Goal: Task Accomplishment & Management: Complete application form

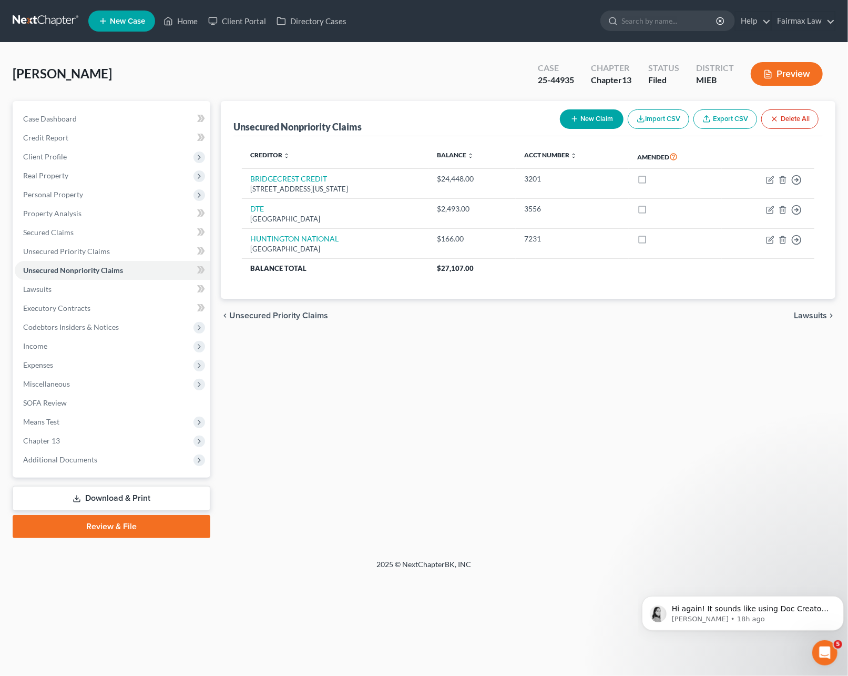
click at [46, 18] on link at bounding box center [46, 21] width 67 height 19
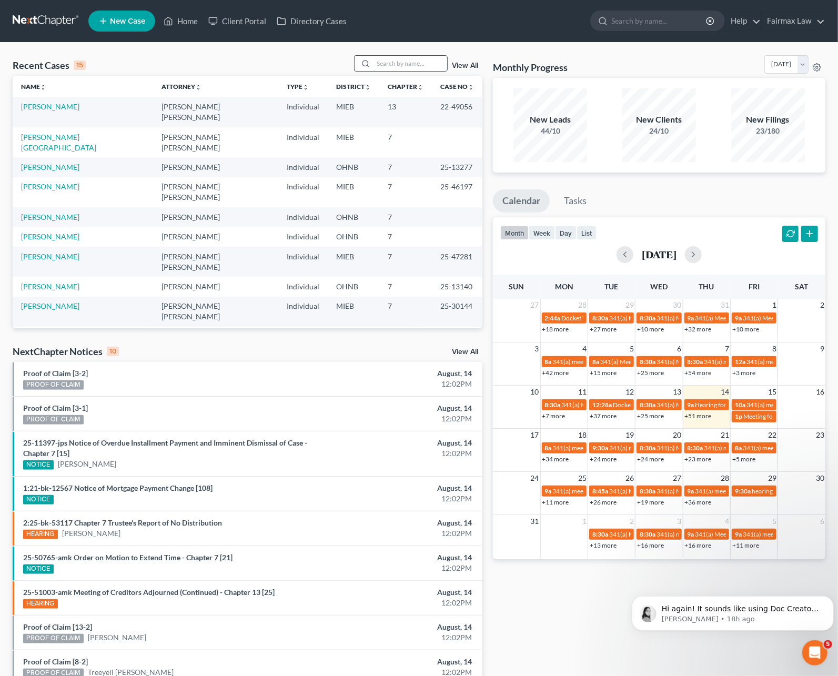
click at [394, 62] on input "search" at bounding box center [410, 63] width 74 height 15
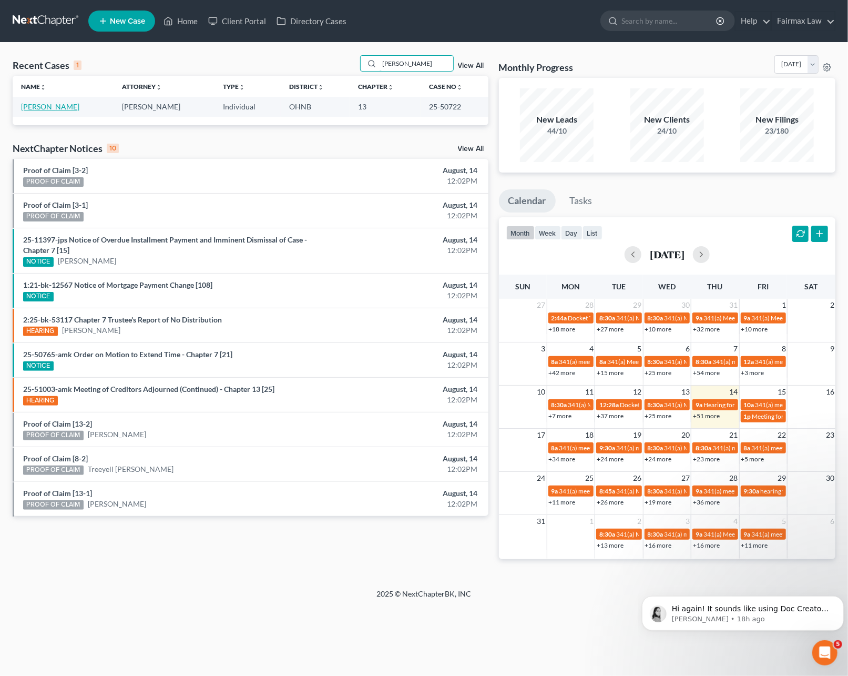
type input "shala clark"
click at [53, 104] on link "Clark, Shala" at bounding box center [50, 106] width 58 height 9
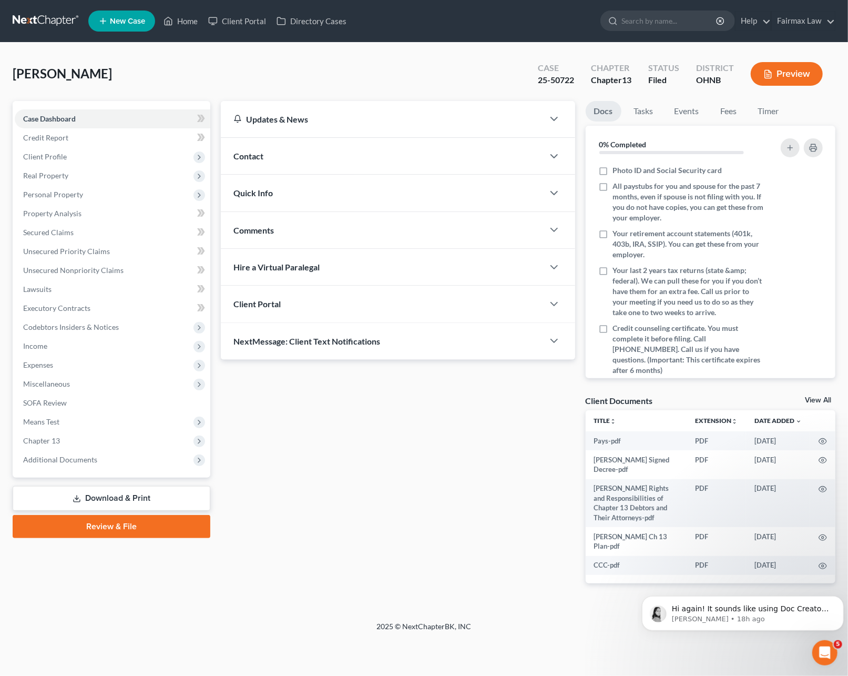
click at [823, 648] on icon "Open Intercom Messenger" at bounding box center [824, 652] width 17 height 17
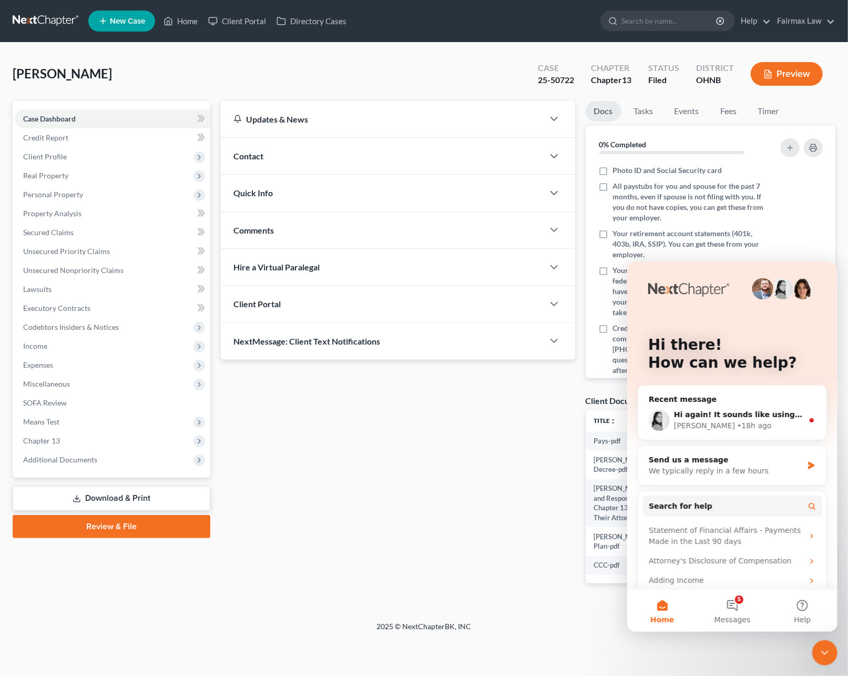
drag, startPoint x: 814, startPoint y: 651, endPoint x: 1566, endPoint y: 1246, distance: 958.7
click at [814, 651] on div "Close Intercom Messenger" at bounding box center [824, 651] width 25 height 25
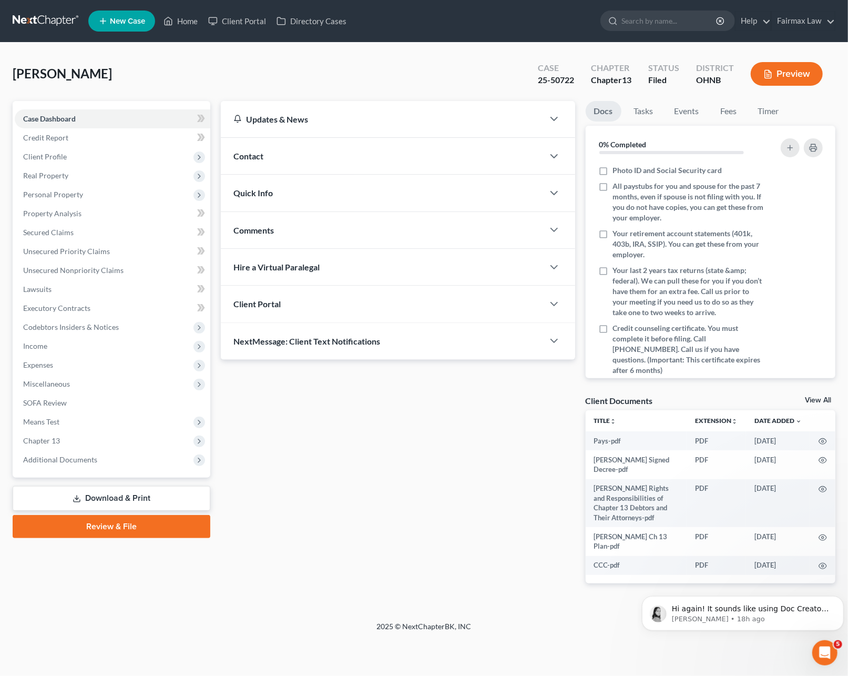
click at [398, 412] on div "Updates & News × Ohio Northern District Notes: July 24th - The Northern Distric…" at bounding box center [398, 350] width 364 height 499
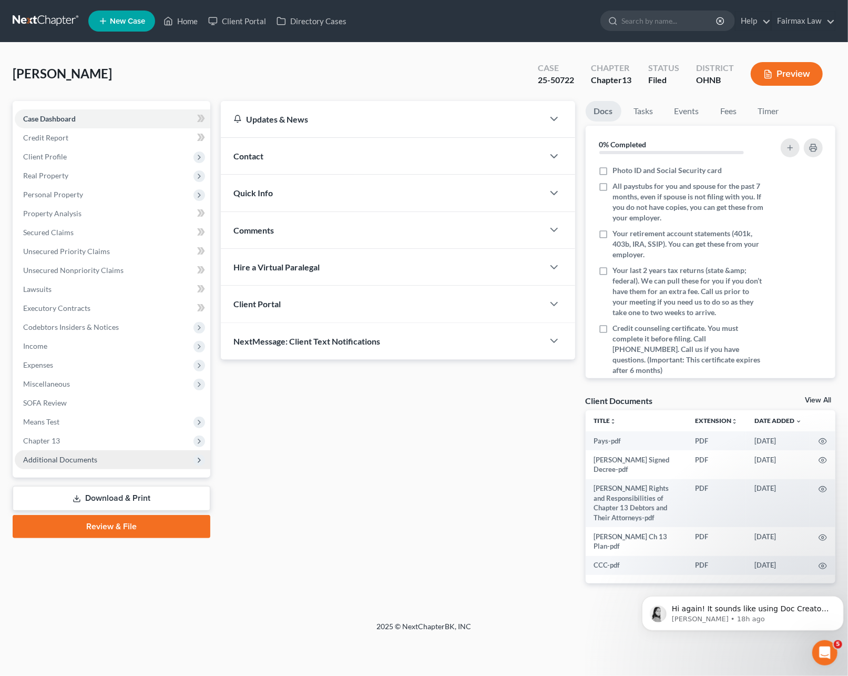
click at [53, 456] on span "Additional Documents" at bounding box center [60, 459] width 74 height 9
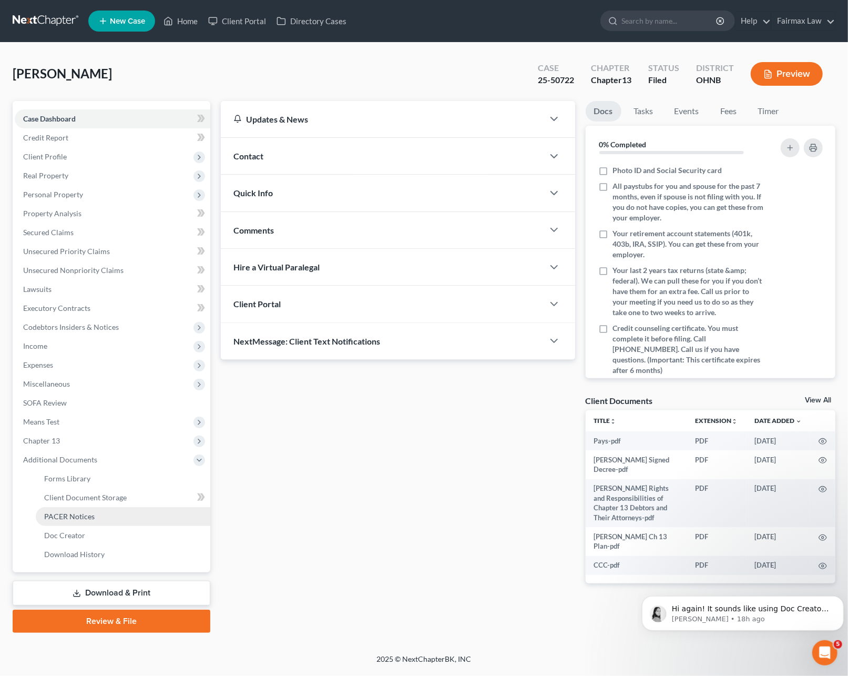
click at [80, 513] on span "PACER Notices" at bounding box center [69, 516] width 50 height 9
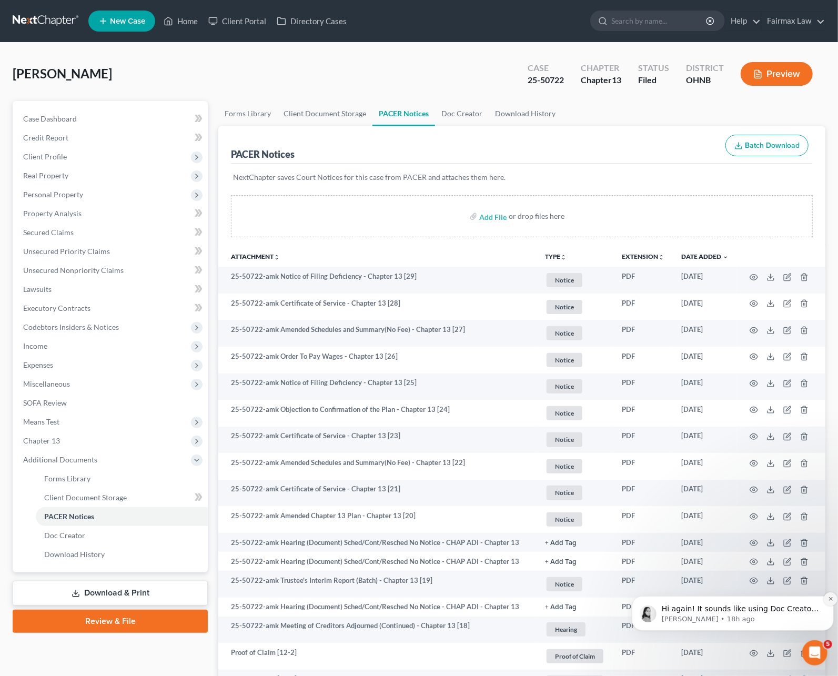
click at [831, 599] on icon "Dismiss notification" at bounding box center [830, 598] width 6 height 6
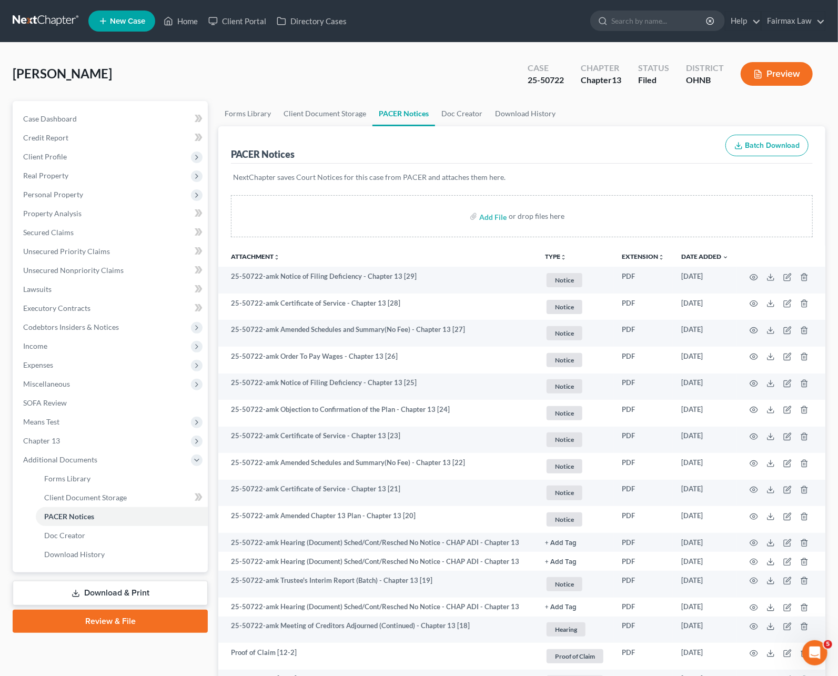
click at [282, 75] on div "Clark, Shala Upgraded Case 25-50722 Chapter Chapter 13 Status Filed District OH…" at bounding box center [419, 78] width 812 height 46
click at [40, 28] on link at bounding box center [46, 21] width 67 height 19
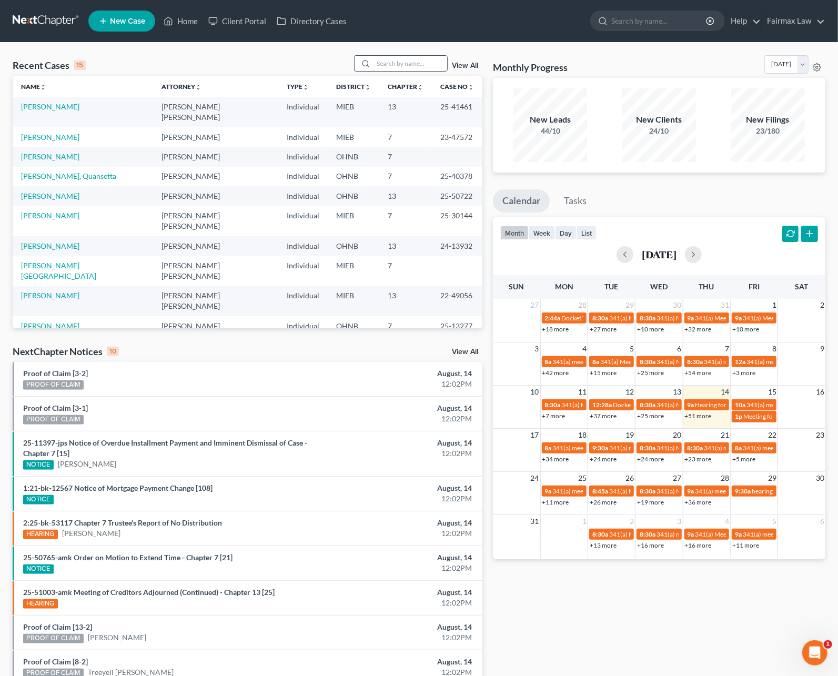
click at [415, 63] on input "search" at bounding box center [410, 63] width 74 height 15
type input "tilisa"
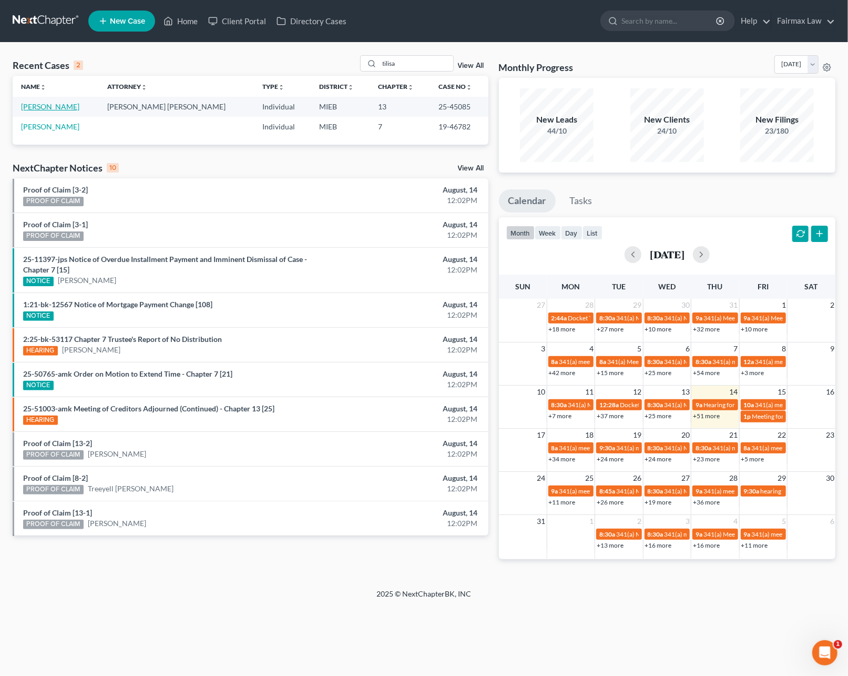
click at [38, 107] on link "Smith, Tilisa" at bounding box center [50, 106] width 58 height 9
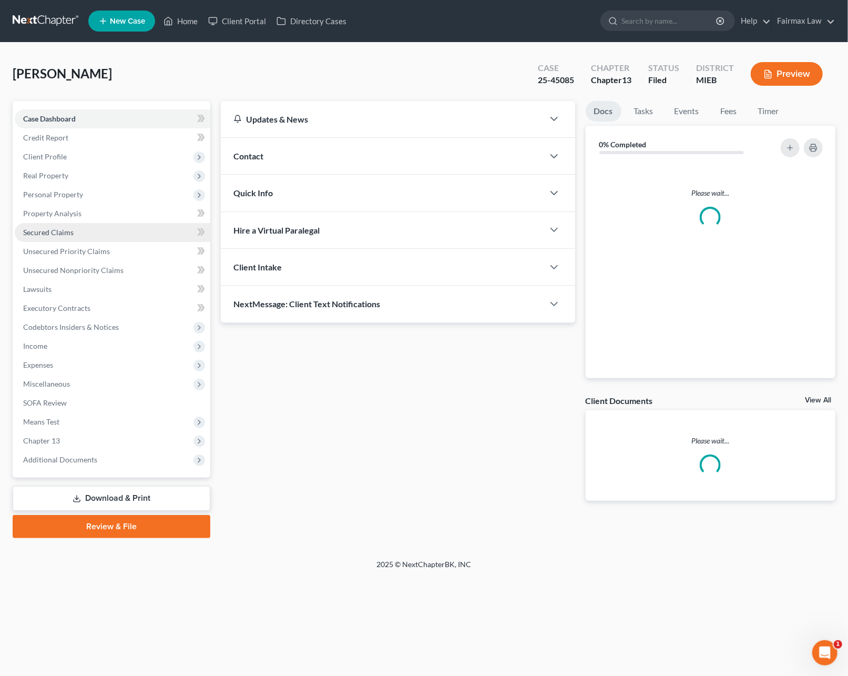
click at [67, 238] on link "Secured Claims" at bounding box center [113, 232] width 196 height 19
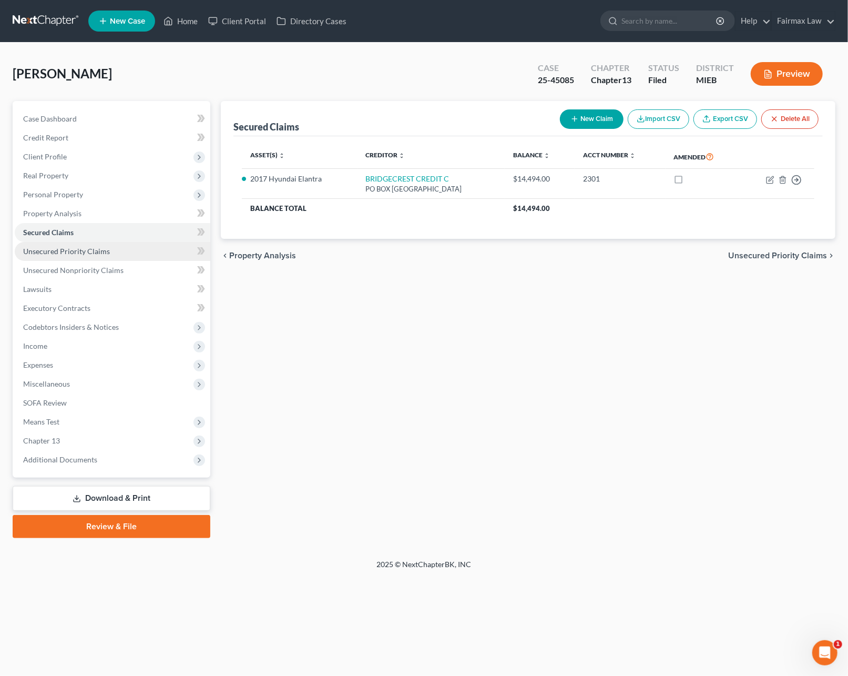
click at [73, 248] on span "Unsecured Priority Claims" at bounding box center [66, 251] width 87 height 9
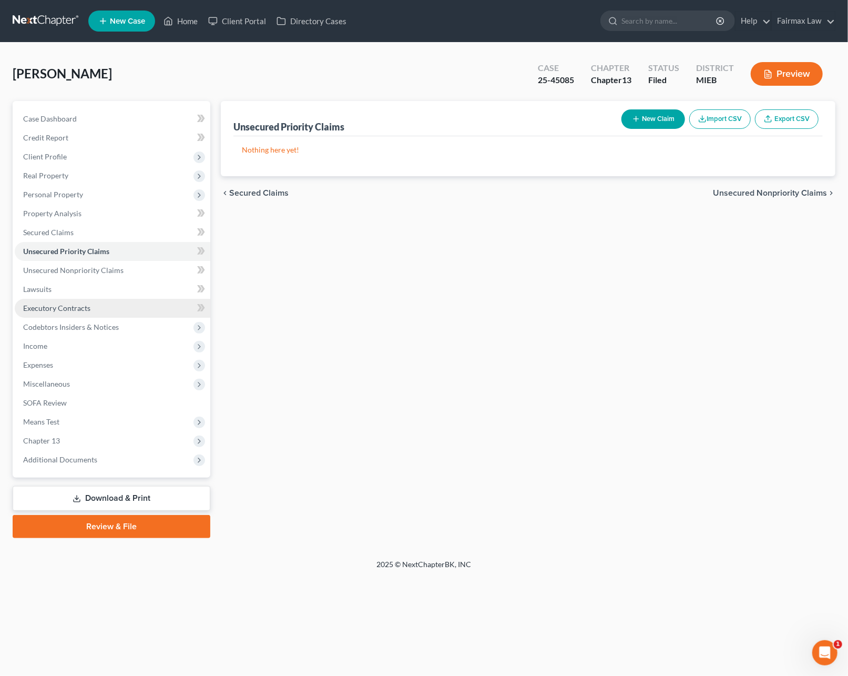
click at [62, 306] on span "Executory Contracts" at bounding box center [56, 307] width 67 height 9
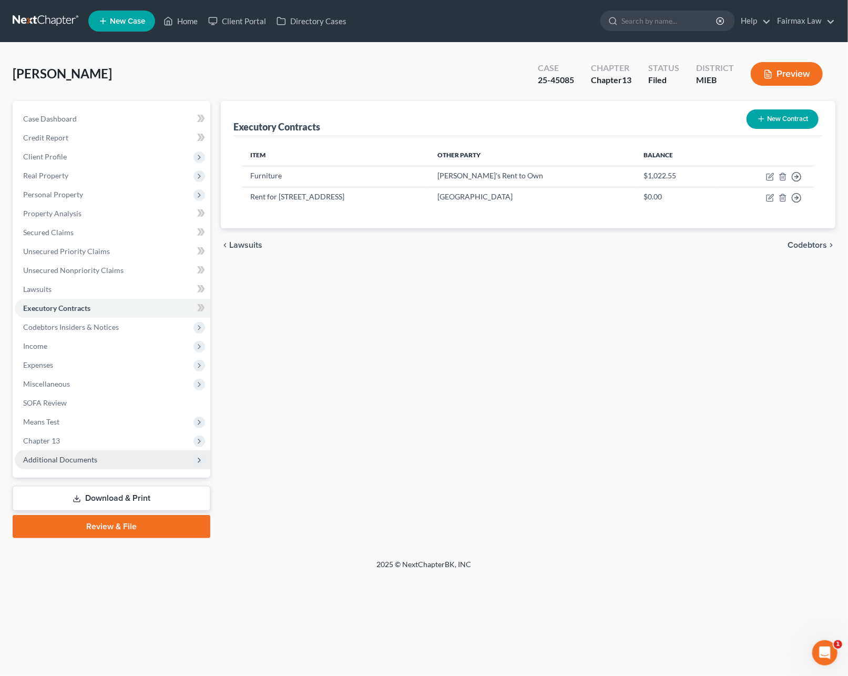
click at [97, 455] on span "Additional Documents" at bounding box center [113, 459] width 196 height 19
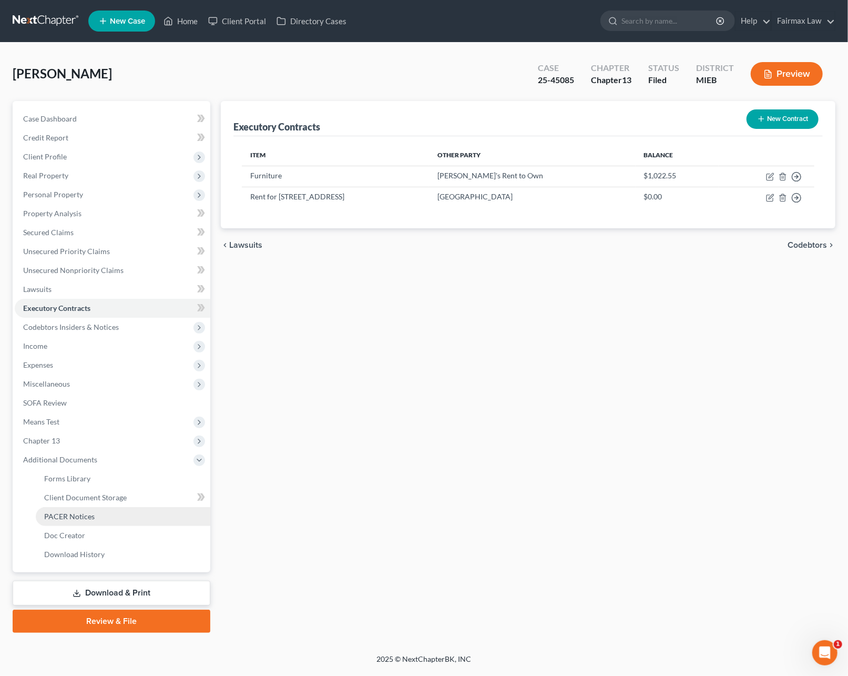
click at [97, 510] on link "PACER Notices" at bounding box center [123, 516] width 175 height 19
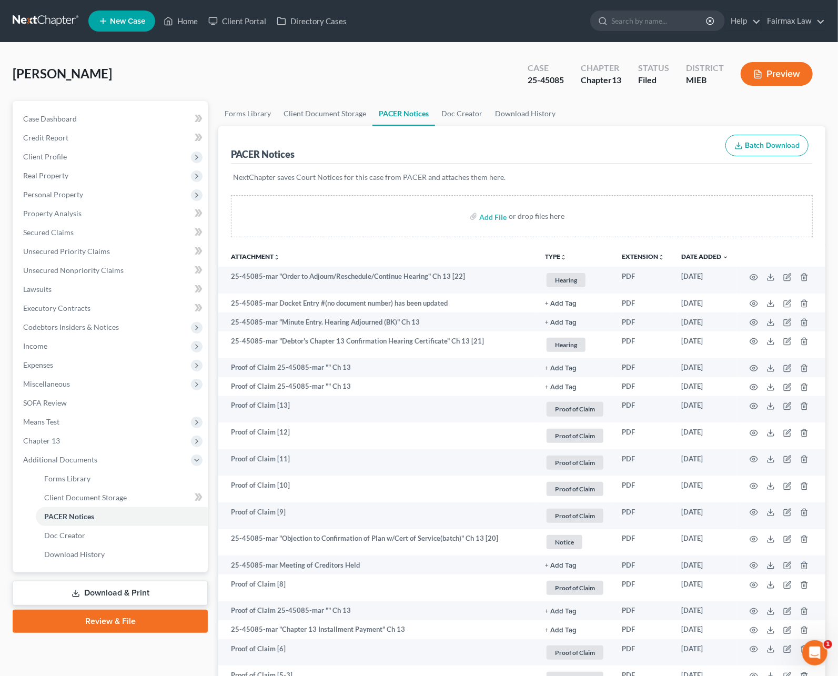
click at [27, 21] on link at bounding box center [46, 21] width 67 height 19
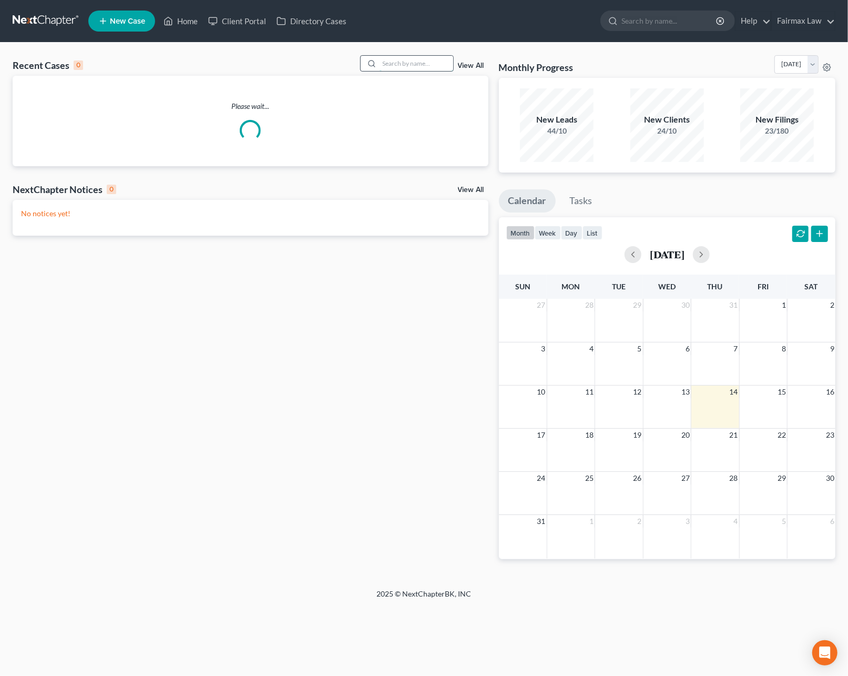
click at [425, 59] on input "search" at bounding box center [417, 63] width 74 height 15
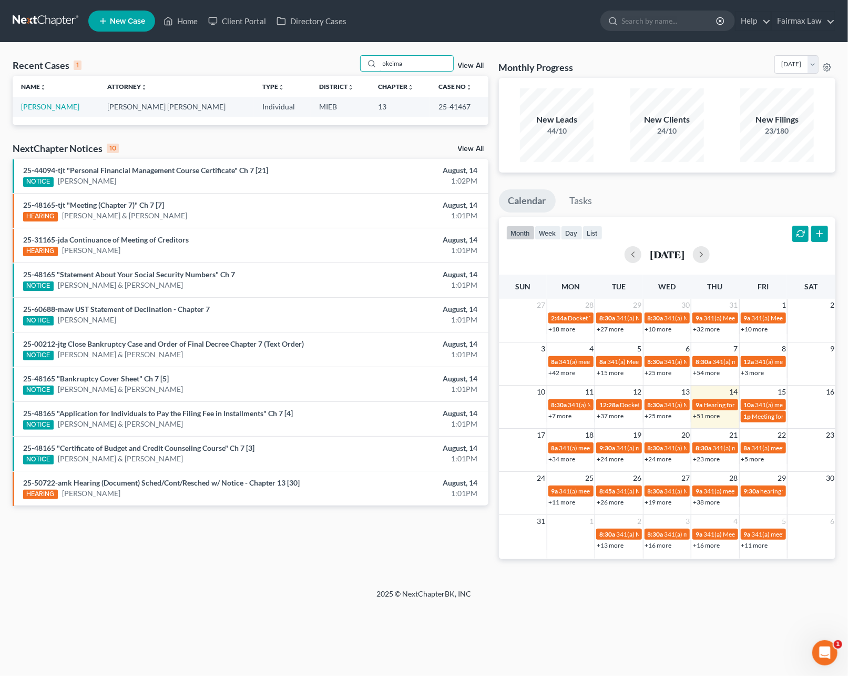
type input "okeima"
click at [44, 114] on td "[PERSON_NAME]" at bounding box center [56, 106] width 86 height 19
click at [51, 103] on link "[PERSON_NAME]" at bounding box center [50, 106] width 58 height 9
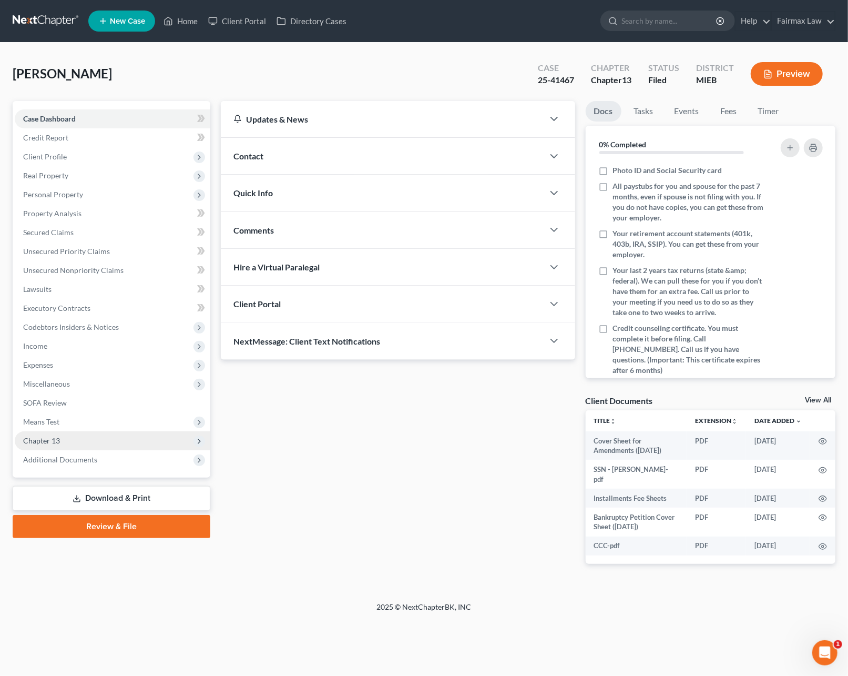
click at [58, 440] on span "Chapter 13" at bounding box center [41, 440] width 37 height 9
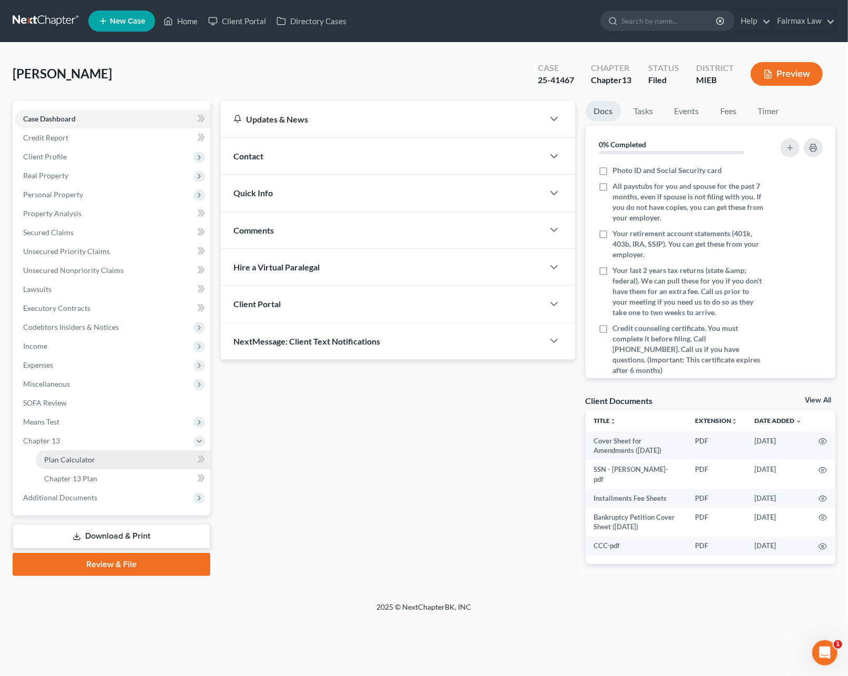
click at [68, 455] on span "Plan Calculator" at bounding box center [69, 459] width 51 height 9
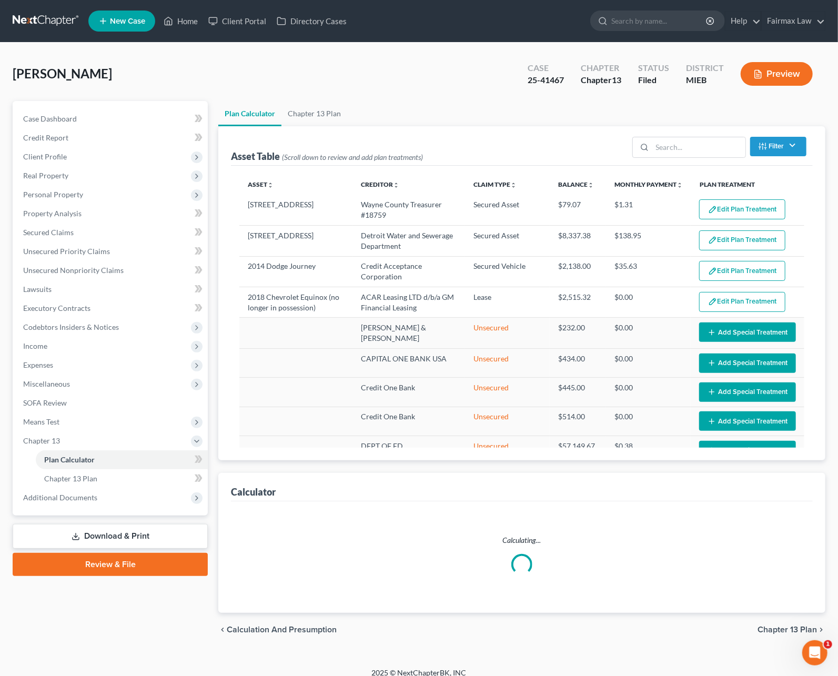
select select "59"
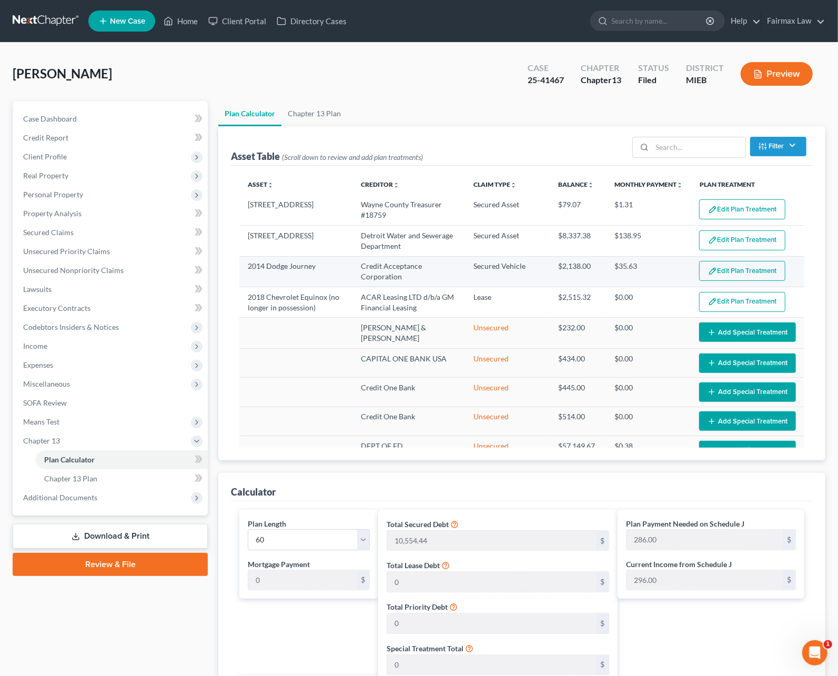
click at [703, 266] on button "Edit Plan Treatment" at bounding box center [742, 271] width 86 height 20
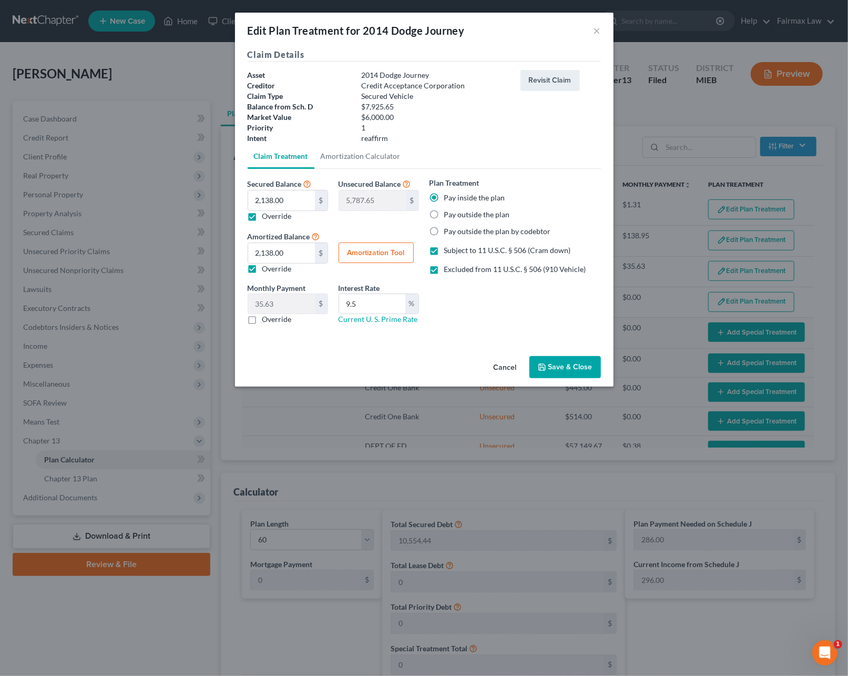
click at [500, 369] on button "Cancel" at bounding box center [505, 367] width 40 height 21
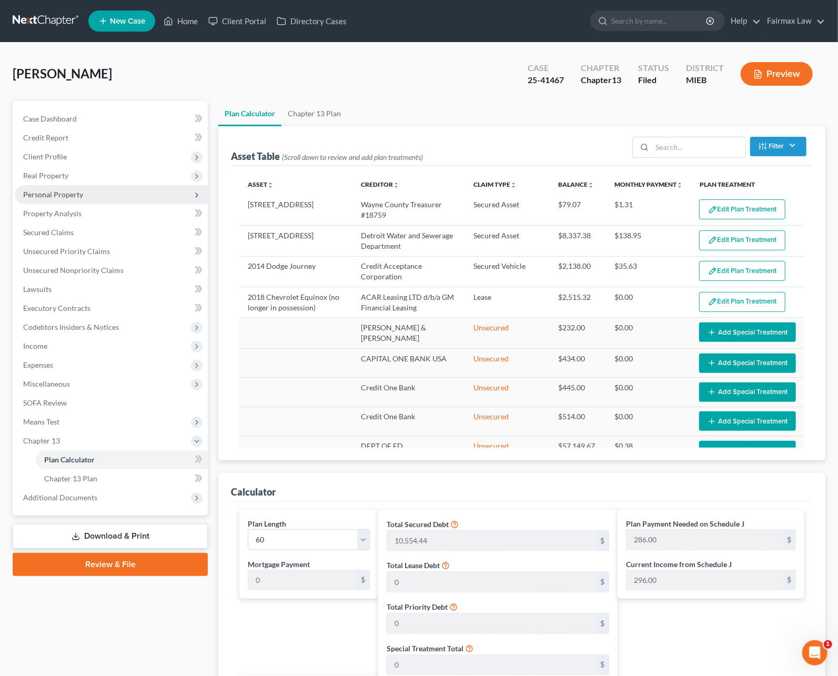
click at [56, 191] on span "Personal Property" at bounding box center [53, 194] width 60 height 9
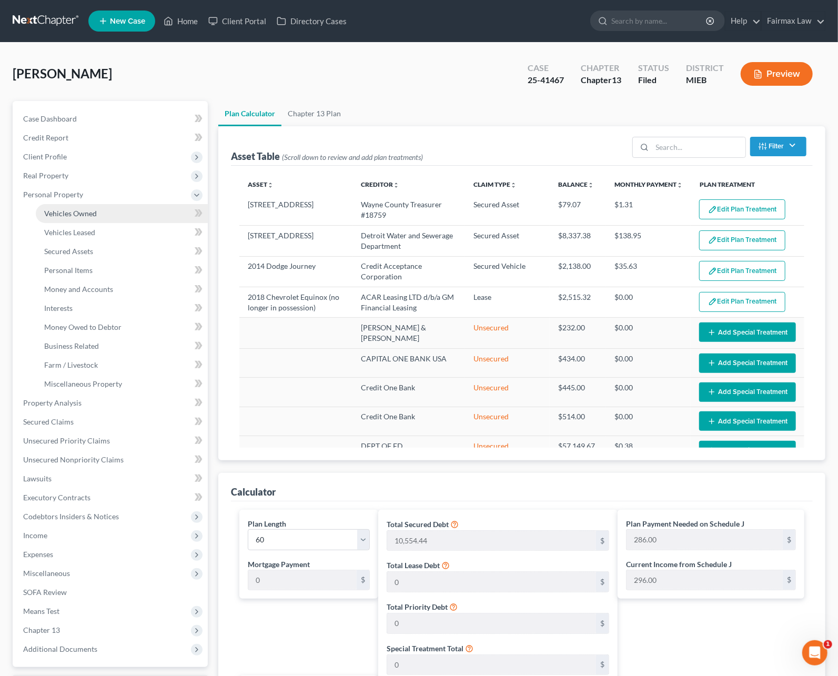
click at [63, 209] on span "Vehicles Owned" at bounding box center [70, 213] width 53 height 9
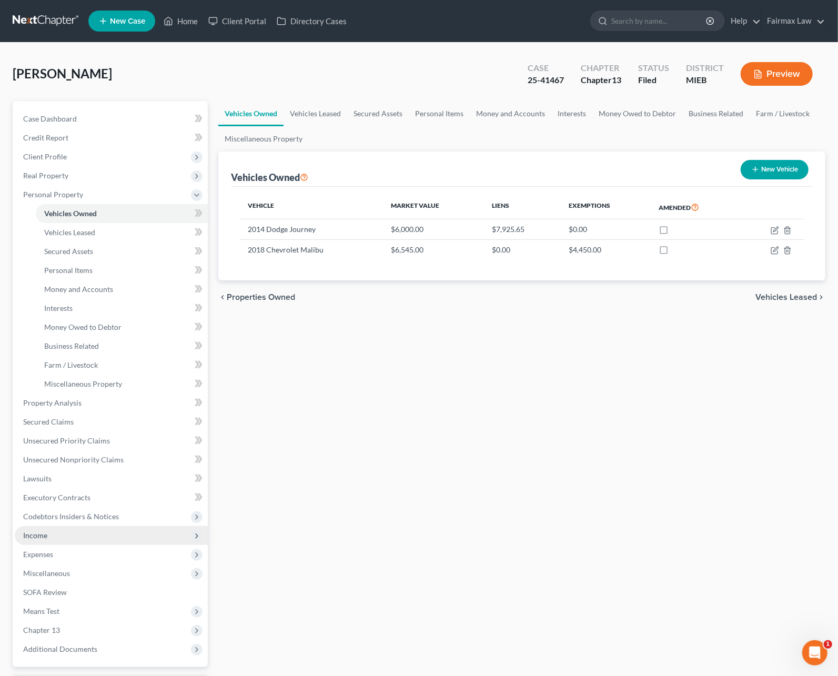
click at [57, 539] on span "Income" at bounding box center [111, 535] width 193 height 19
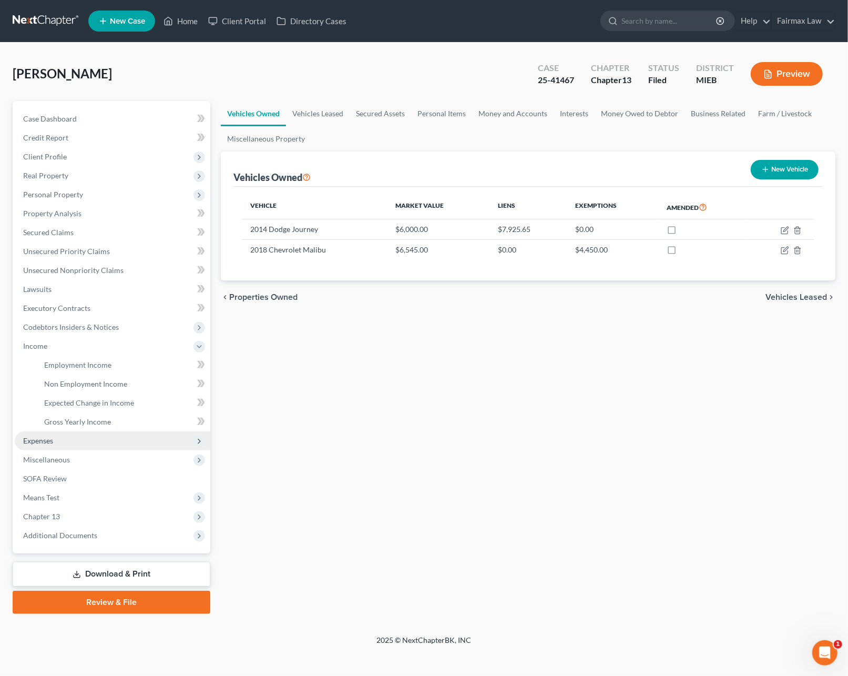
click at [62, 440] on span "Expenses" at bounding box center [113, 440] width 196 height 19
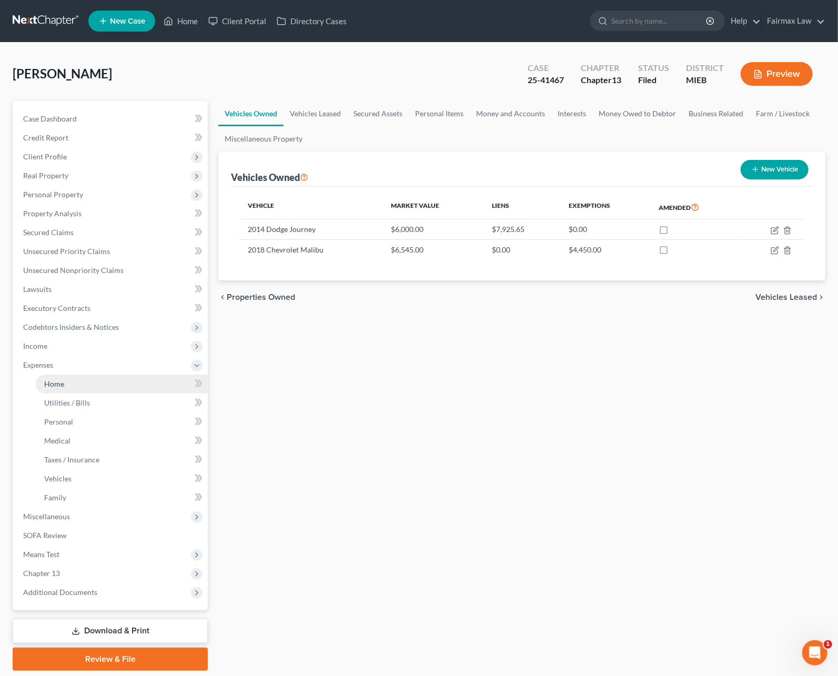
click at [73, 377] on link "Home" at bounding box center [122, 383] width 172 height 19
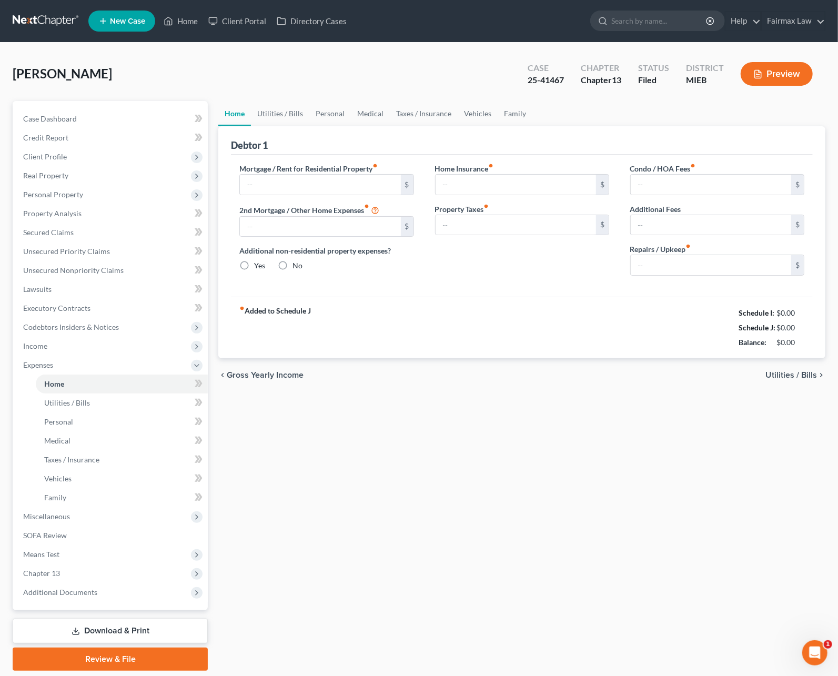
type input "0.00"
radio input "true"
type input "55.00"
type input "0.00"
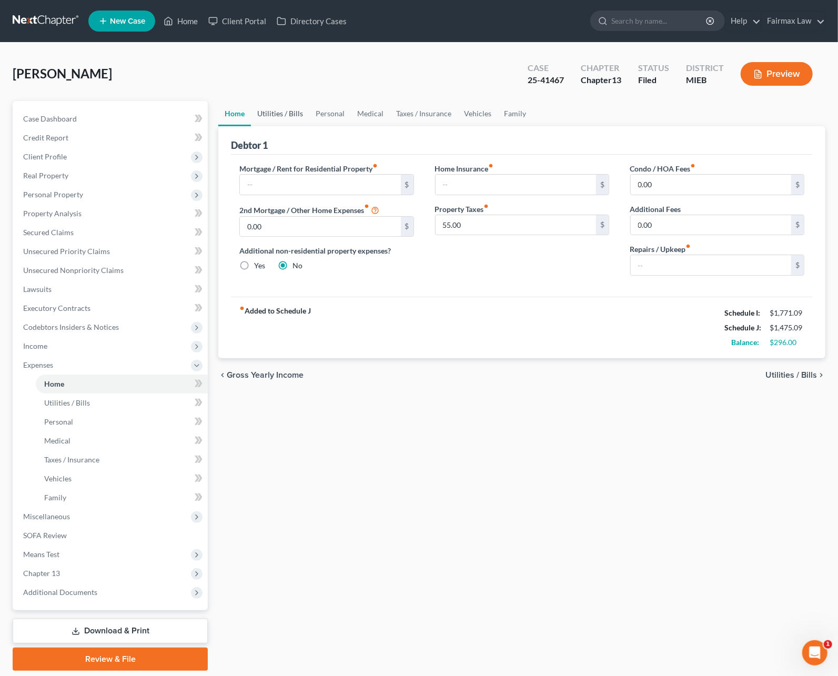
click at [286, 108] on link "Utilities / Bills" at bounding box center [280, 113] width 58 height 25
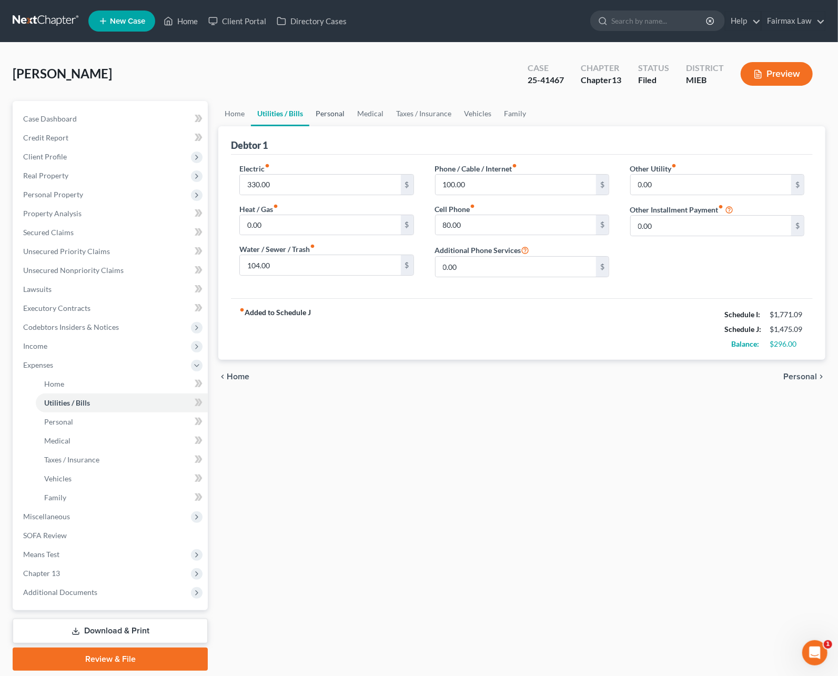
click at [341, 111] on link "Personal" at bounding box center [330, 113] width 42 height 25
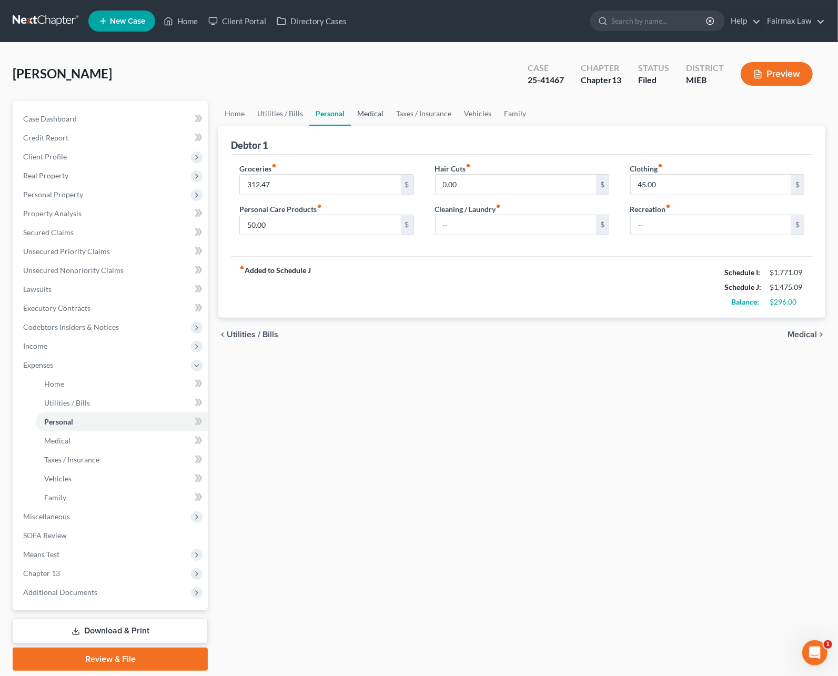
click at [382, 118] on link "Medical" at bounding box center [370, 113] width 39 height 25
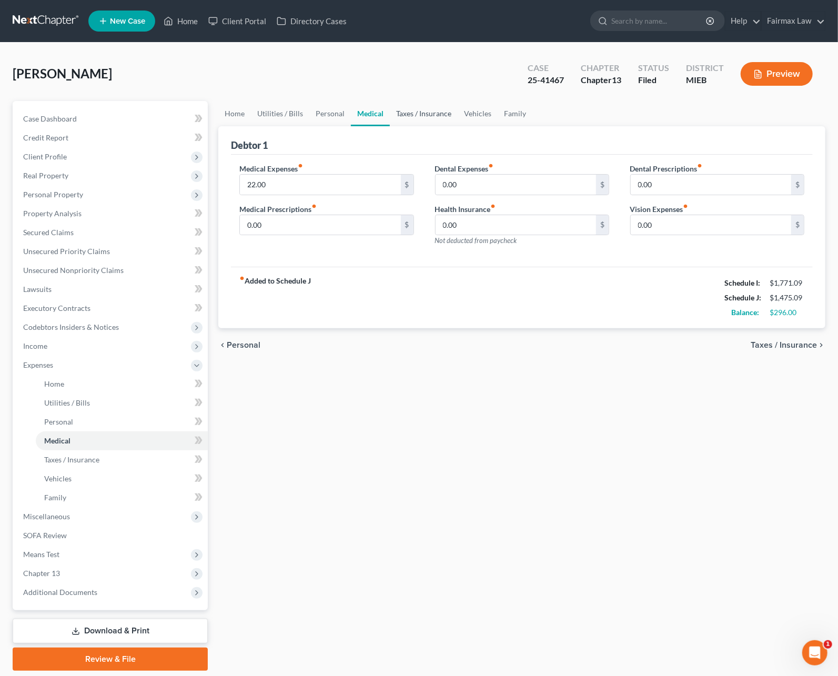
click at [421, 117] on link "Taxes / Insurance" at bounding box center [424, 113] width 68 height 25
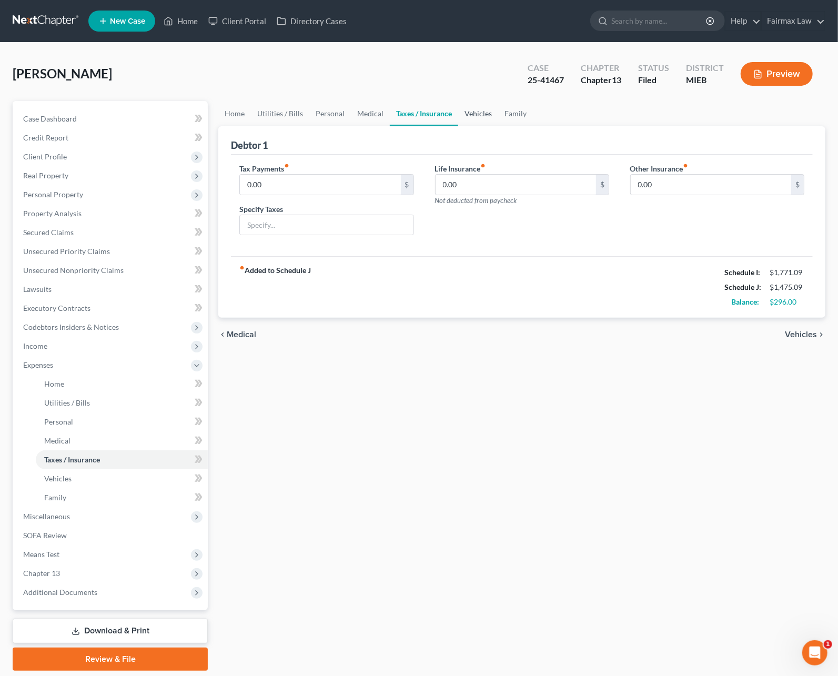
click at [482, 119] on link "Vehicles" at bounding box center [478, 113] width 40 height 25
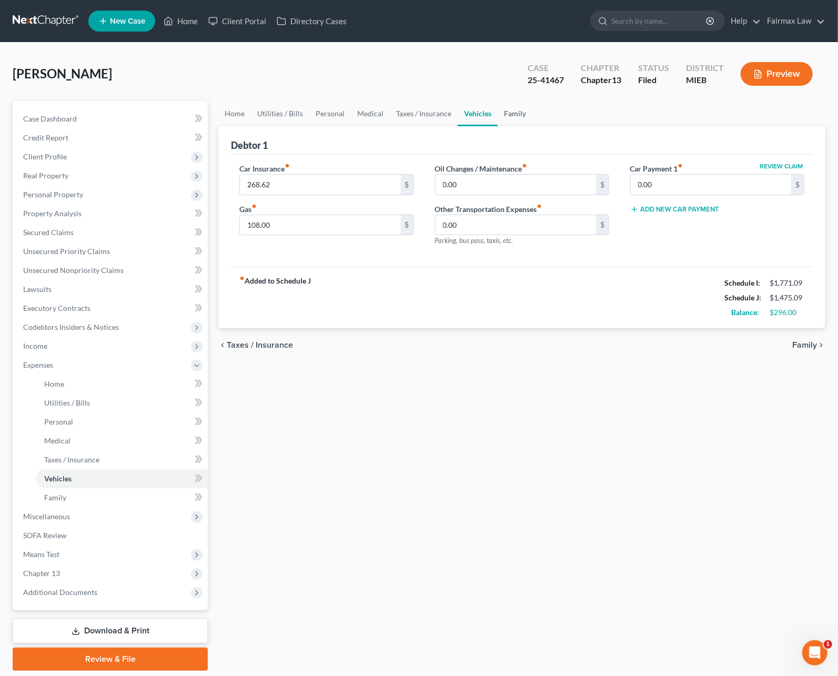
click at [507, 118] on link "Family" at bounding box center [514, 113] width 35 height 25
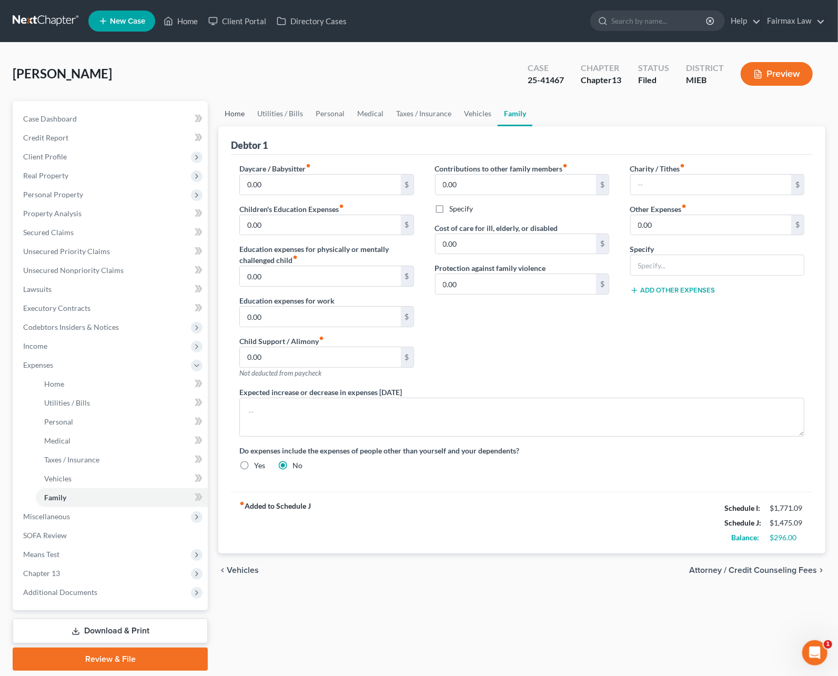
click at [230, 116] on link "Home" at bounding box center [234, 113] width 33 height 25
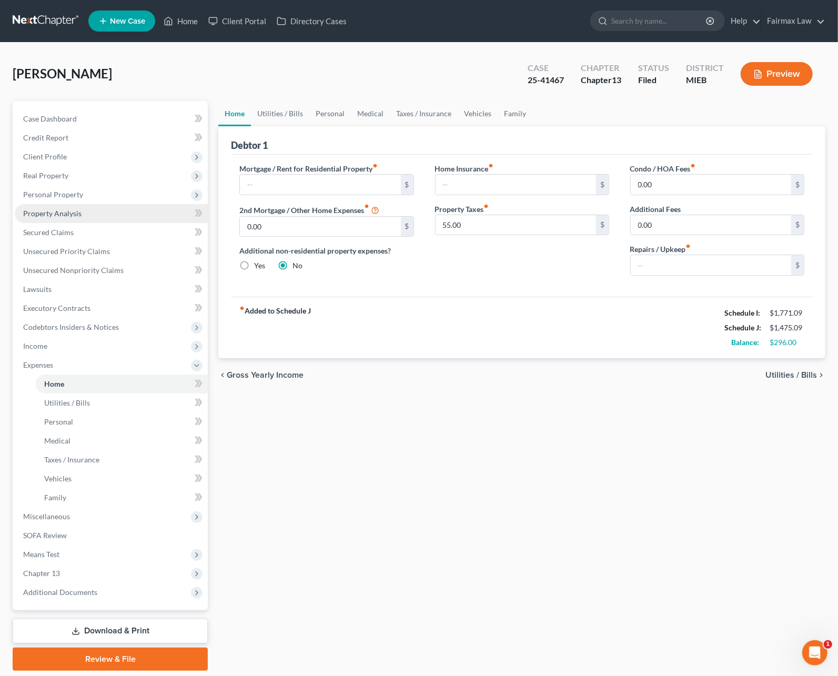
click at [43, 205] on link "Property Analysis" at bounding box center [111, 213] width 193 height 19
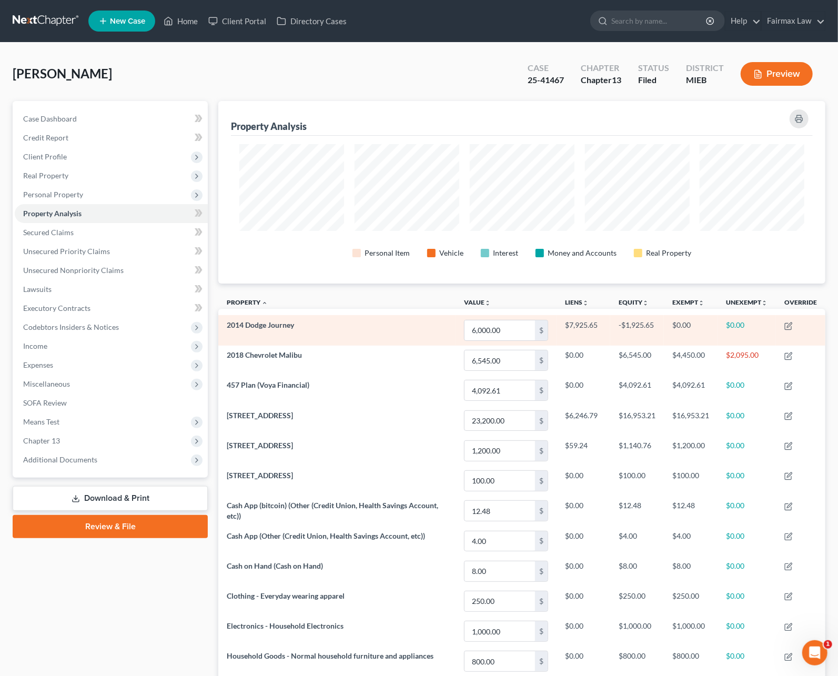
scroll to position [182, 606]
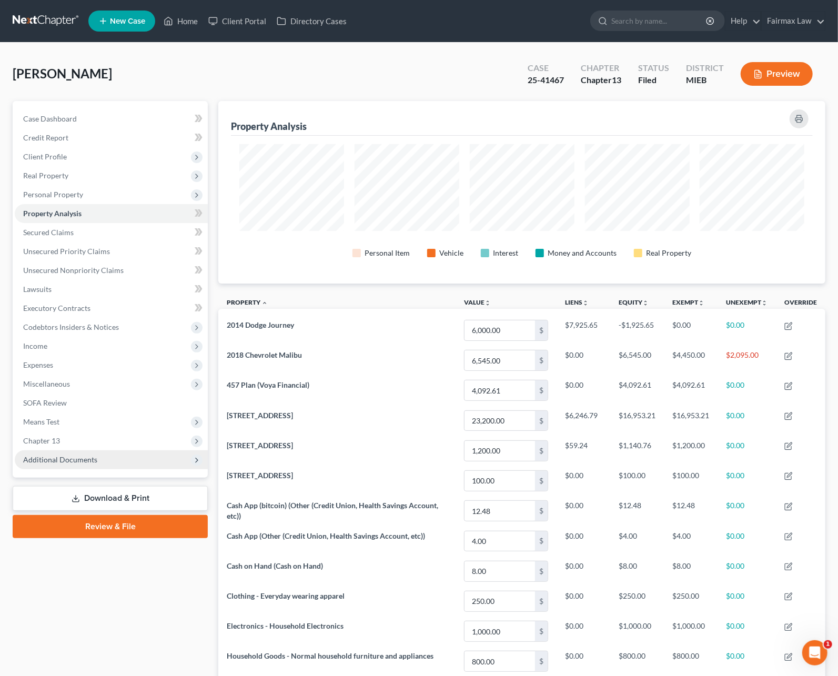
click at [45, 455] on span "Additional Documents" at bounding box center [60, 459] width 74 height 9
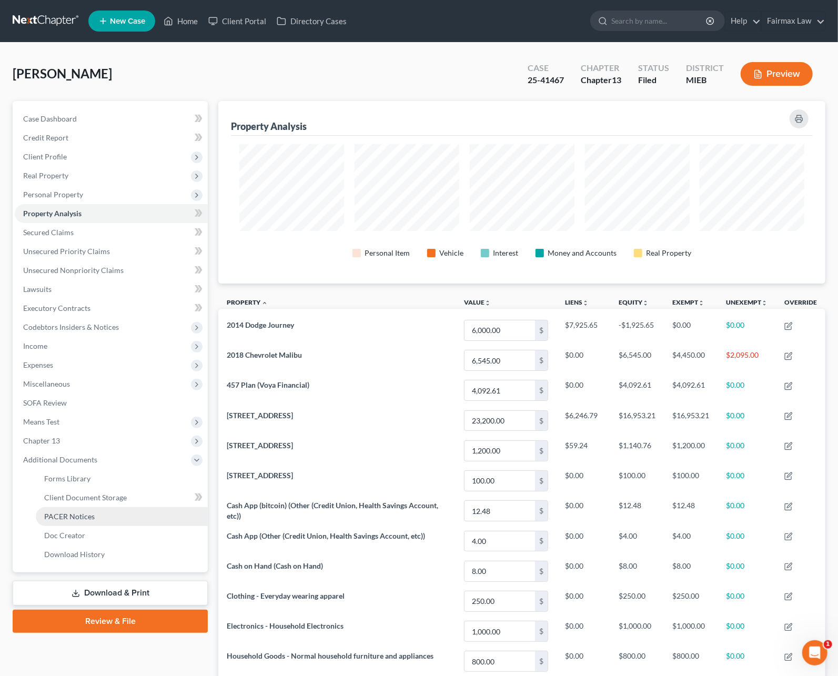
click at [68, 512] on span "PACER Notices" at bounding box center [69, 516] width 50 height 9
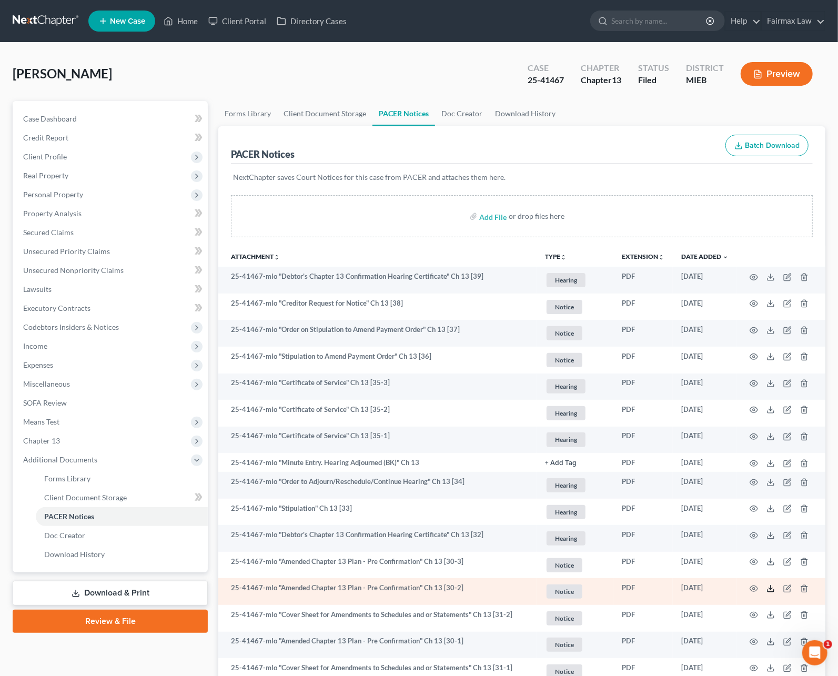
click at [767, 587] on icon at bounding box center [770, 588] width 8 height 8
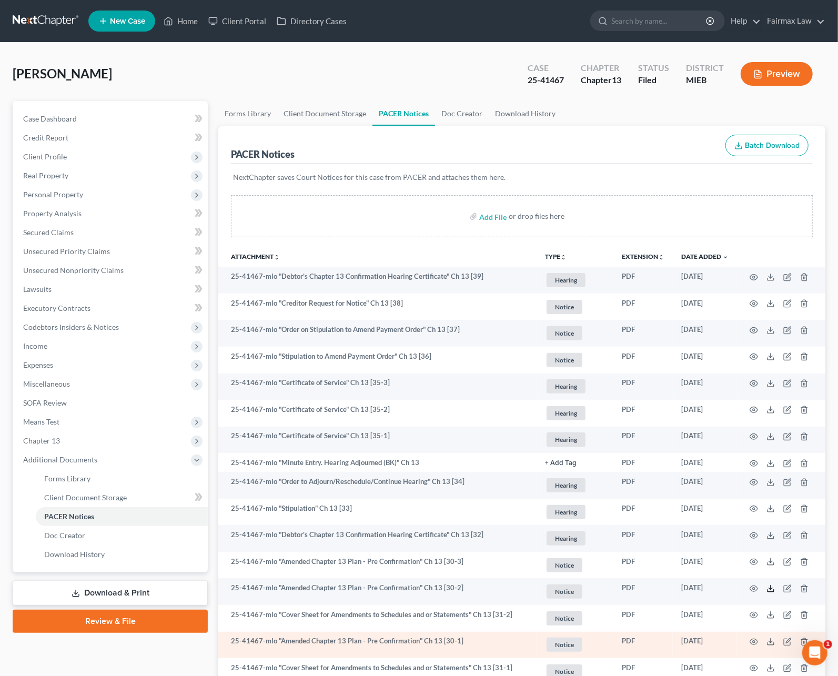
scroll to position [210, 0]
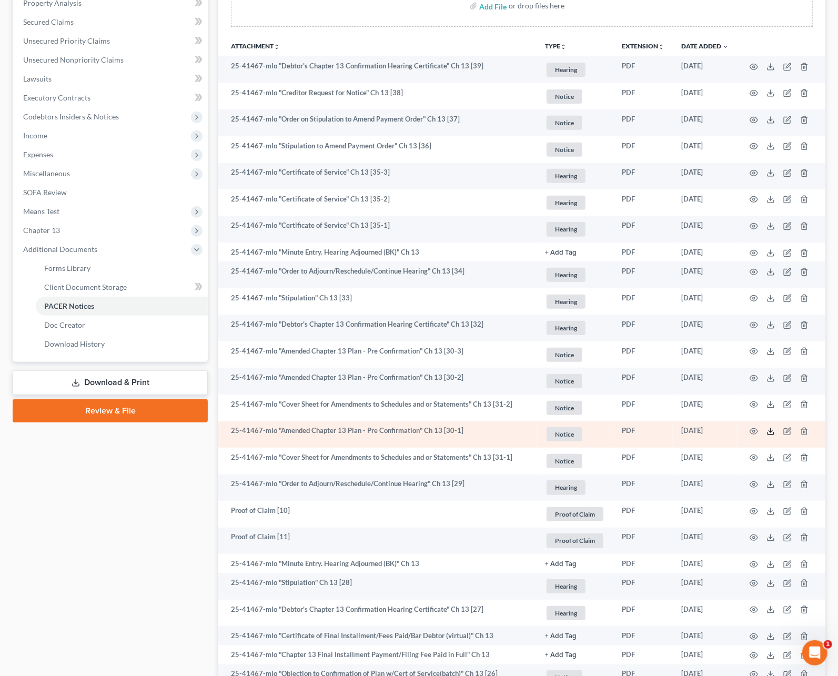
click at [768, 427] on icon at bounding box center [770, 431] width 8 height 8
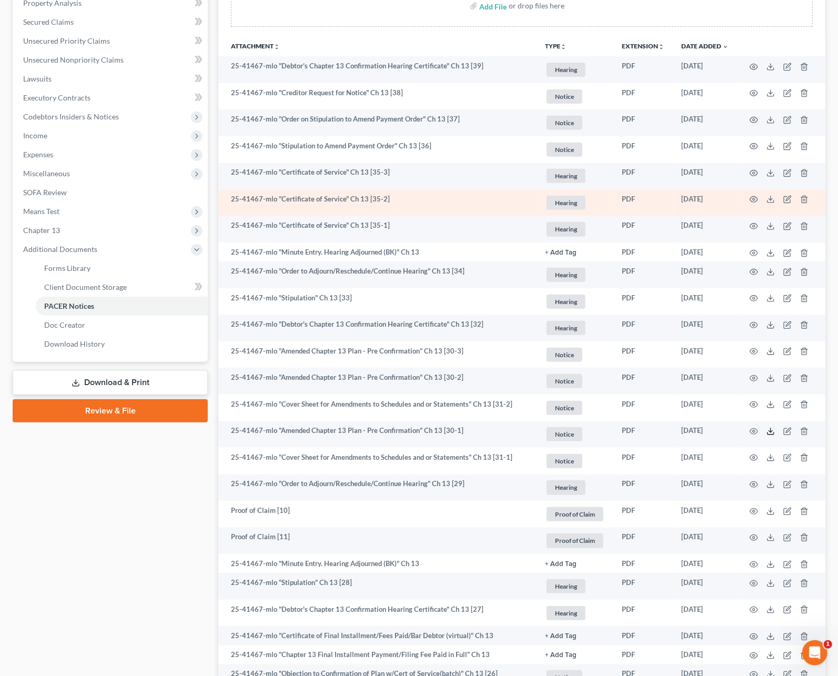
scroll to position [0, 0]
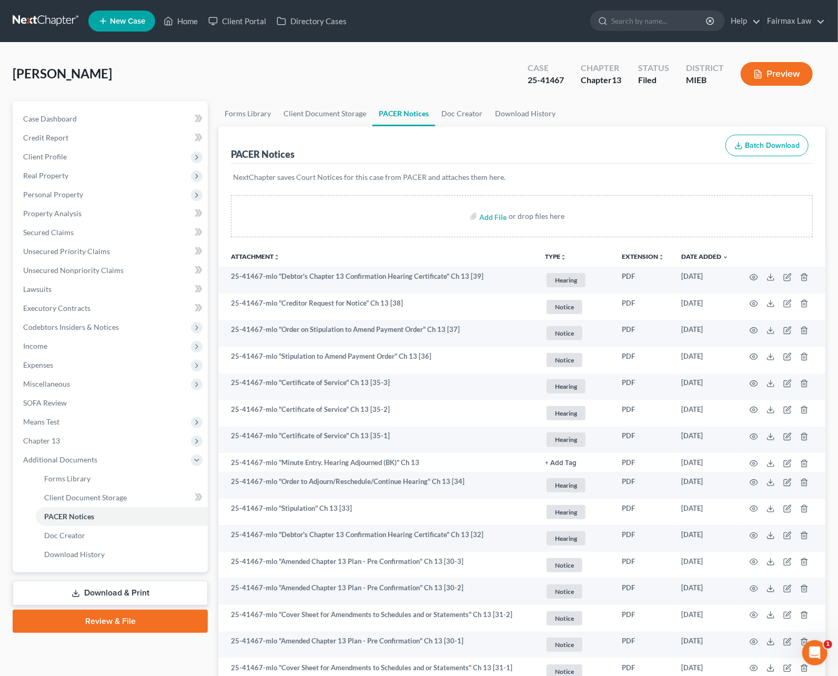
click at [48, 22] on link at bounding box center [46, 21] width 67 height 19
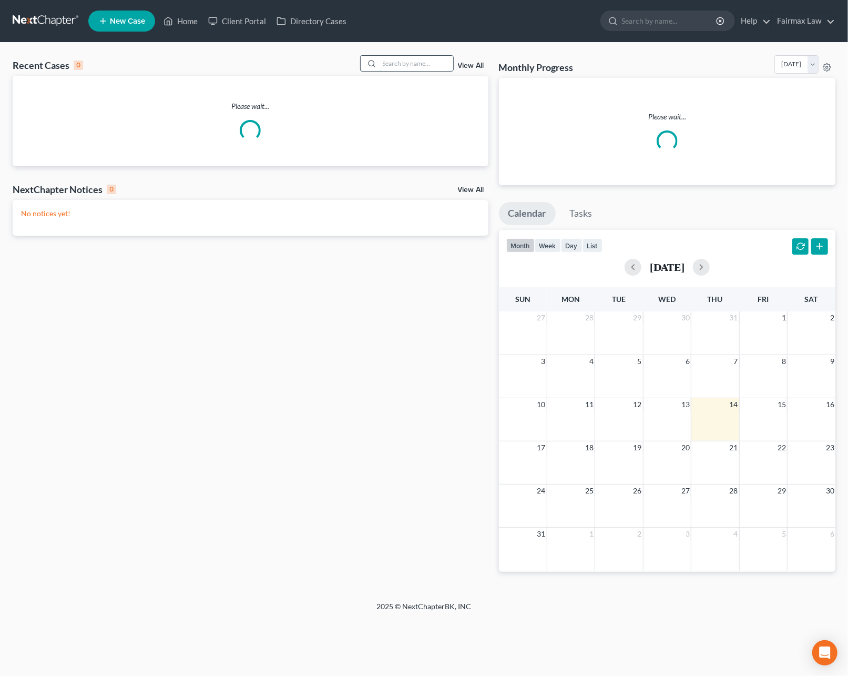
click at [392, 60] on input "search" at bounding box center [417, 63] width 74 height 15
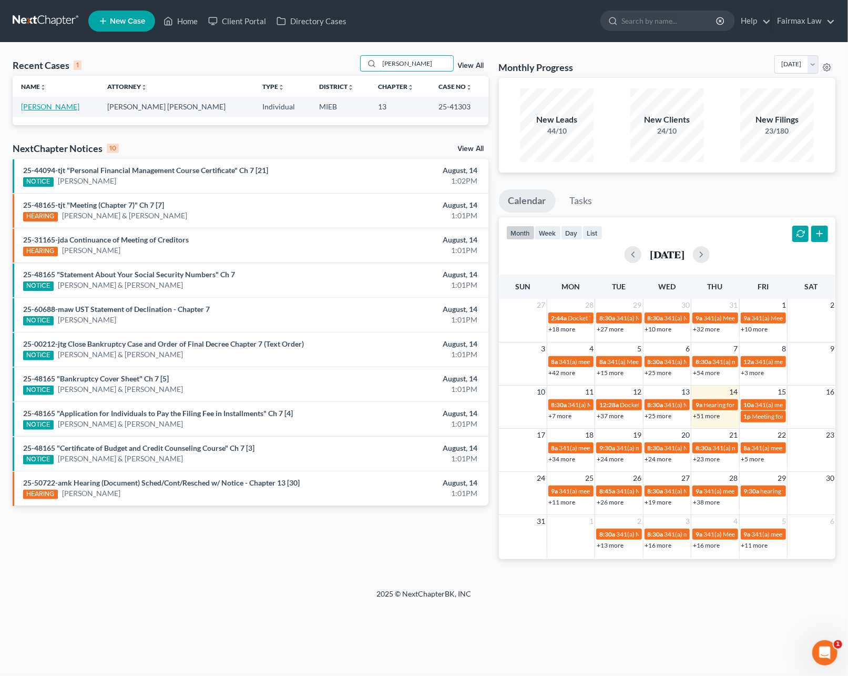
type input "[PERSON_NAME]"
click at [59, 109] on link "[PERSON_NAME]" at bounding box center [50, 106] width 58 height 9
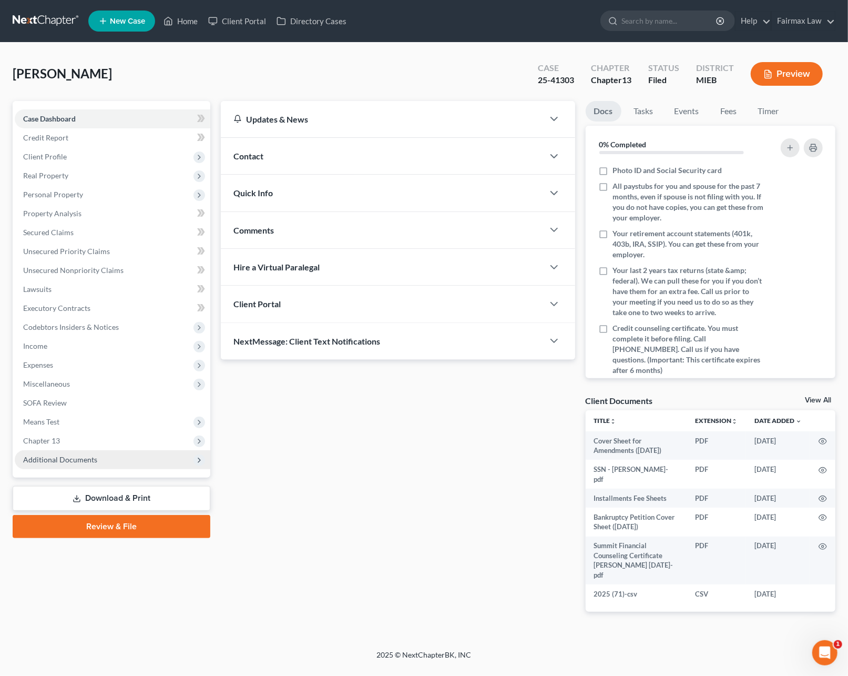
click at [52, 457] on span "Additional Documents" at bounding box center [60, 459] width 74 height 9
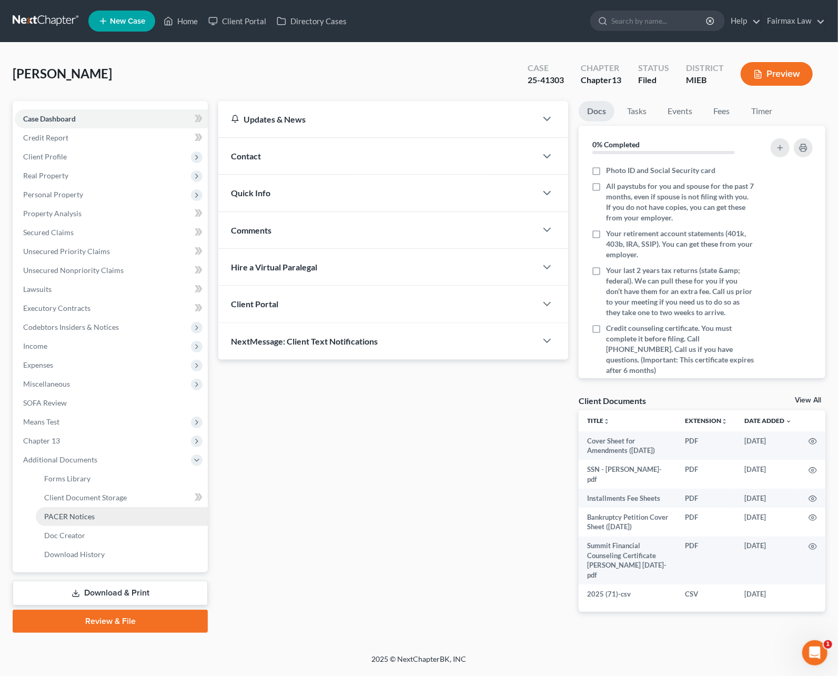
click at [70, 512] on span "PACER Notices" at bounding box center [69, 516] width 50 height 9
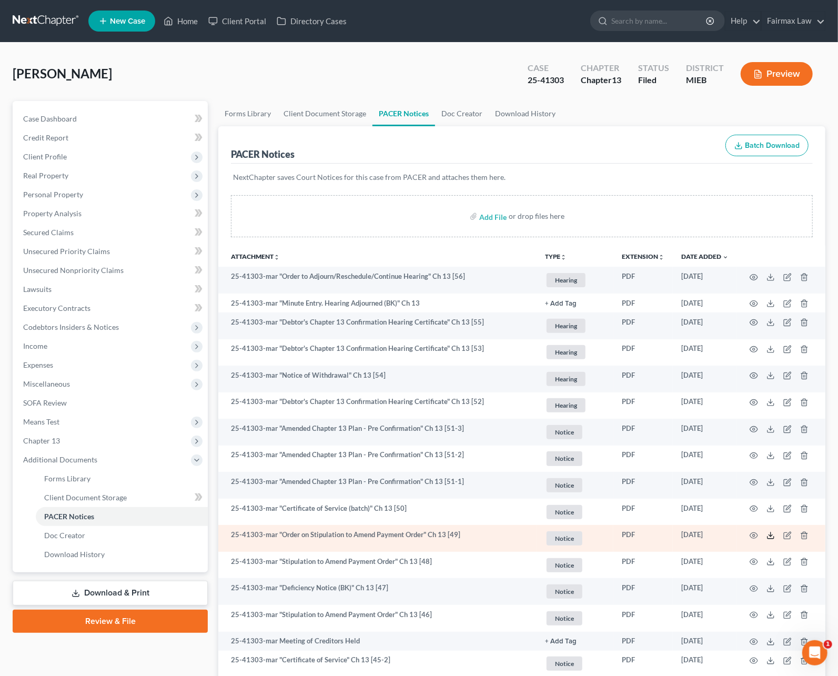
click at [772, 535] on icon at bounding box center [770, 535] width 8 height 8
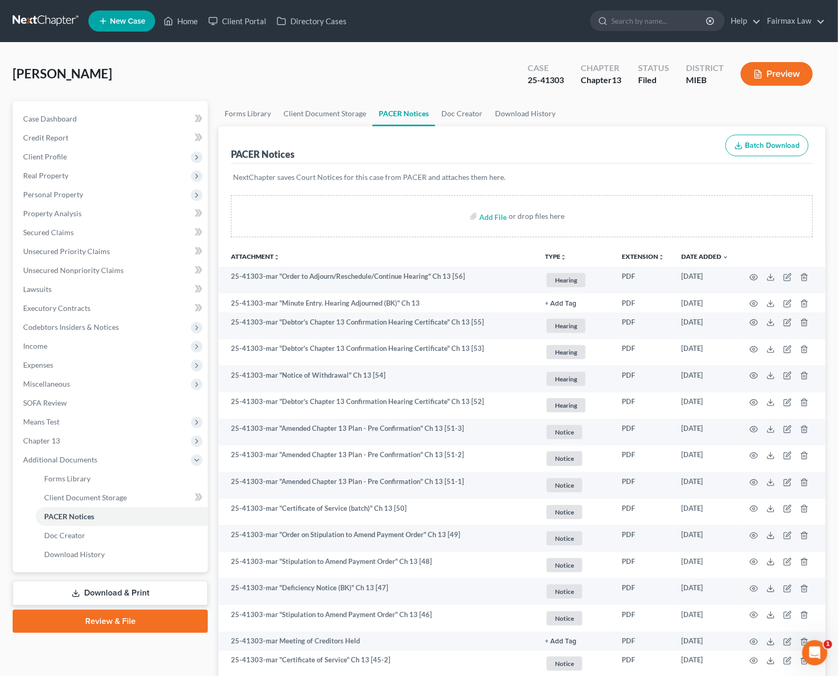
click at [30, 17] on link at bounding box center [46, 21] width 67 height 19
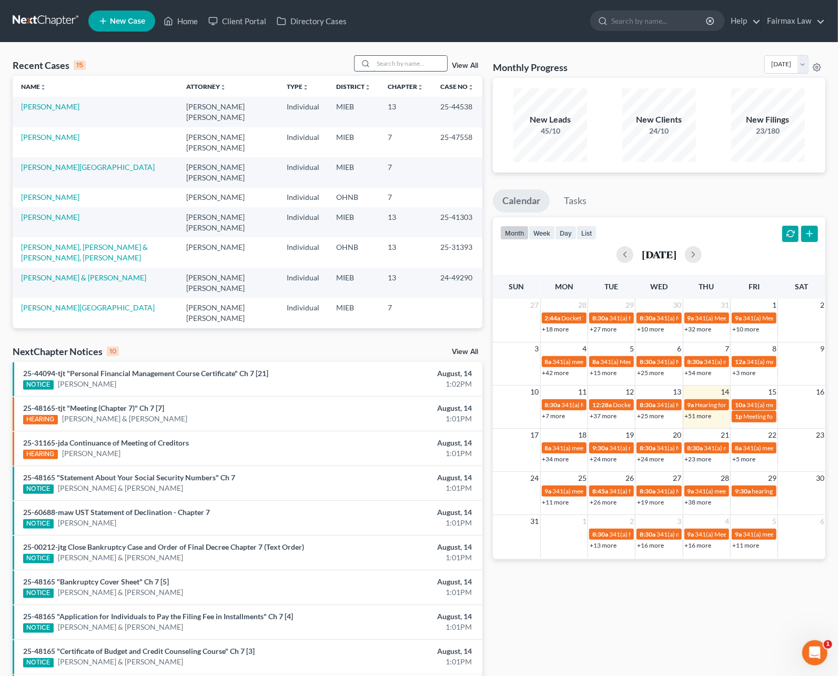
click at [381, 65] on input "search" at bounding box center [410, 63] width 74 height 15
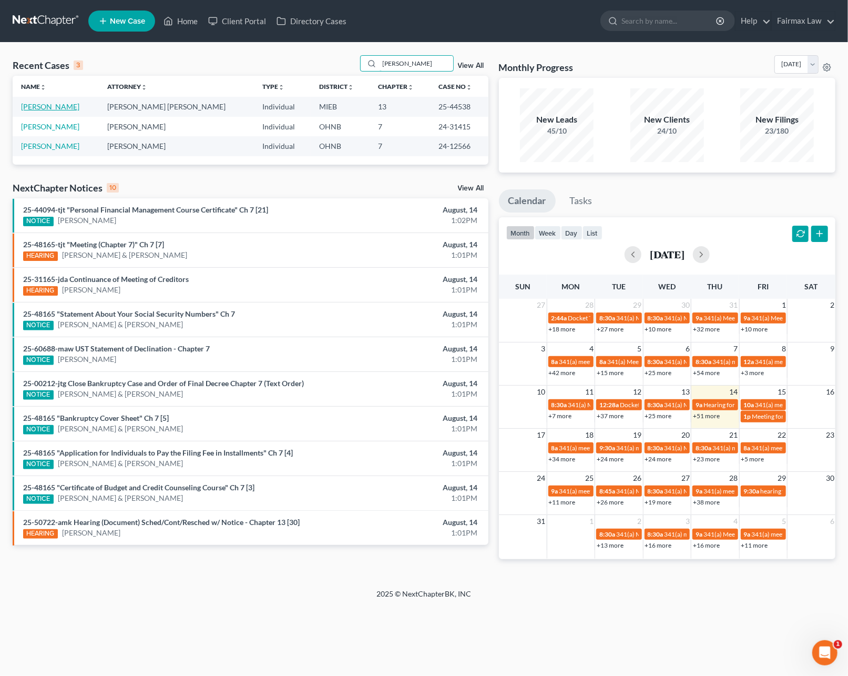
type input "moncrief"
click at [59, 106] on link "[PERSON_NAME]" at bounding box center [50, 106] width 58 height 9
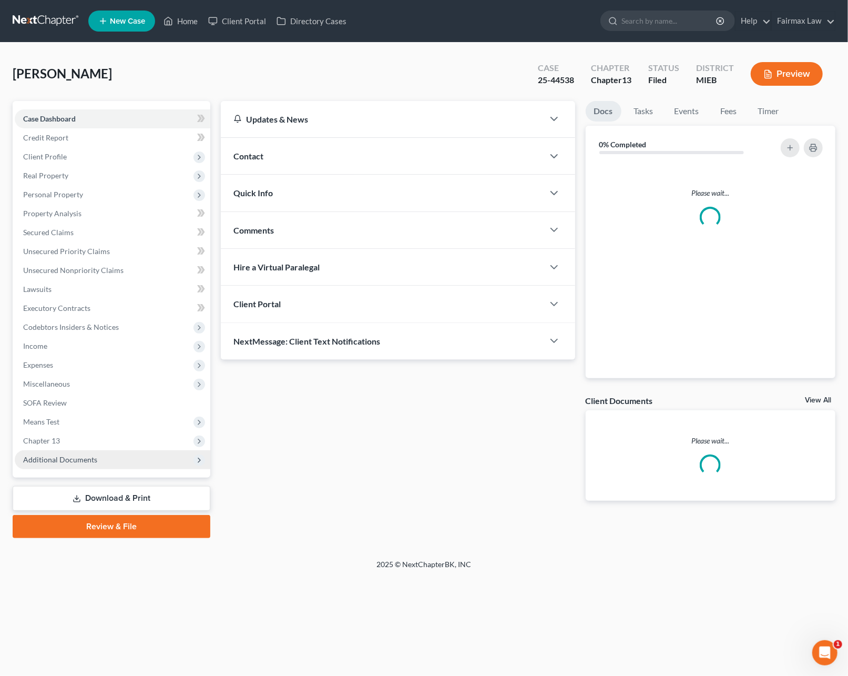
click at [70, 463] on span "Additional Documents" at bounding box center [113, 459] width 196 height 19
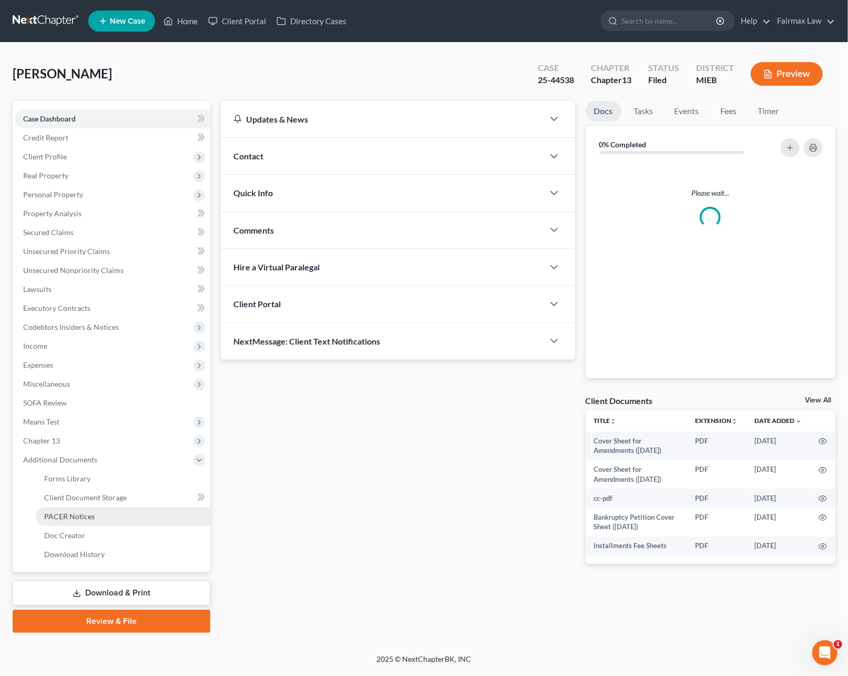
click at [79, 514] on span "PACER Notices" at bounding box center [69, 516] width 50 height 9
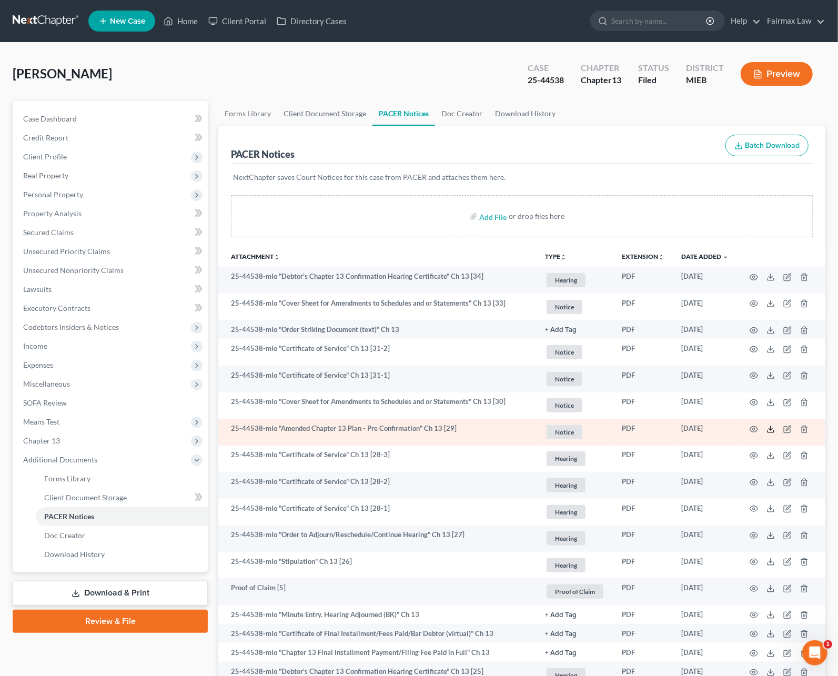
click at [770, 430] on icon at bounding box center [770, 429] width 8 height 8
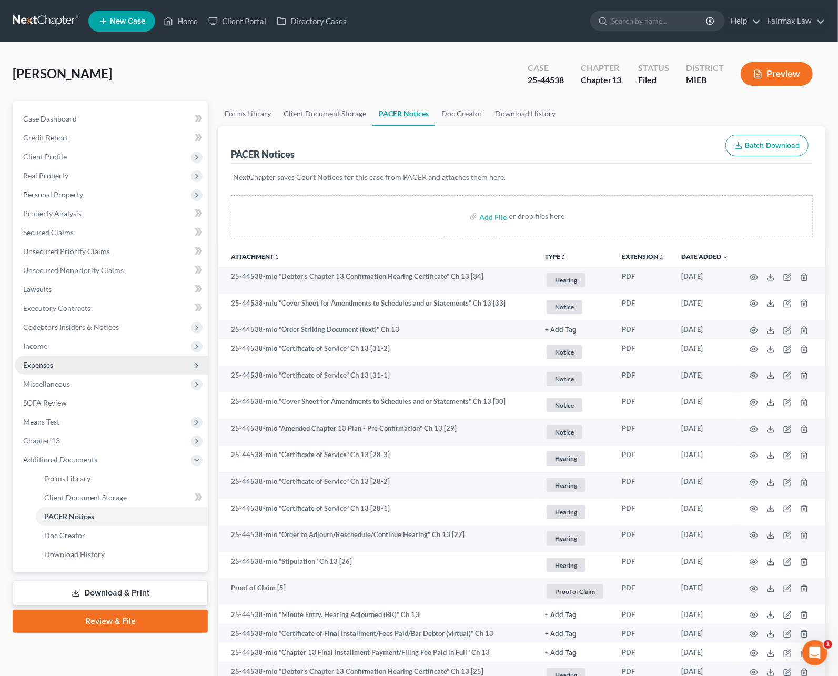
click at [57, 361] on span "Expenses" at bounding box center [111, 364] width 193 height 19
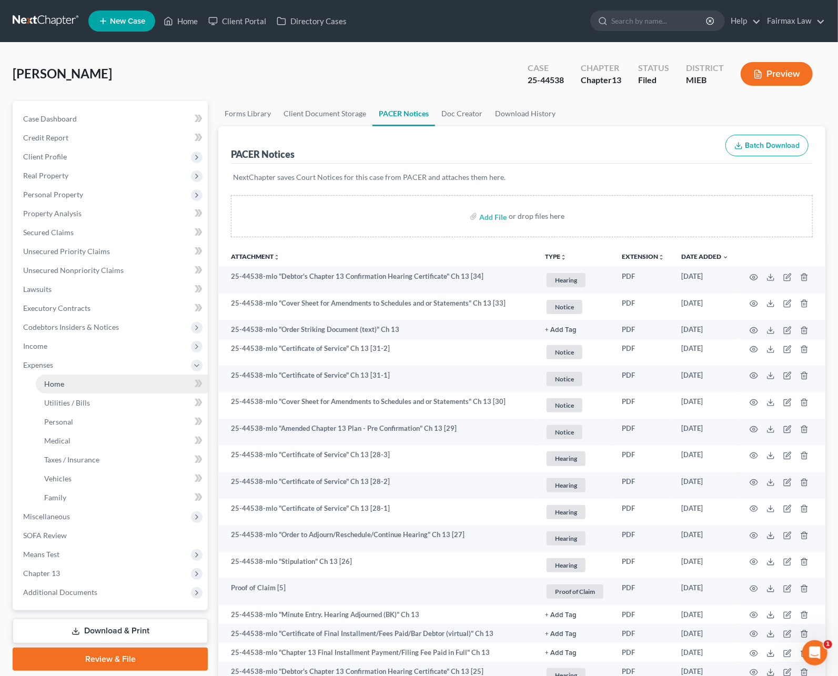
click at [64, 377] on link "Home" at bounding box center [122, 383] width 172 height 19
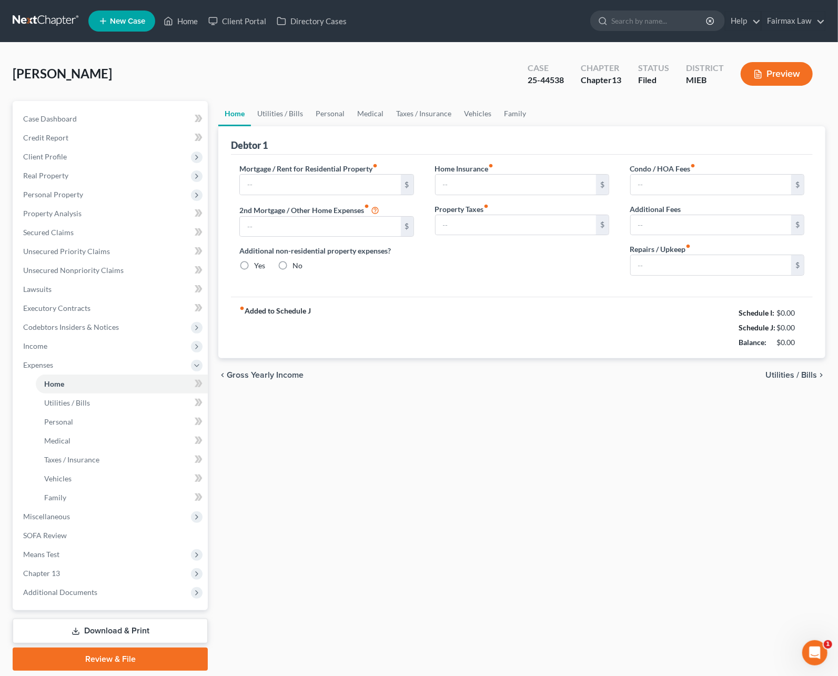
type input "0.00"
radio input "true"
type input "233.93"
type input "92.95"
type input "0.00"
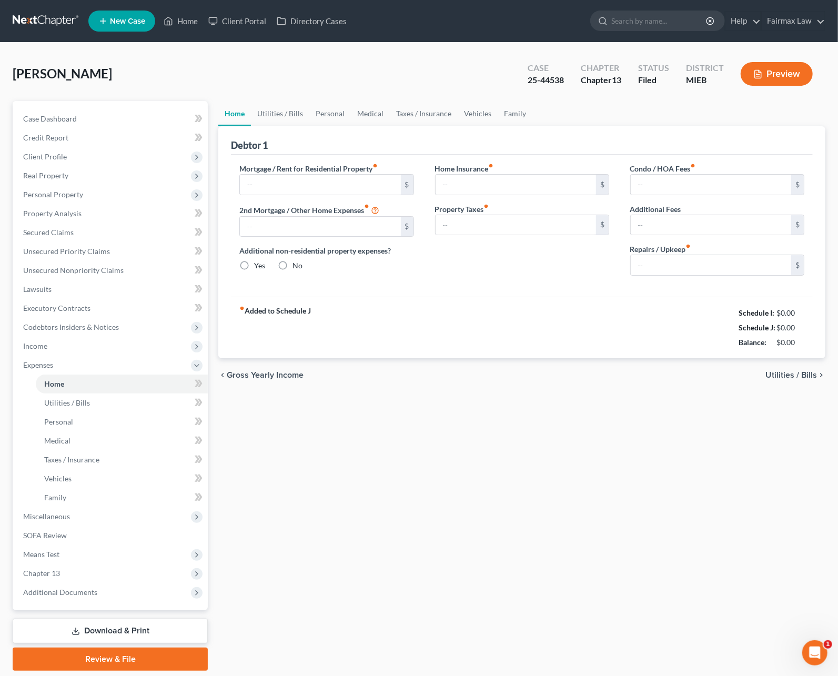
type input "0.00"
type input "100.00"
click at [366, 114] on link "Medical" at bounding box center [370, 113] width 39 height 25
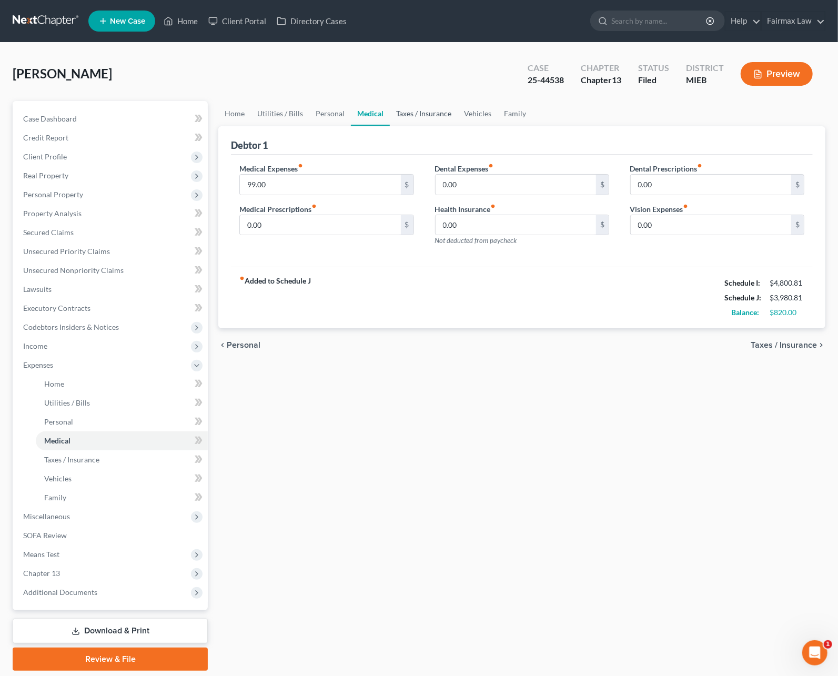
click at [415, 117] on link "Taxes / Insurance" at bounding box center [424, 113] width 68 height 25
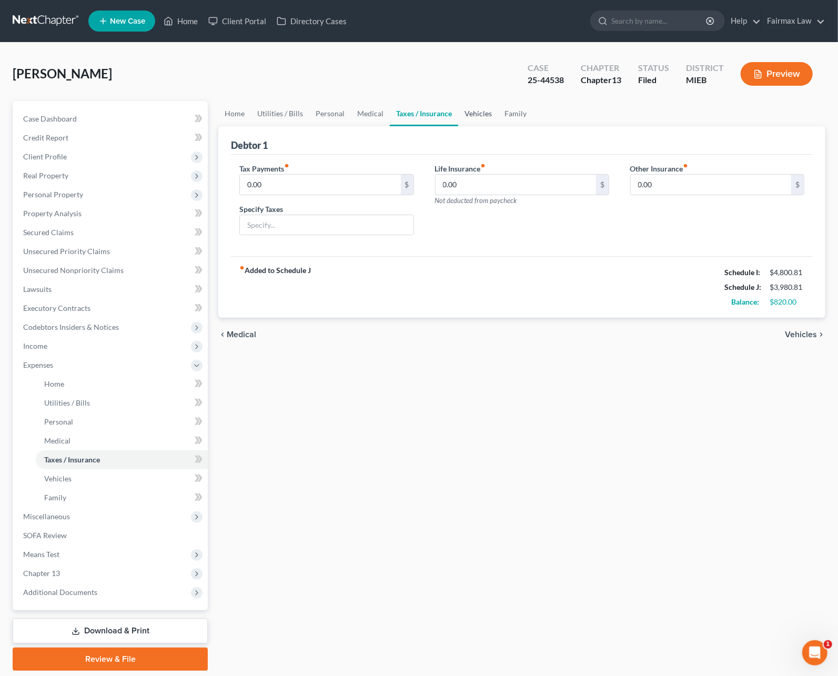
click at [476, 116] on link "Vehicles" at bounding box center [478, 113] width 40 height 25
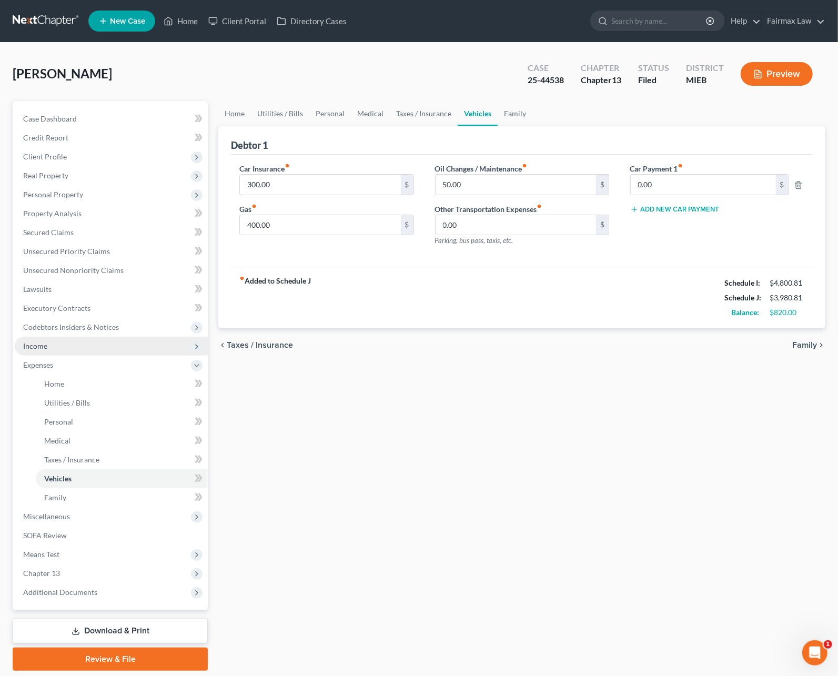
click at [87, 348] on span "Income" at bounding box center [111, 346] width 193 height 19
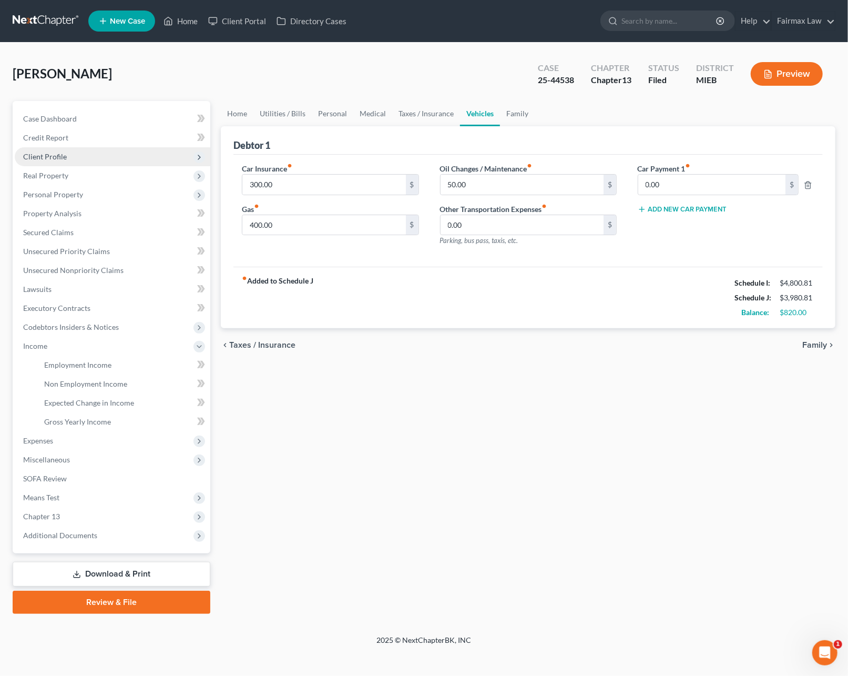
click at [45, 152] on span "Client Profile" at bounding box center [45, 156] width 44 height 9
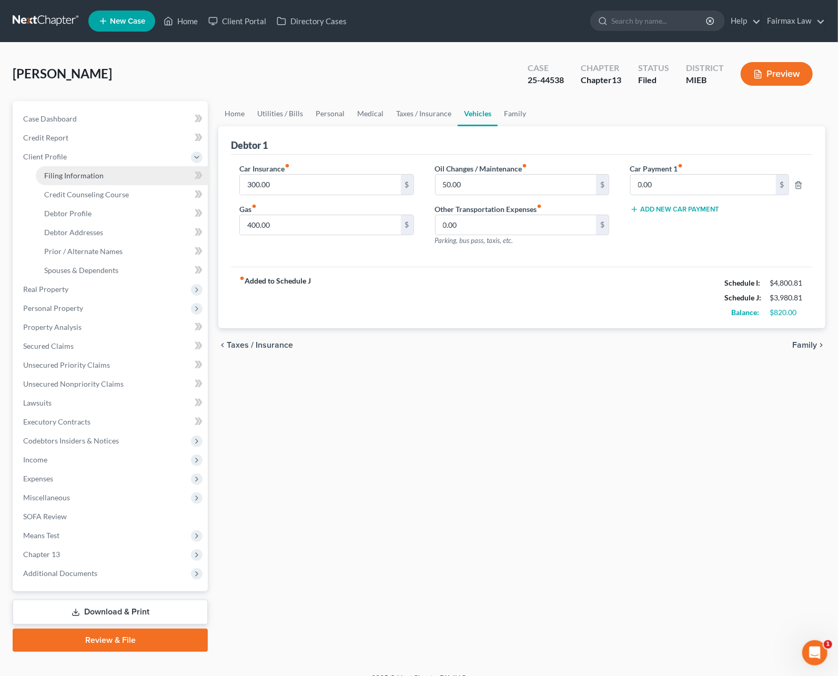
click at [55, 173] on span "Filing Information" at bounding box center [73, 175] width 59 height 9
select select "1"
select select "0"
select select "3"
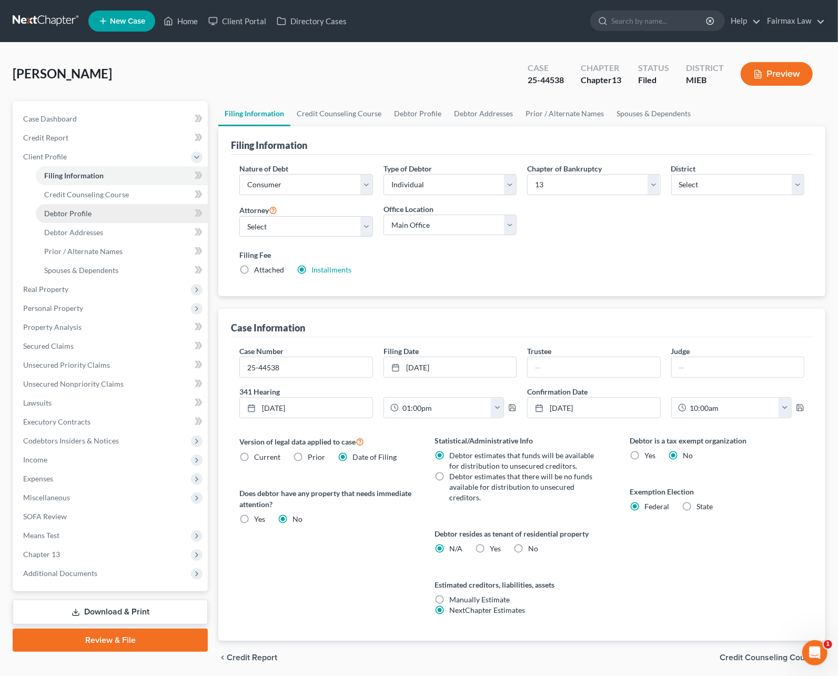
click at [66, 219] on link "Debtor Profile" at bounding box center [122, 213] width 172 height 19
select select "1"
select select "5"
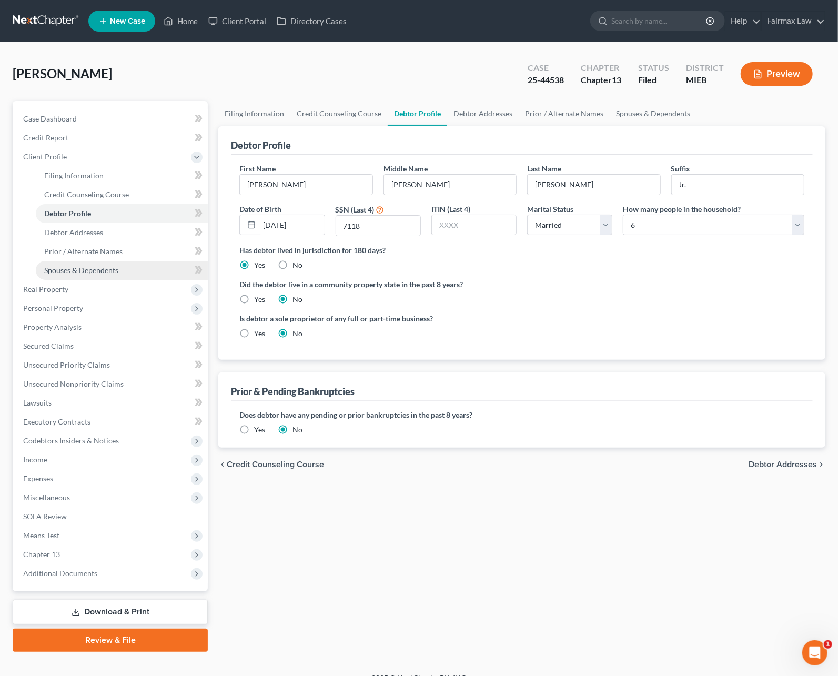
radio input "true"
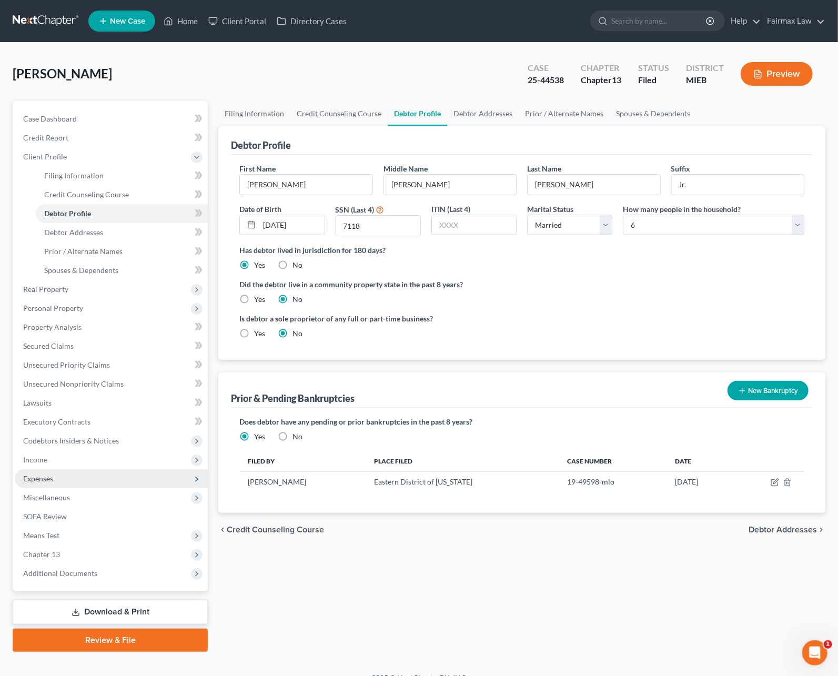
click at [39, 478] on span "Expenses" at bounding box center [38, 478] width 30 height 9
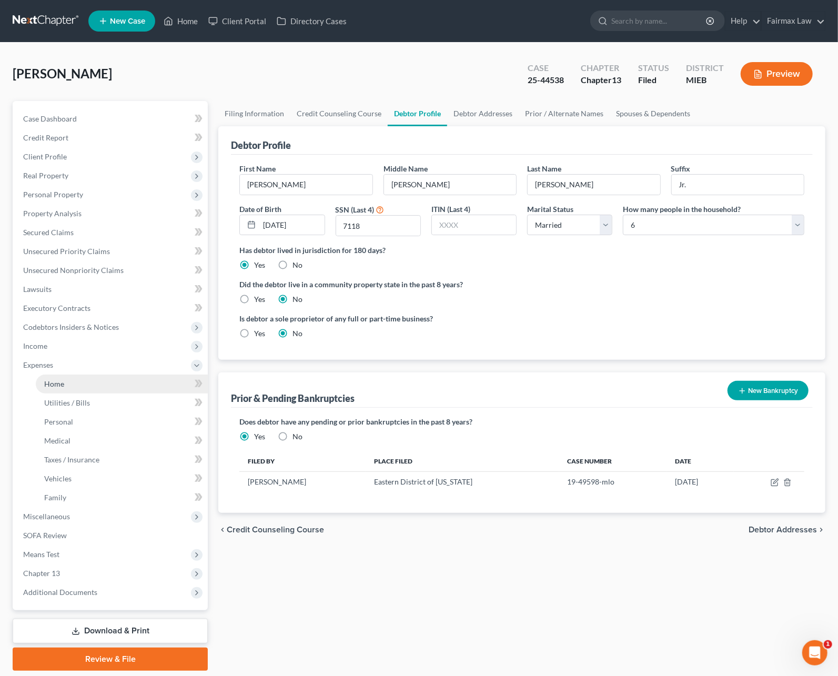
click at [67, 385] on link "Home" at bounding box center [122, 383] width 172 height 19
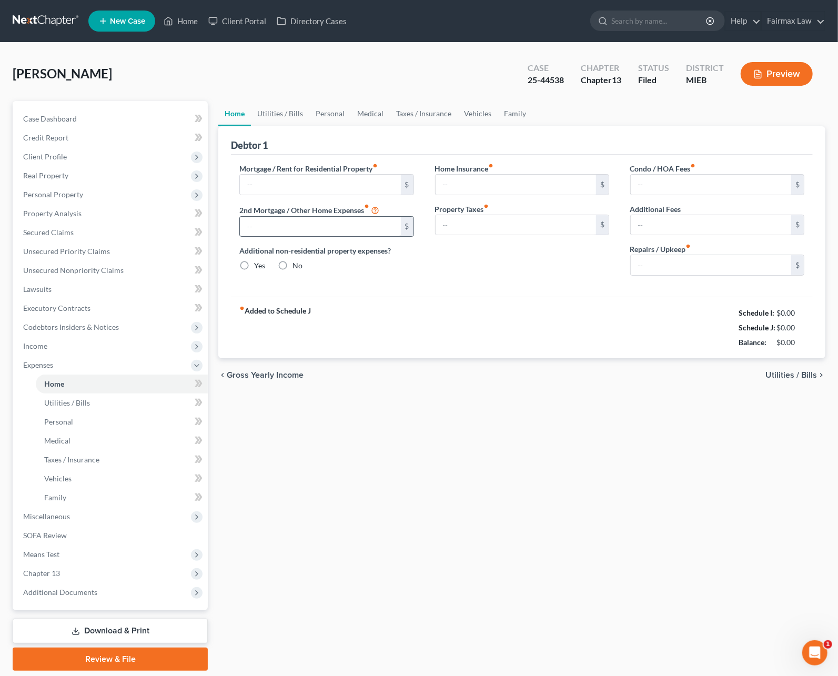
type input "0.00"
radio input "true"
type input "233.93"
type input "92.95"
type input "0.00"
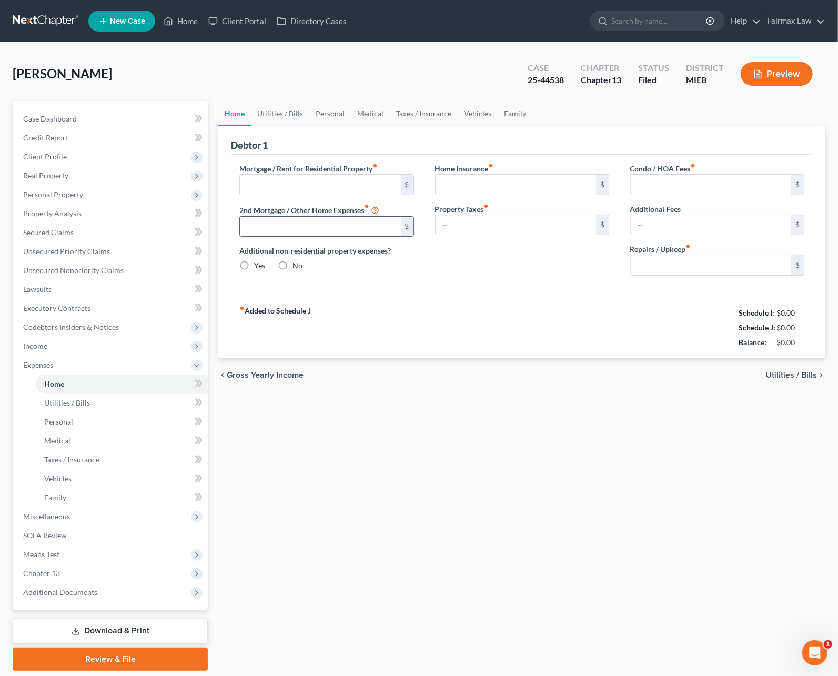
type input "0.00"
type input "100.00"
click at [289, 108] on link "Utilities / Bills" at bounding box center [280, 113] width 58 height 25
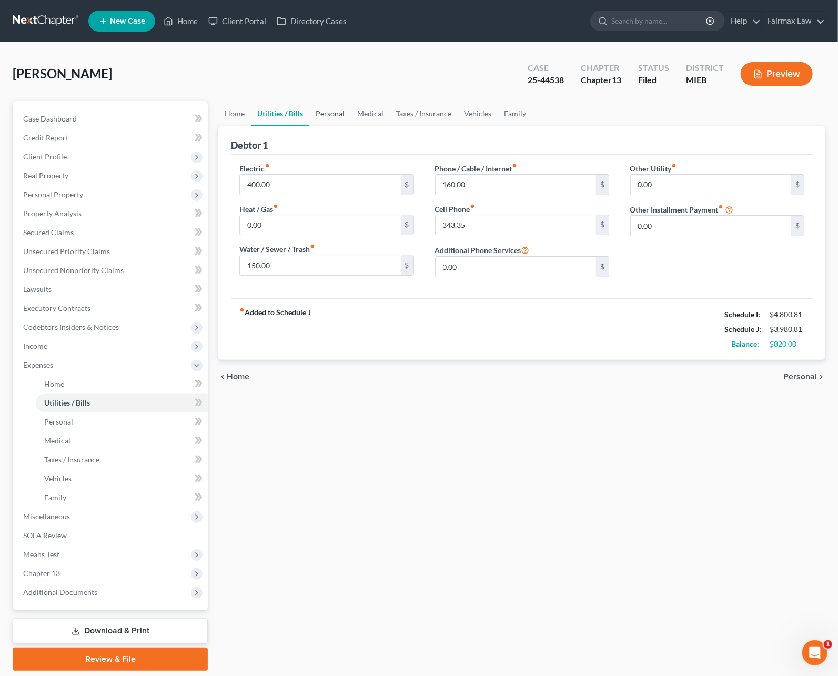
click at [325, 112] on link "Personal" at bounding box center [330, 113] width 42 height 25
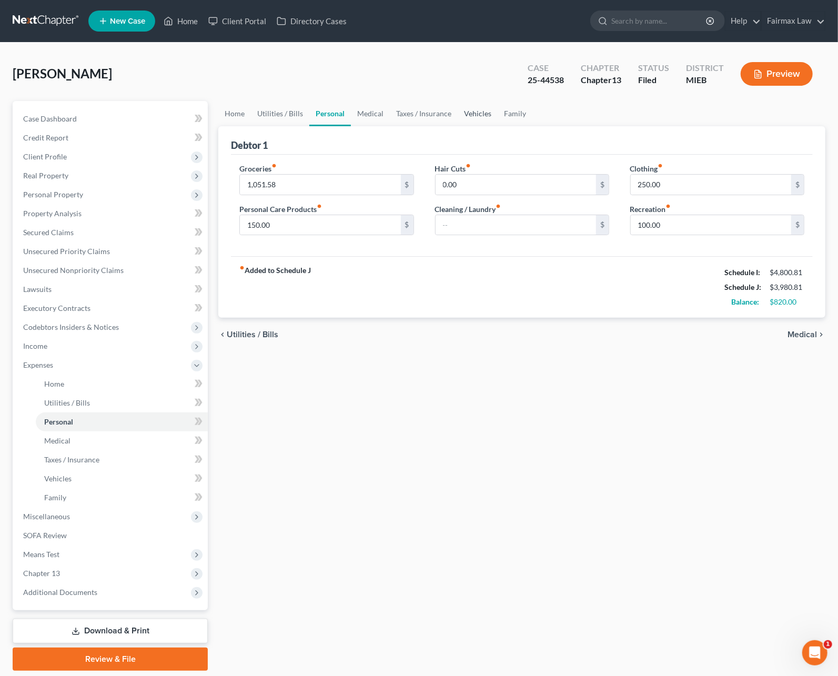
click at [473, 114] on link "Vehicles" at bounding box center [477, 113] width 40 height 25
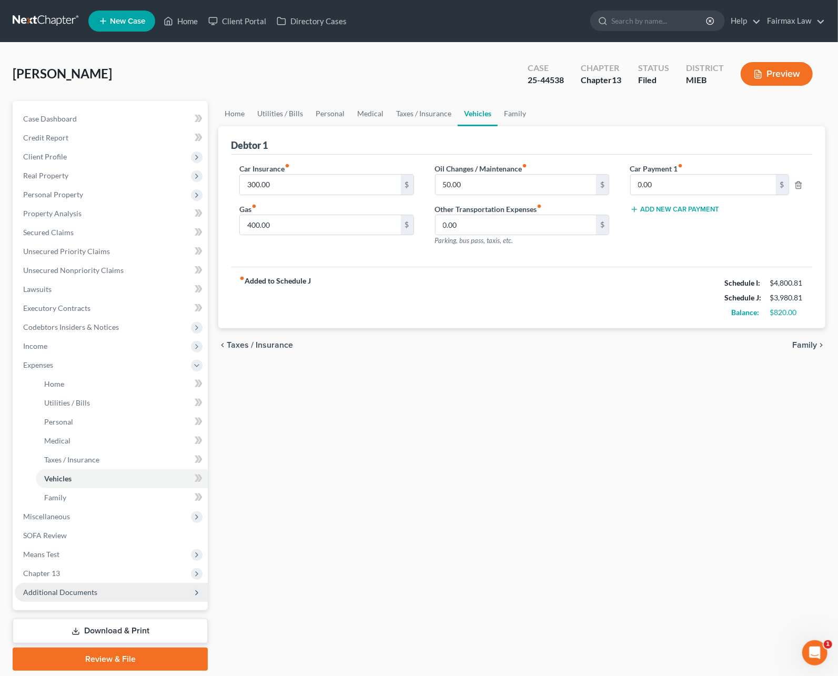
click at [68, 596] on span "Additional Documents" at bounding box center [111, 592] width 193 height 19
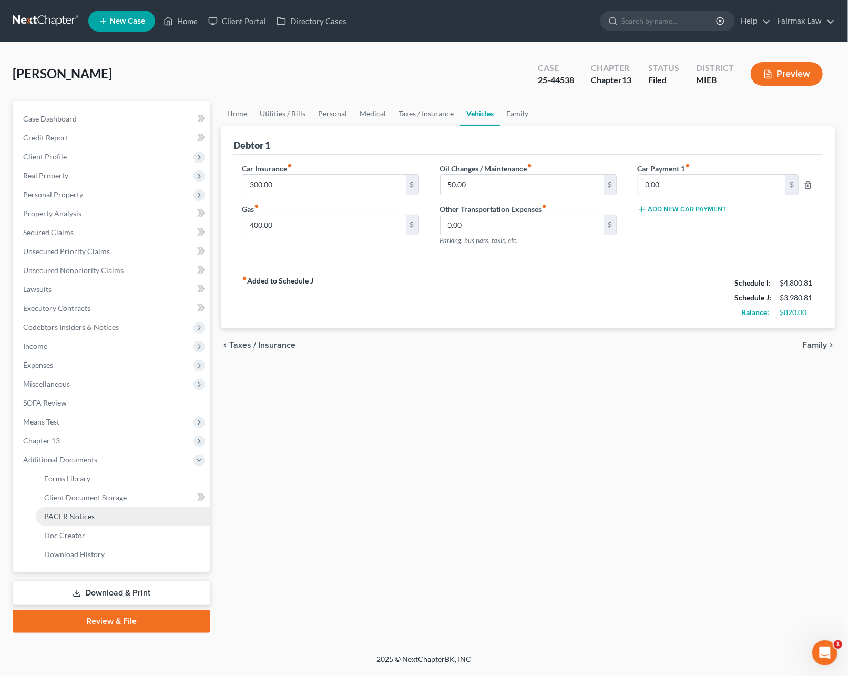
click at [95, 518] on link "PACER Notices" at bounding box center [123, 516] width 175 height 19
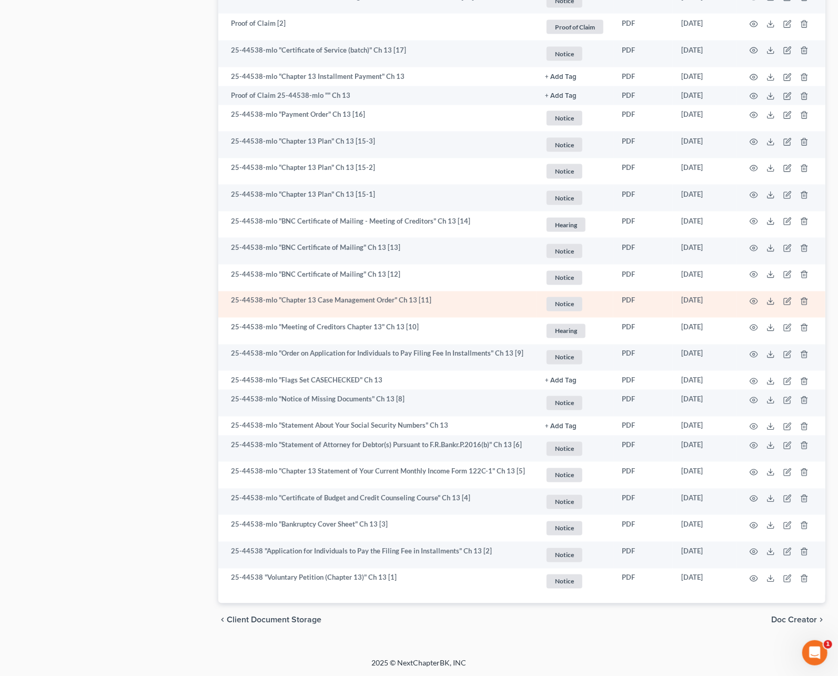
scroll to position [838, 0]
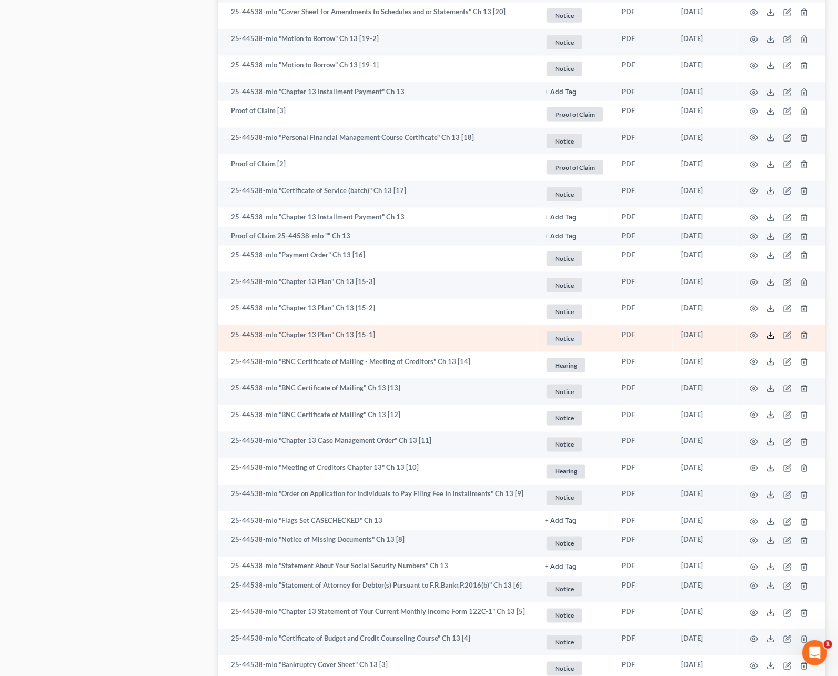
click at [773, 333] on icon at bounding box center [770, 335] width 8 height 8
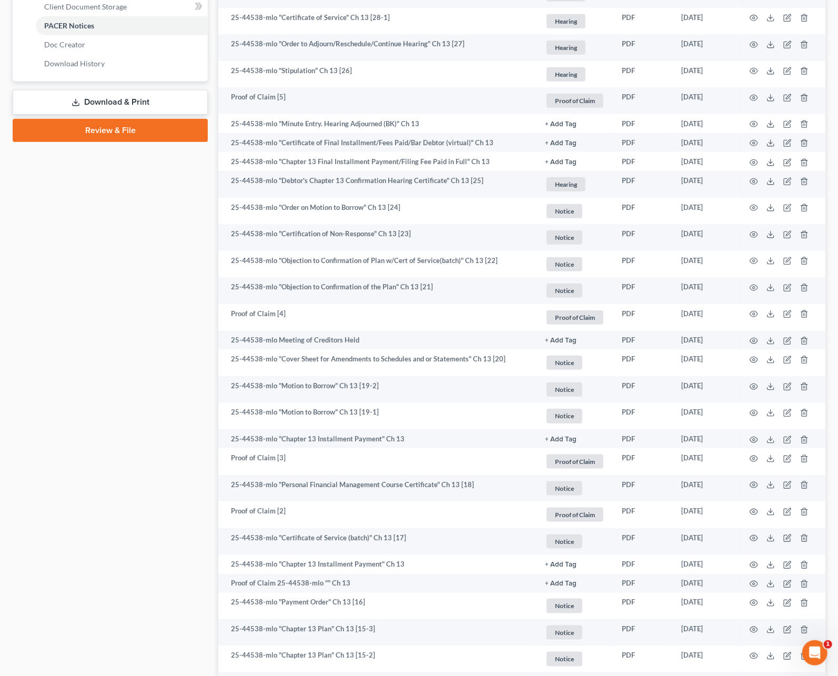
scroll to position [978, 0]
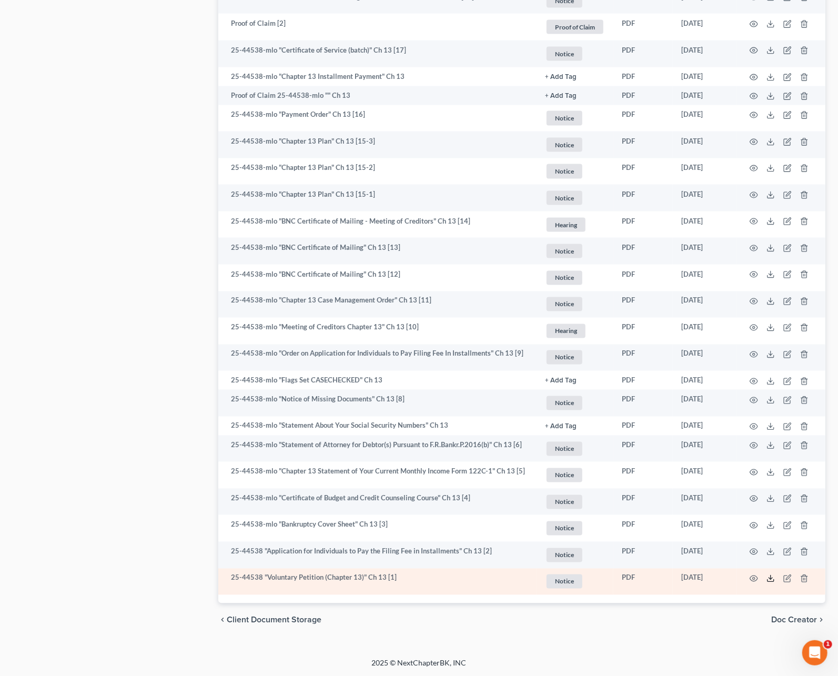
click at [769, 574] on icon at bounding box center [770, 578] width 8 height 8
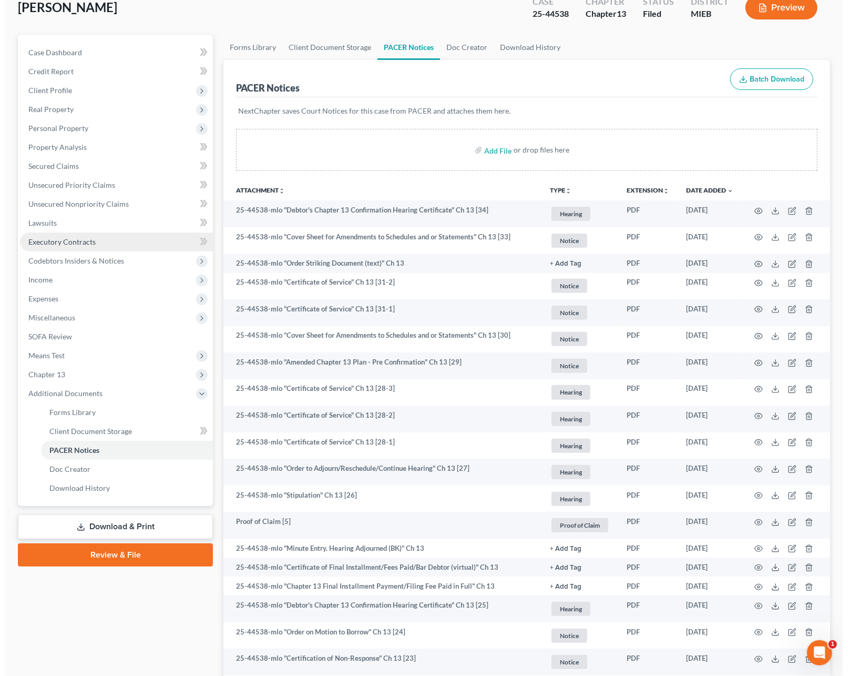
scroll to position [0, 0]
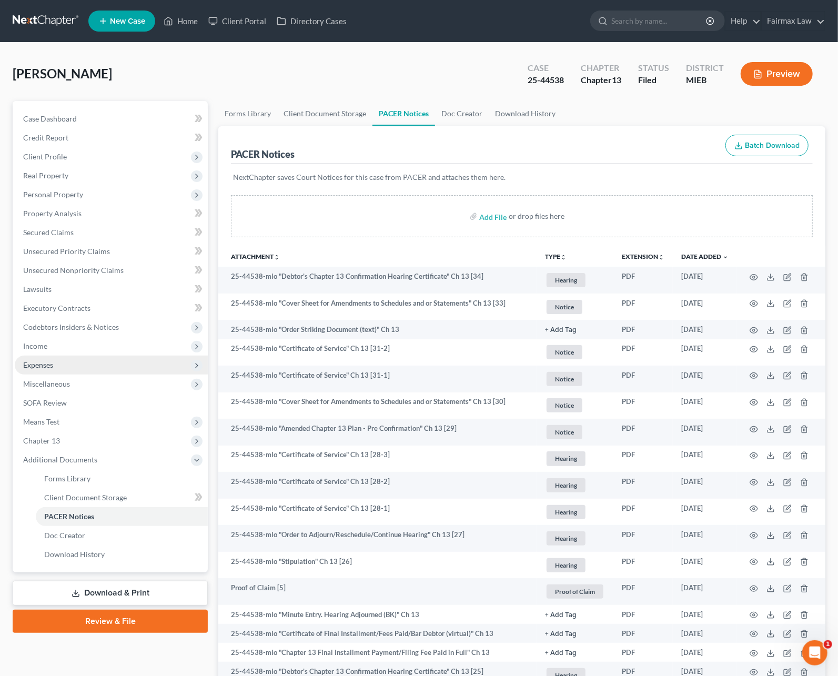
click at [62, 362] on span "Expenses" at bounding box center [111, 364] width 193 height 19
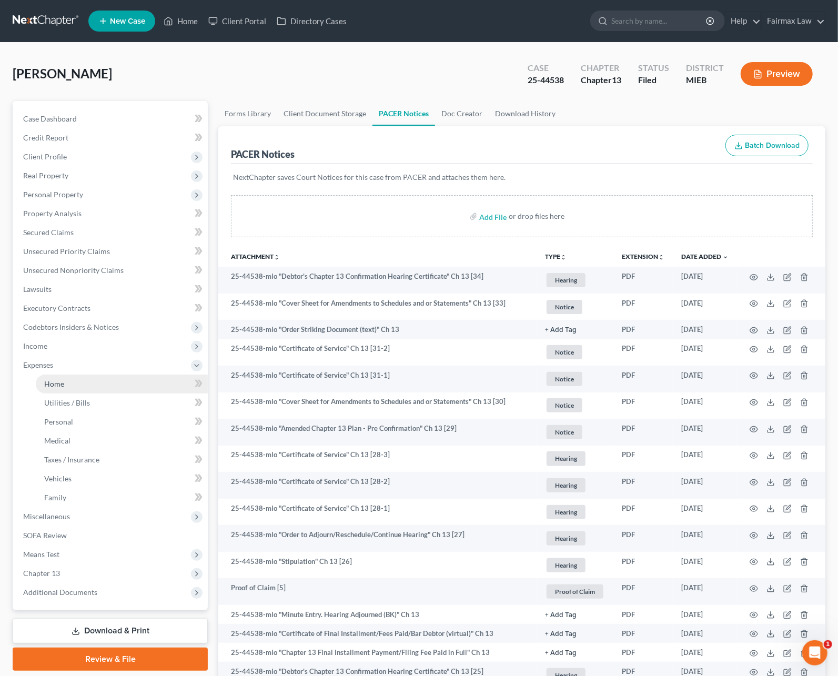
click at [73, 380] on link "Home" at bounding box center [122, 383] width 172 height 19
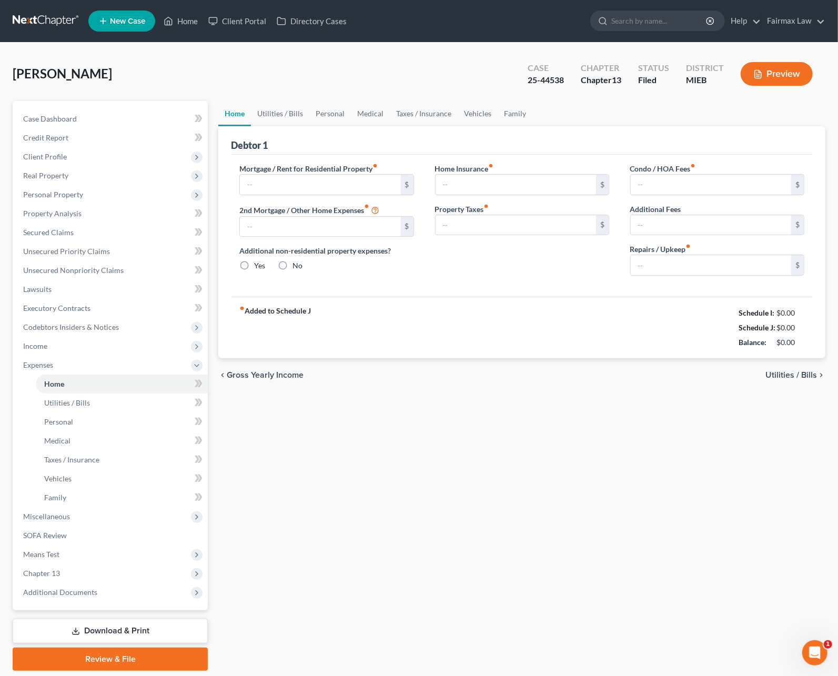
type input "0.00"
radio input "true"
type input "233.93"
type input "92.95"
type input "0.00"
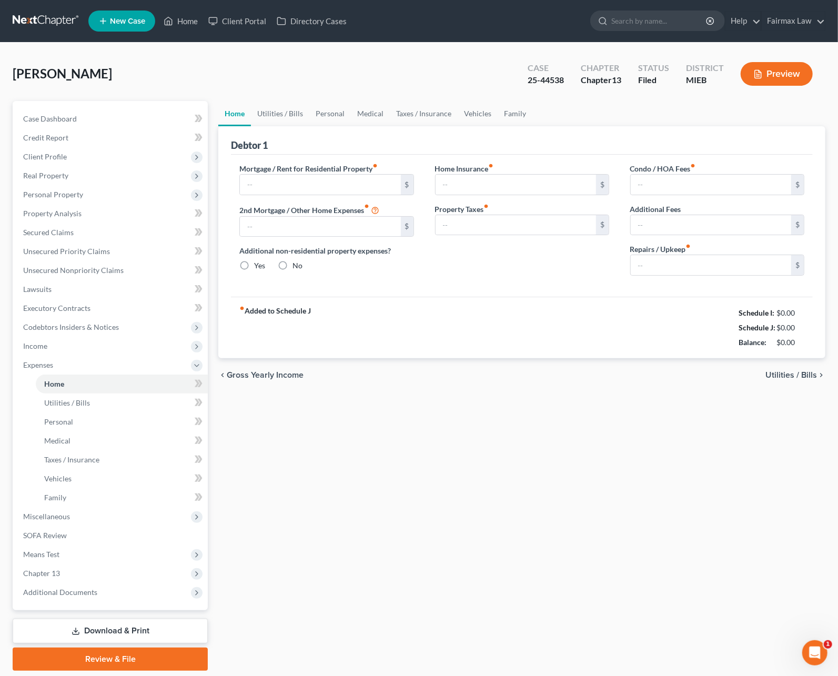
type input "0.00"
type input "100.00"
click at [476, 116] on link "Vehicles" at bounding box center [477, 113] width 40 height 25
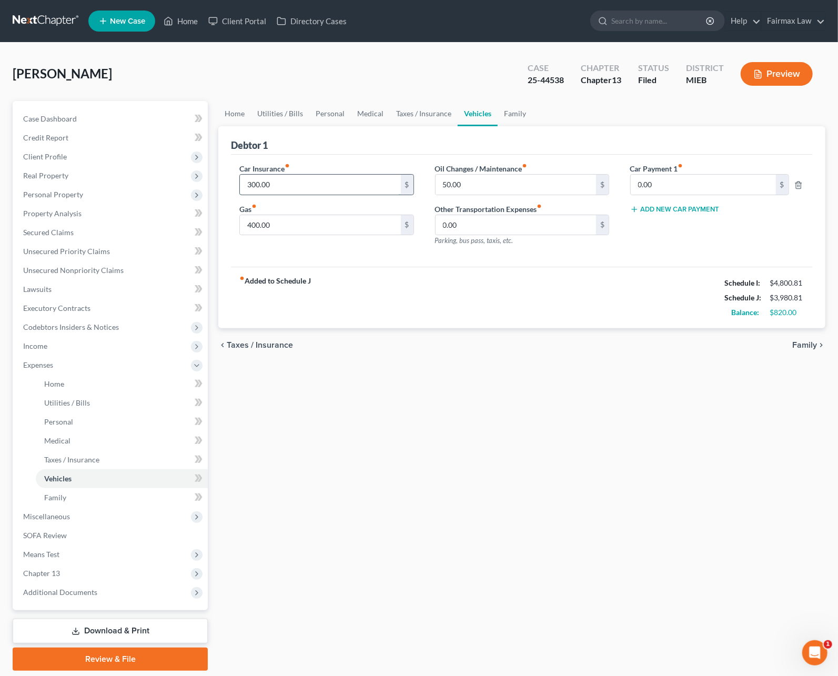
click at [282, 188] on input "300.00" at bounding box center [320, 185] width 160 height 20
type input "100.00"
click at [338, 117] on link "Personal" at bounding box center [330, 113] width 42 height 25
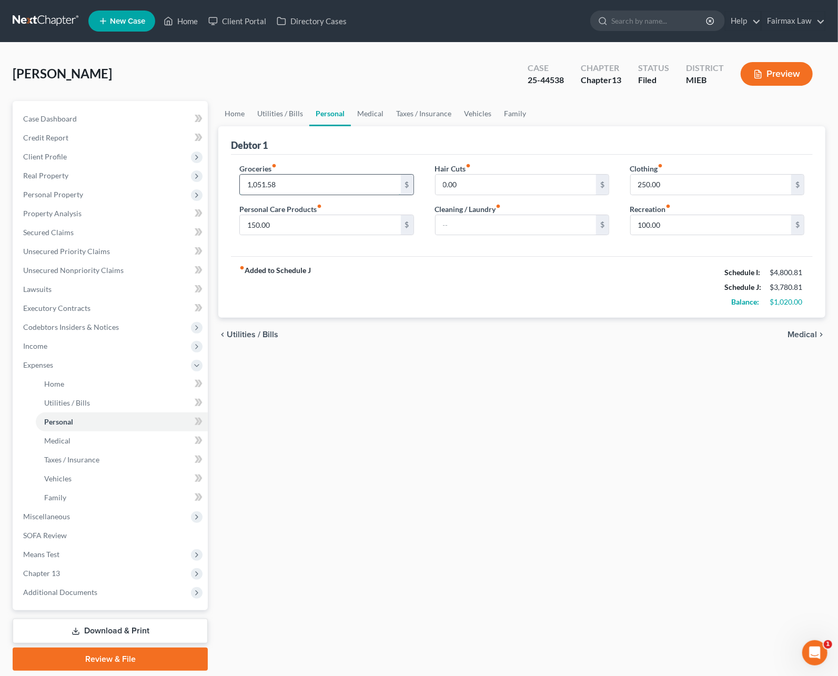
click at [257, 186] on input "1,051.58" at bounding box center [320, 185] width 160 height 20
click at [258, 186] on input "1,051.58" at bounding box center [320, 185] width 160 height 20
click at [260, 184] on input "1,051.58" at bounding box center [320, 185] width 160 height 20
click at [257, 188] on input "1,051.58" at bounding box center [320, 185] width 160 height 20
click at [251, 182] on input "151.58" at bounding box center [320, 185] width 160 height 20
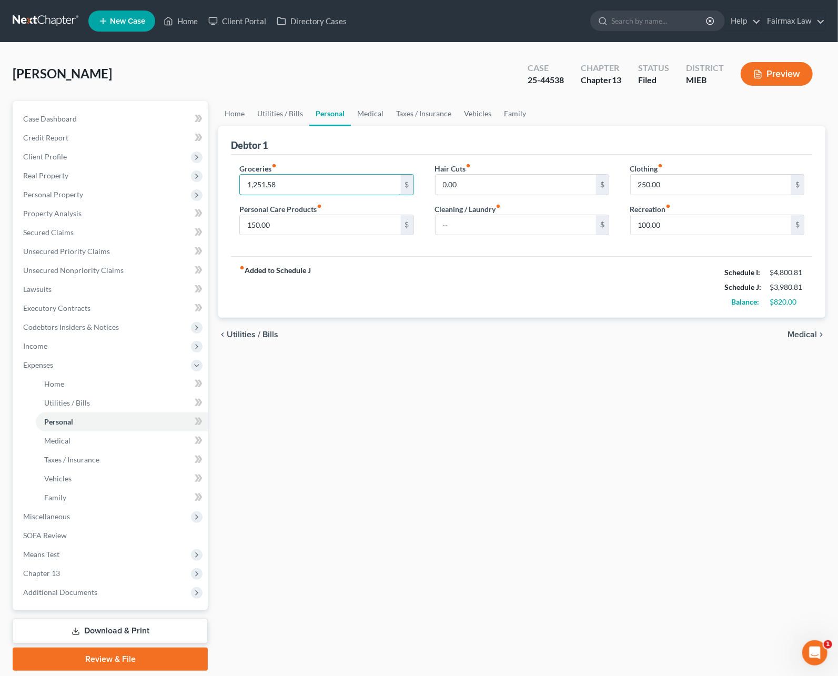
type input "1,251.58"
click at [502, 295] on div "fiber_manual_record Added to Schedule J Schedule I: $4,800.81 Schedule J: $3,98…" at bounding box center [522, 287] width 582 height 62
click at [55, 160] on span "Client Profile" at bounding box center [111, 156] width 193 height 19
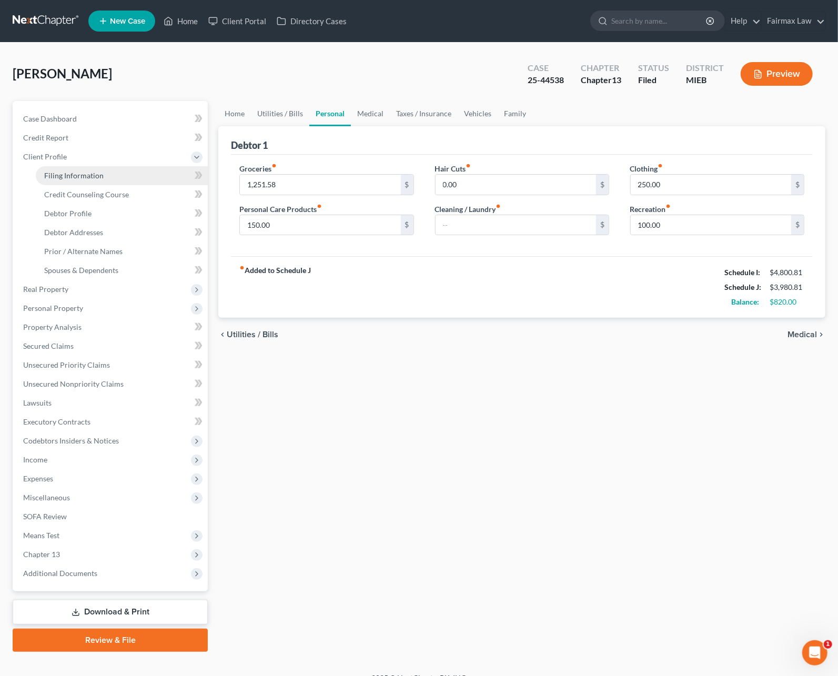
click at [57, 172] on span "Filing Information" at bounding box center [73, 175] width 59 height 9
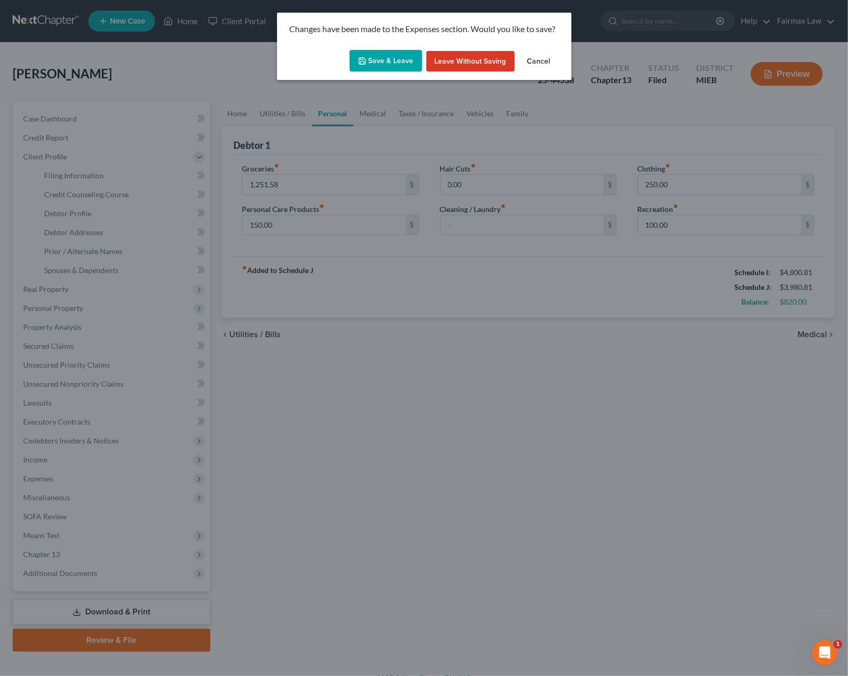
click at [382, 64] on button "Save & Leave" at bounding box center [386, 61] width 73 height 22
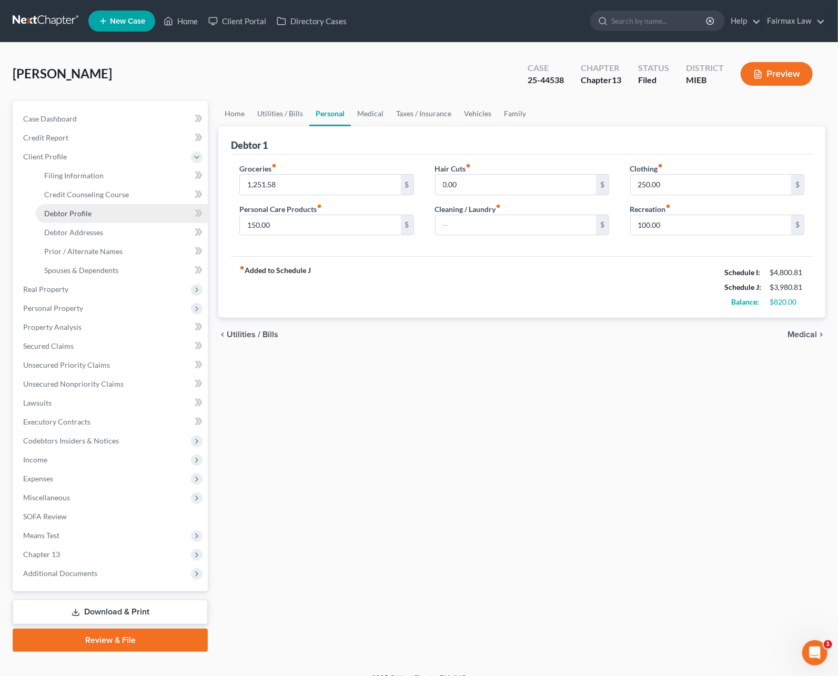
select select "1"
select select "0"
select select "3"
select select "40"
select select "0"
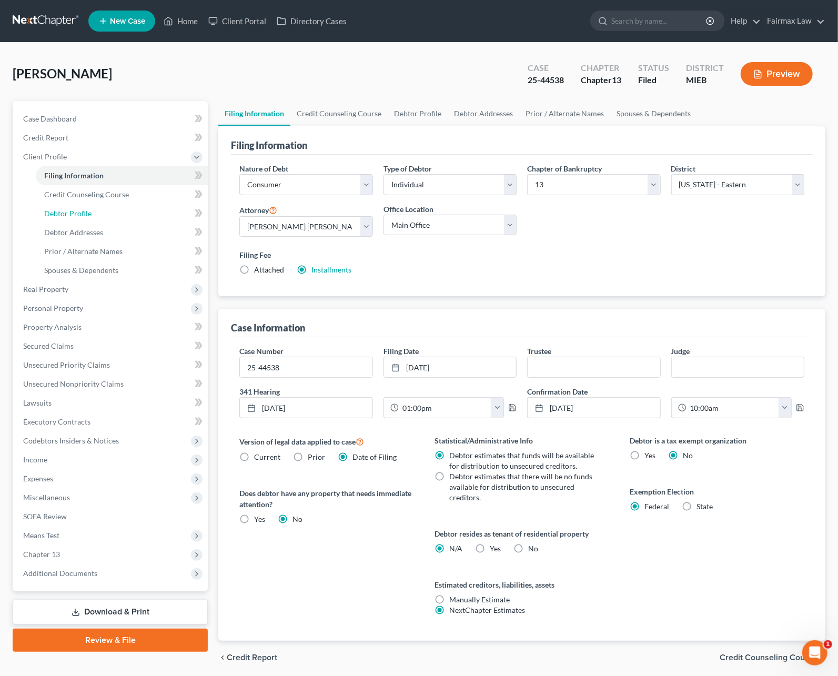
click at [87, 215] on span "Debtor Profile" at bounding box center [67, 213] width 47 height 9
select select "1"
select select "5"
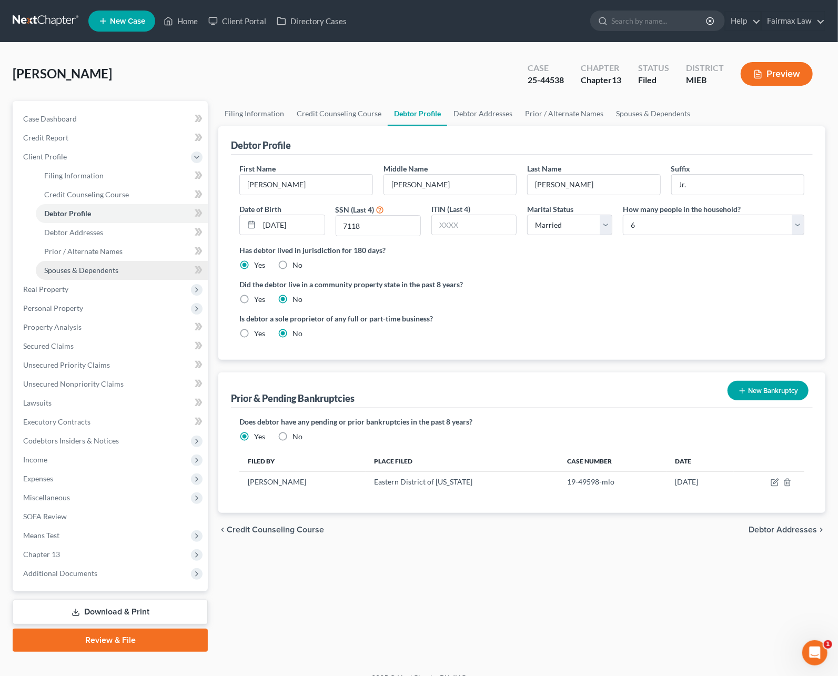
click at [86, 269] on span "Spouses & Dependents" at bounding box center [81, 270] width 74 height 9
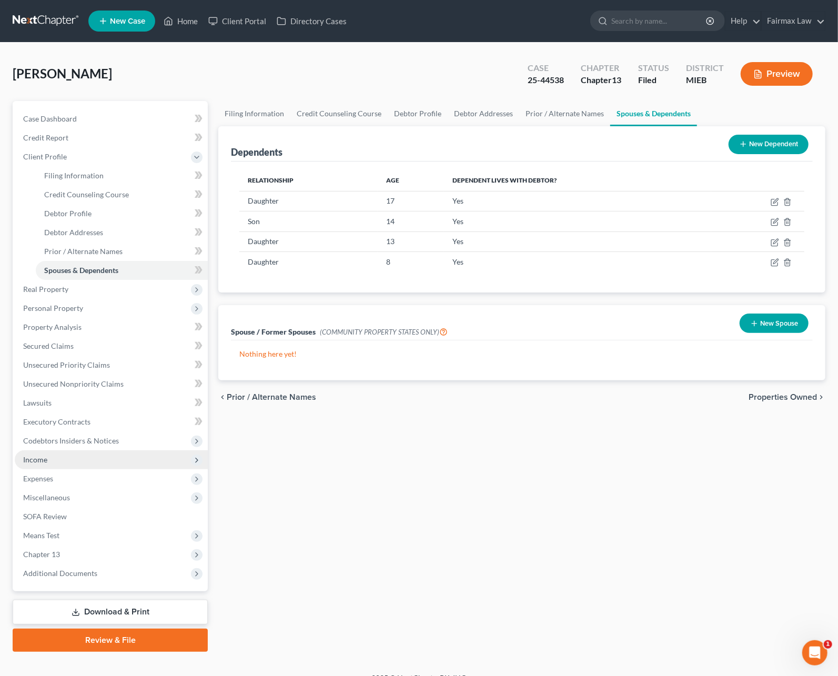
click at [45, 459] on span "Income" at bounding box center [35, 459] width 24 height 9
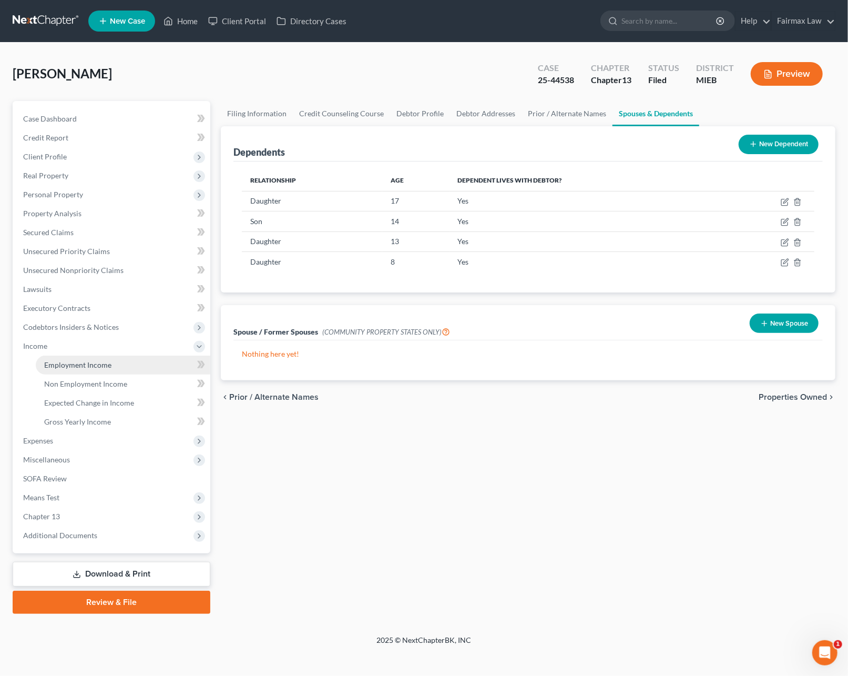
click at [86, 357] on link "Employment Income" at bounding box center [123, 364] width 175 height 19
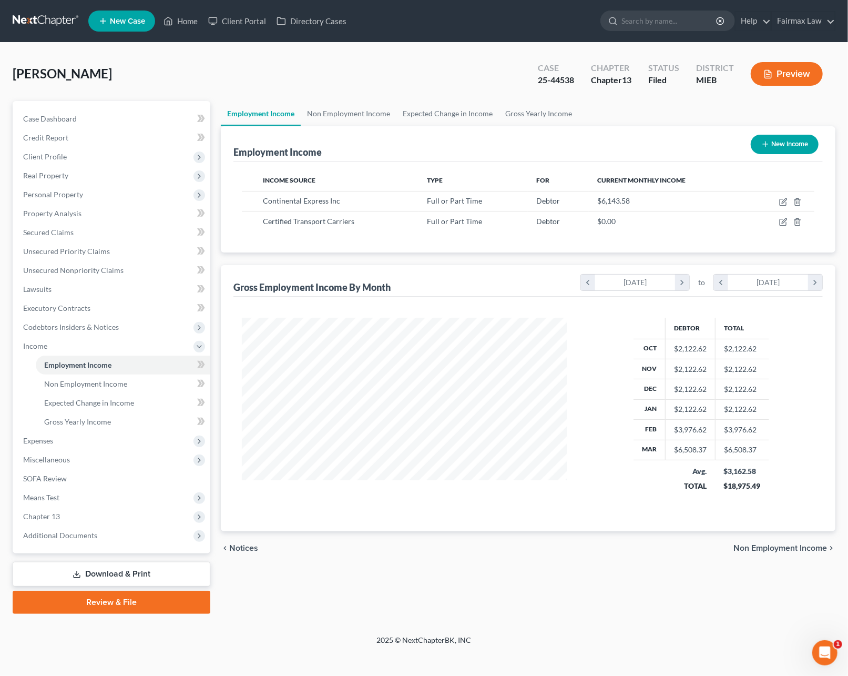
scroll to position [190, 346]
click at [65, 531] on span "Additional Documents" at bounding box center [60, 535] width 74 height 9
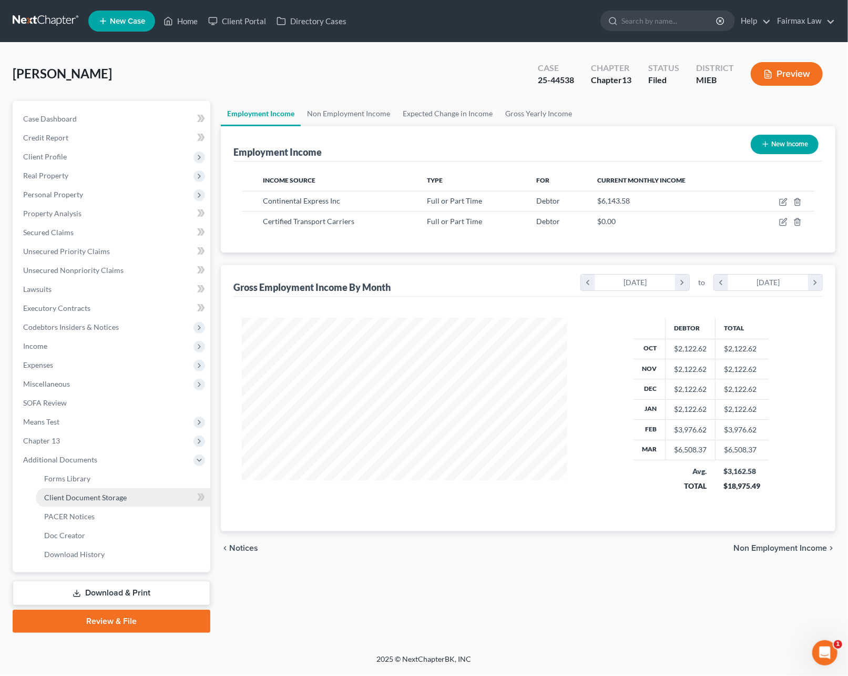
click at [79, 499] on span "Client Document Storage" at bounding box center [85, 497] width 83 height 9
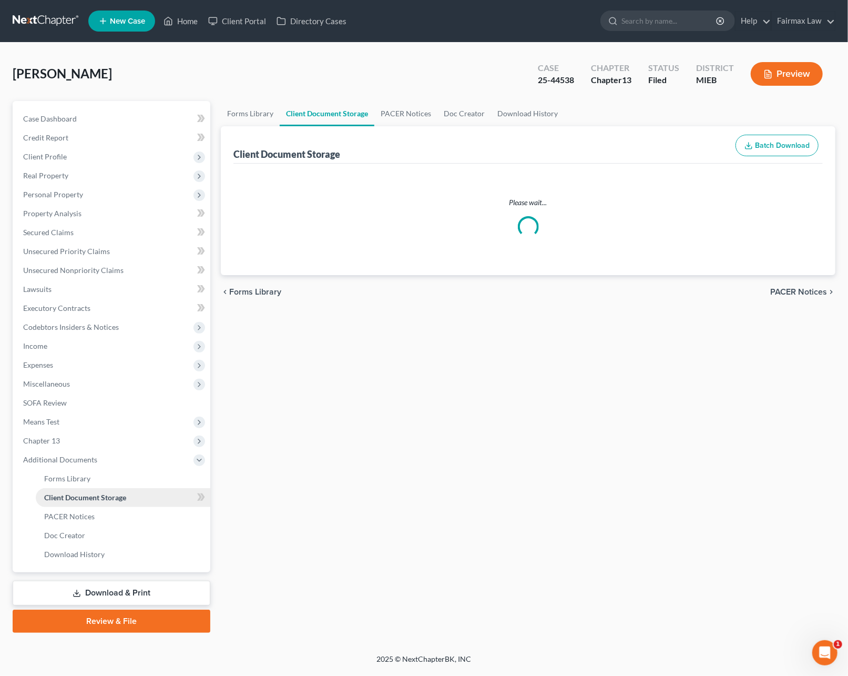
select select "32"
select select "6"
select select "7"
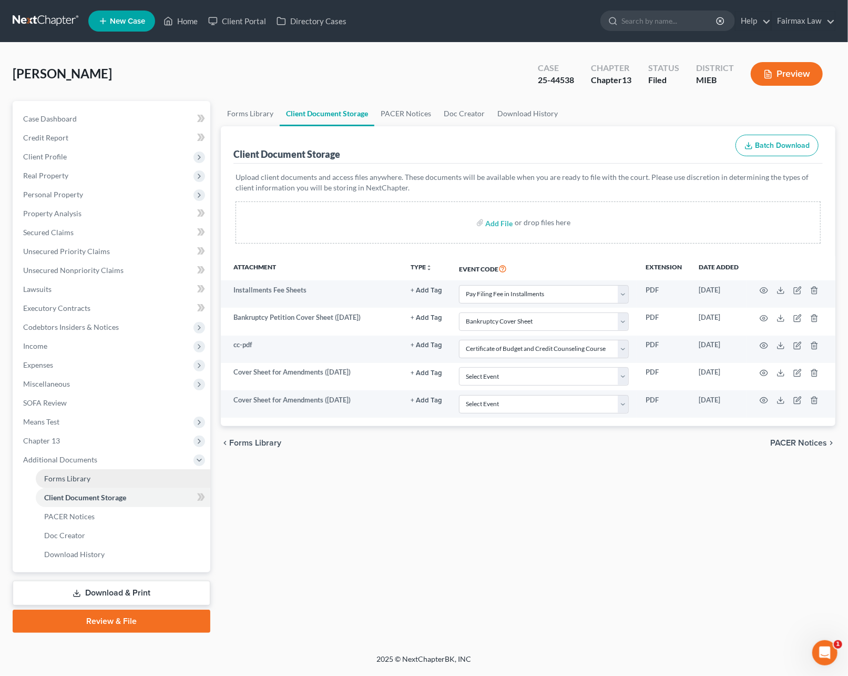
click at [106, 480] on link "Forms Library" at bounding box center [123, 478] width 175 height 19
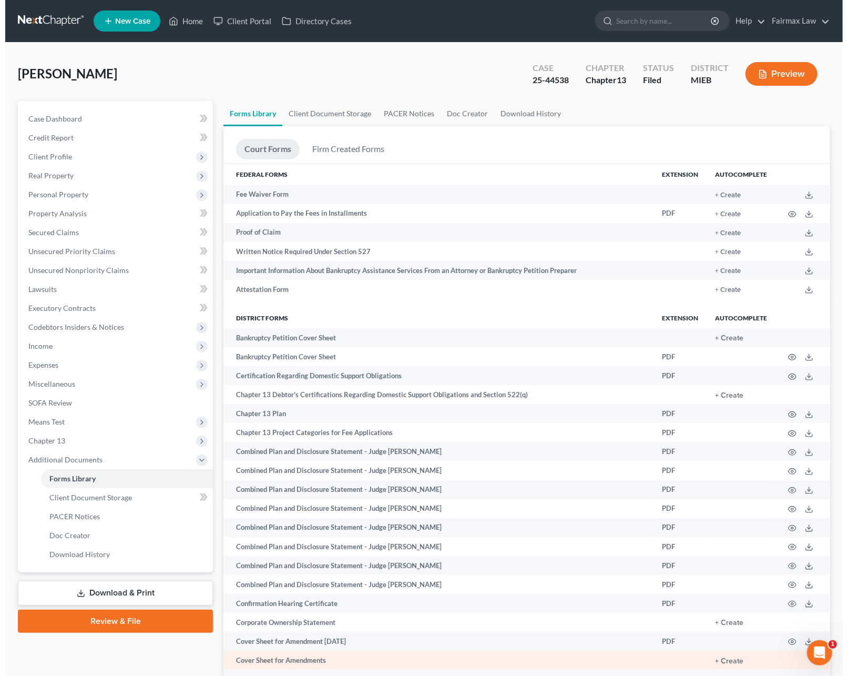
scroll to position [140, 0]
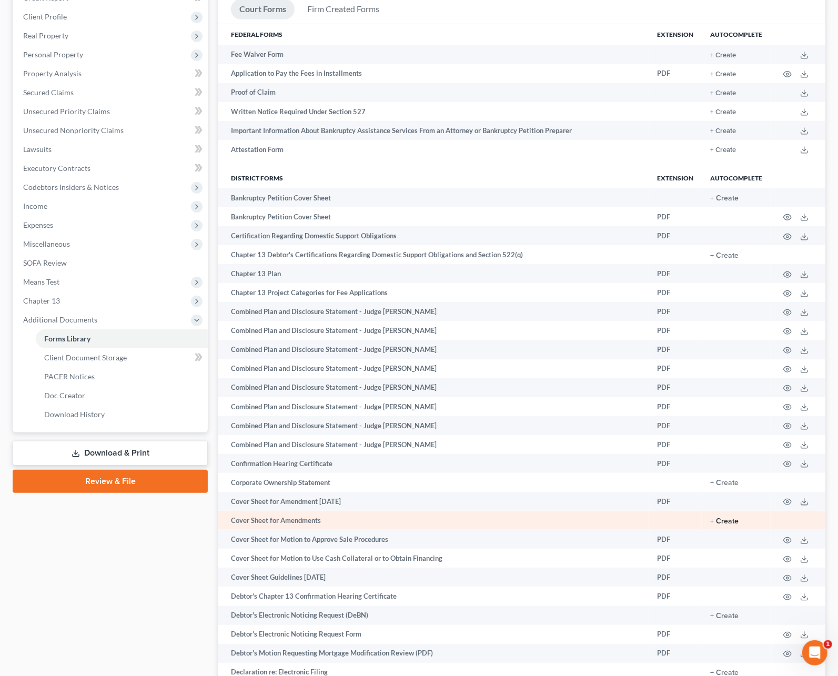
click at [724, 520] on button "+ Create" at bounding box center [724, 520] width 28 height 7
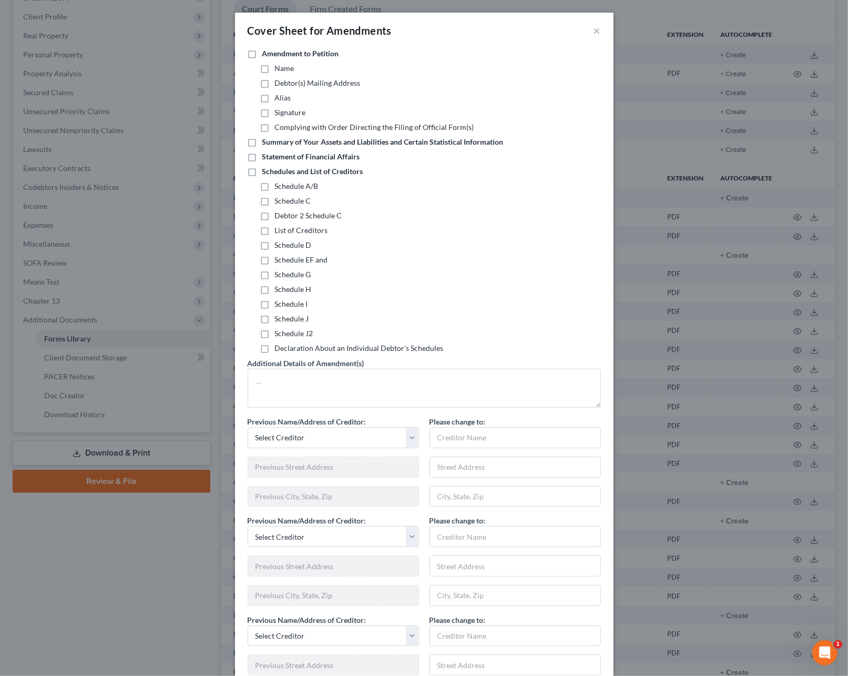
click at [262, 172] on label "Schedules and List of Creditors" at bounding box center [312, 171] width 101 height 11
click at [267, 172] on input "Schedules and List of Creditors" at bounding box center [270, 169] width 7 height 7
checkbox input "true"
click at [275, 322] on label "Schedule J" at bounding box center [292, 318] width 34 height 11
click at [279, 320] on input "Schedule J" at bounding box center [282, 316] width 7 height 7
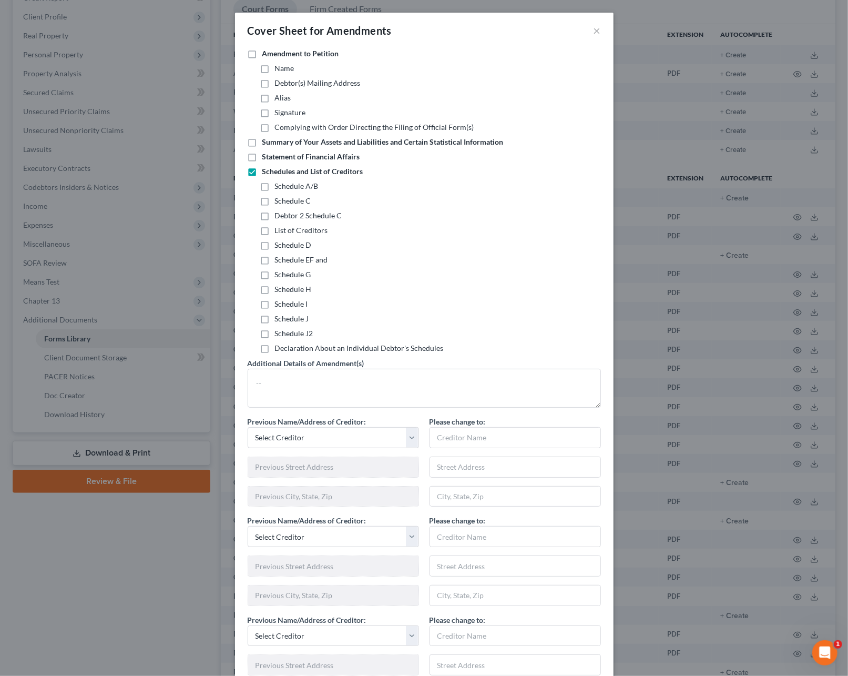
checkbox input "true"
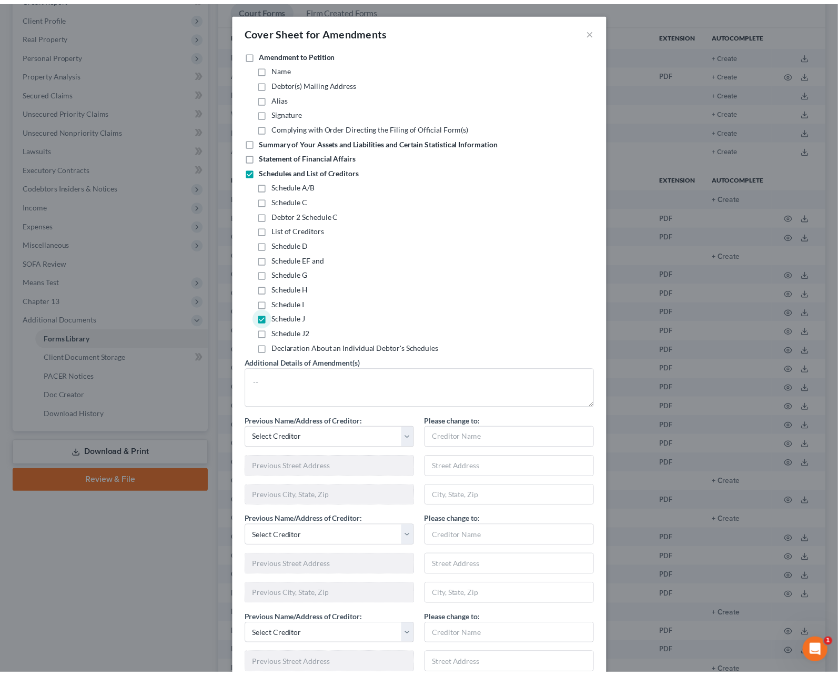
scroll to position [438, 0]
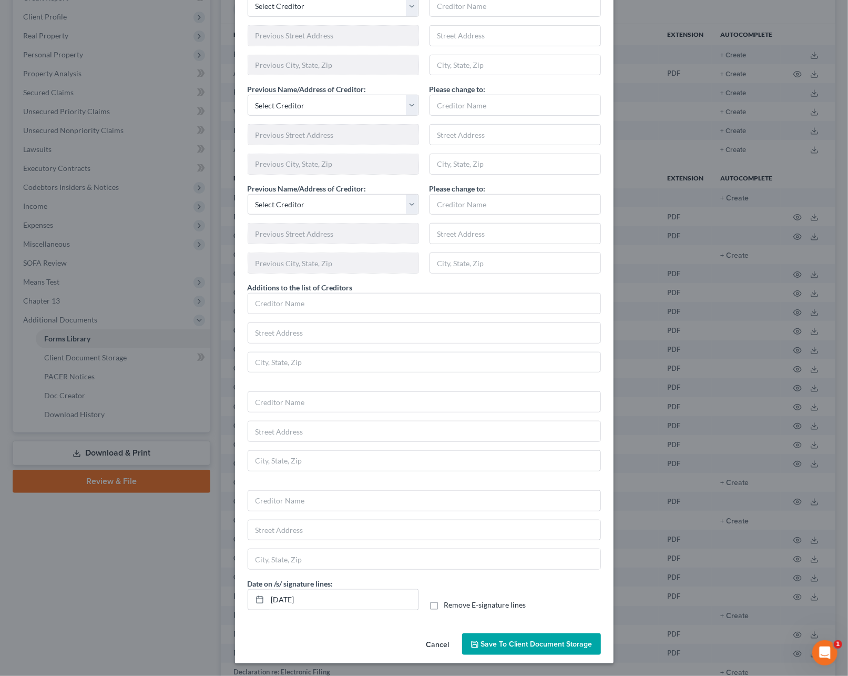
click at [512, 645] on span "Save to Client Document Storage" at bounding box center [536, 643] width 111 height 9
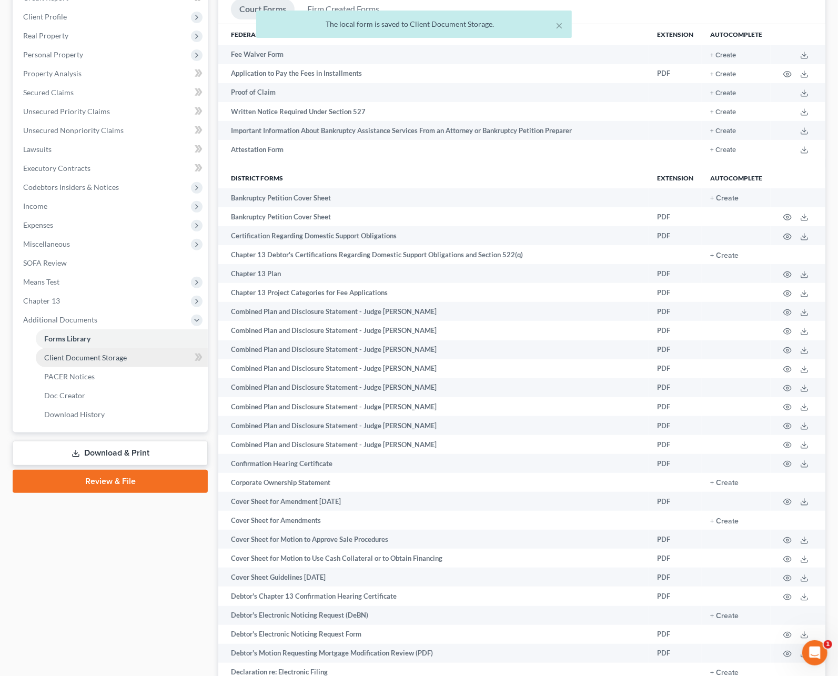
click at [116, 360] on span "Client Document Storage" at bounding box center [85, 357] width 83 height 9
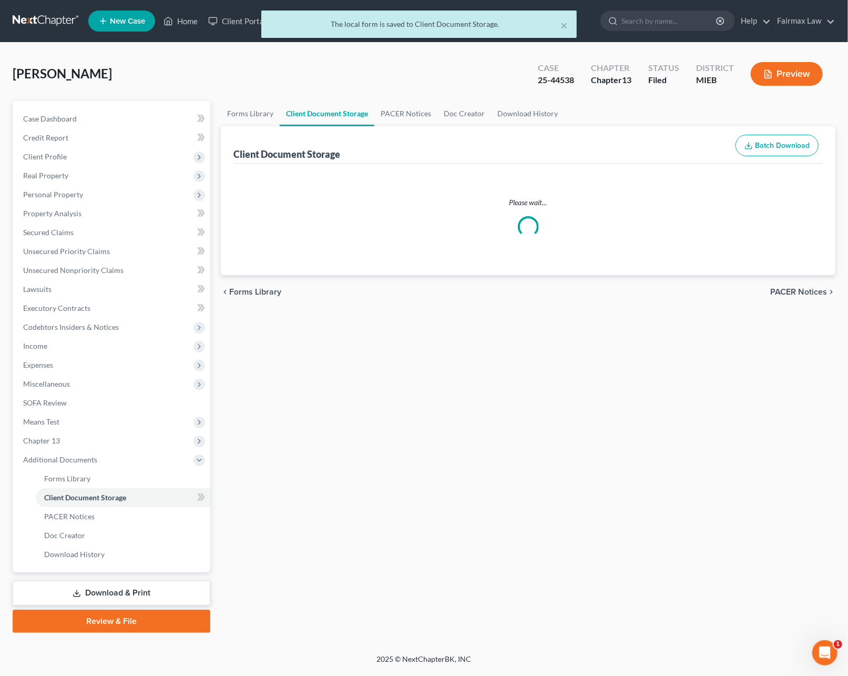
select select "32"
select select "6"
select select "7"
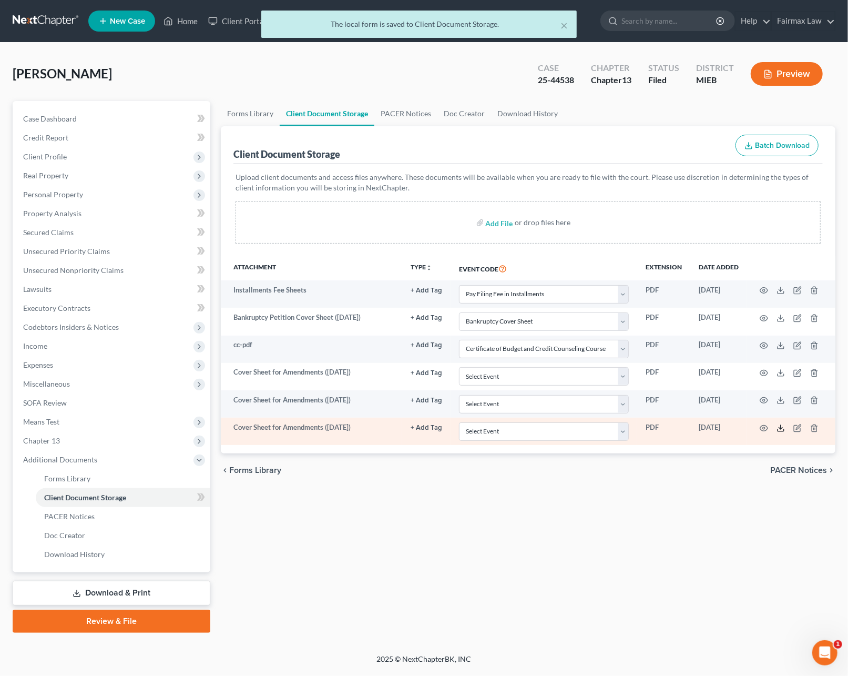
click at [778, 432] on icon at bounding box center [781, 428] width 8 height 8
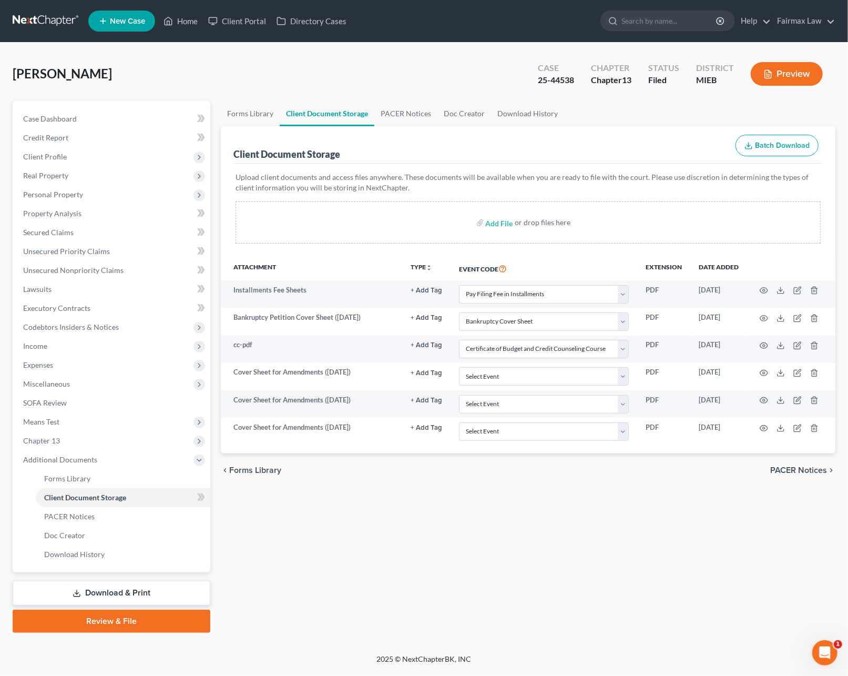
click at [96, 586] on link "Download & Print" at bounding box center [112, 593] width 198 height 25
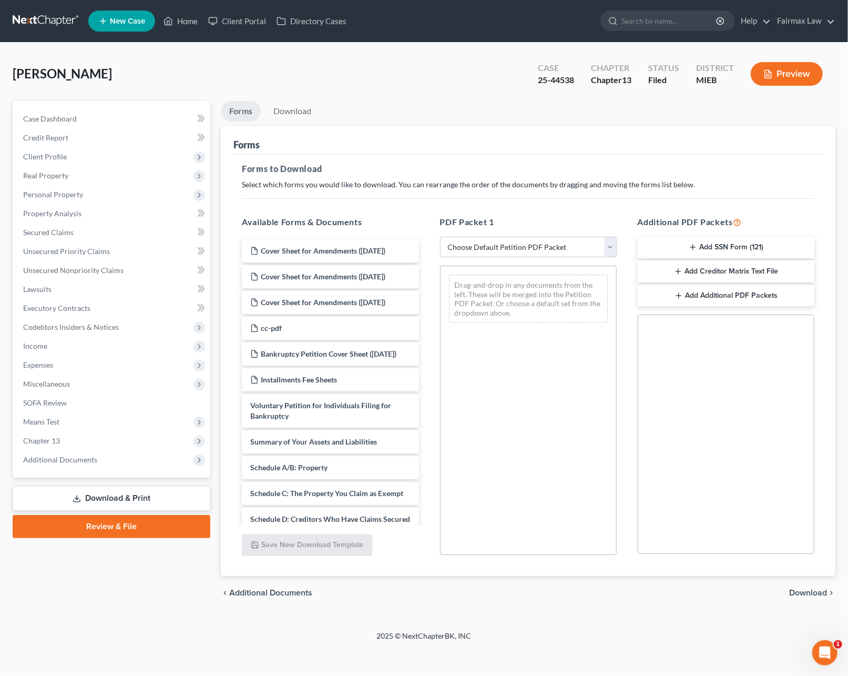
click at [484, 248] on select "Choose Default Petition PDF Packet Complete Bankruptcy Petition (all forms and …" at bounding box center [528, 247] width 177 height 21
select select "2"
click at [440, 237] on select "Choose Default Petition PDF Packet Complete Bankruptcy Petition (all forms and …" at bounding box center [528, 247] width 177 height 21
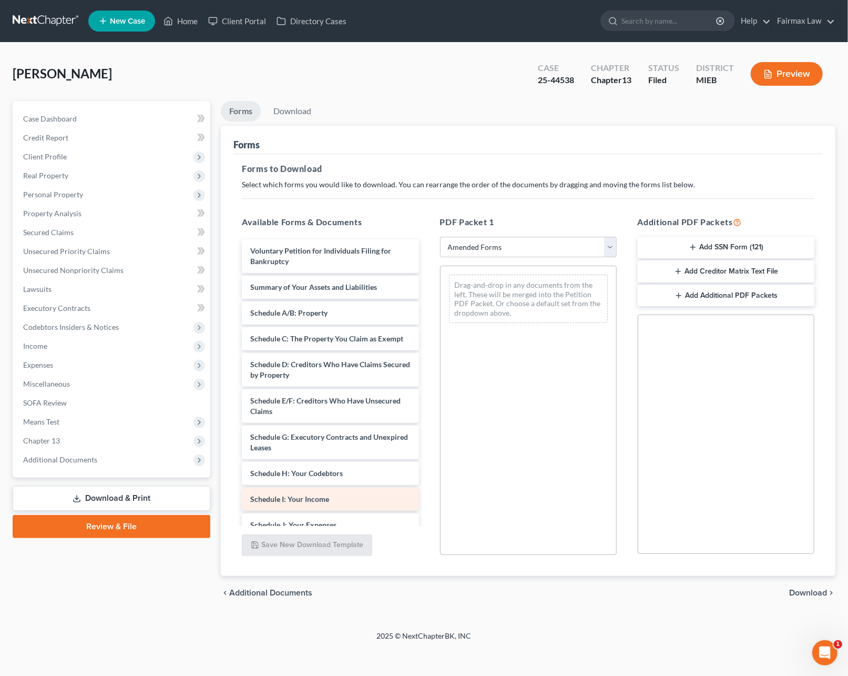
click at [294, 503] on span "Schedule I: Your Income" at bounding box center [289, 498] width 79 height 9
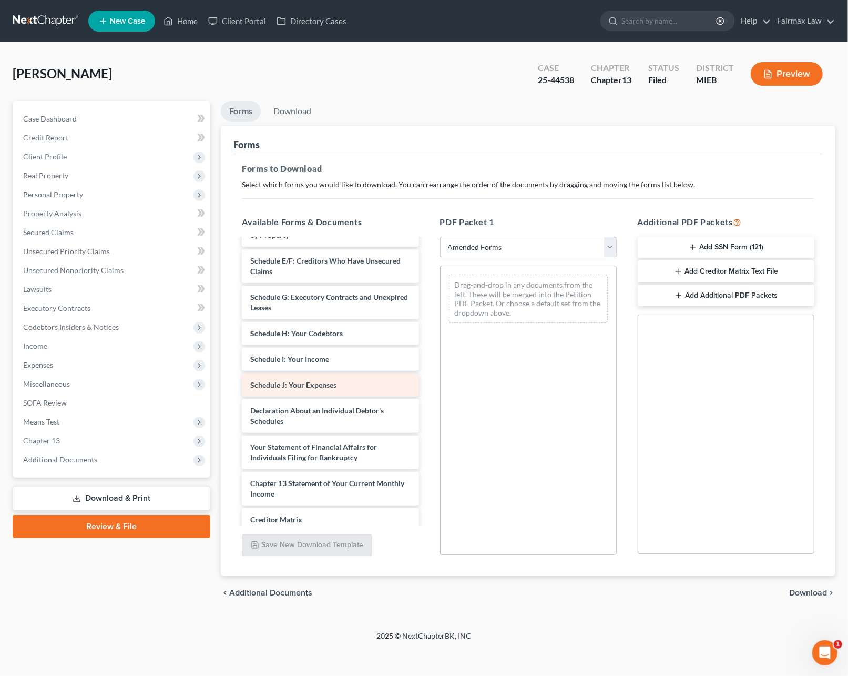
click at [297, 389] on span "Schedule J: Your Expenses" at bounding box center [293, 384] width 86 height 9
drag, startPoint x: 292, startPoint y: 395, endPoint x: 493, endPoint y: 309, distance: 218.6
click at [427, 311] on div "Schedule J: Your Expenses Voluntary Petition for Individuals Filing for Bankrup…" at bounding box center [330, 359] width 194 height 520
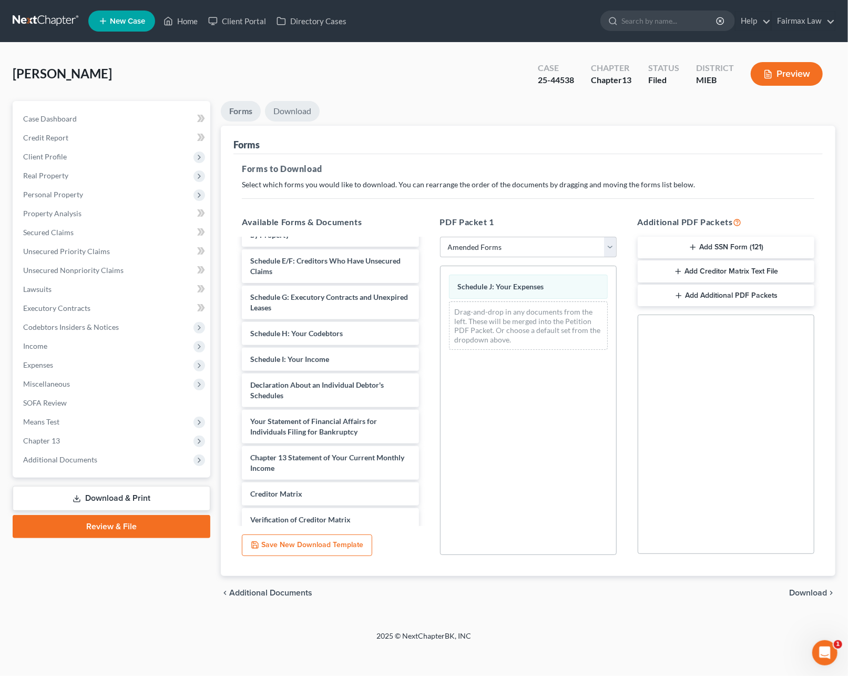
click at [278, 112] on link "Download" at bounding box center [292, 111] width 55 height 21
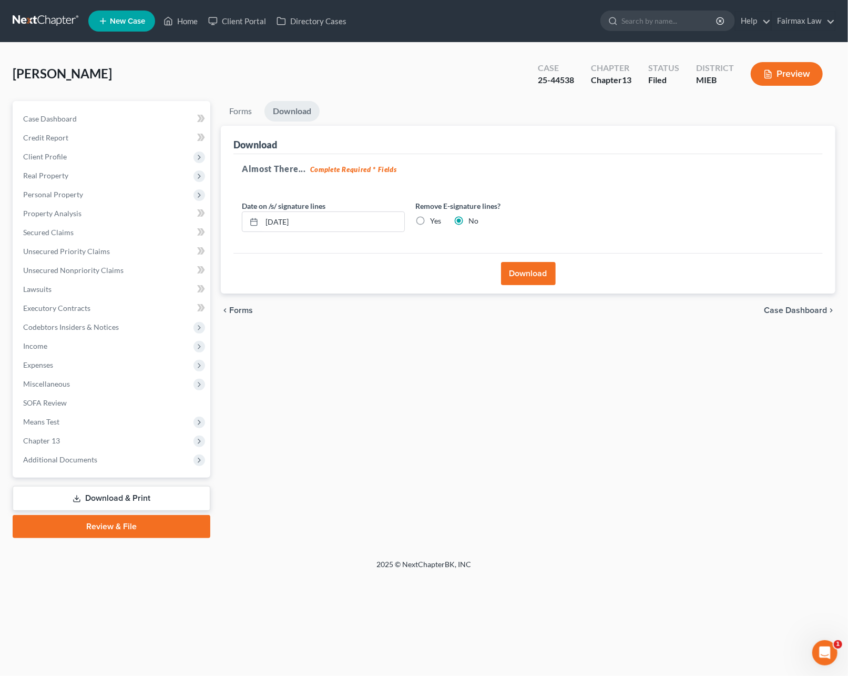
click at [521, 267] on button "Download" at bounding box center [528, 273] width 55 height 23
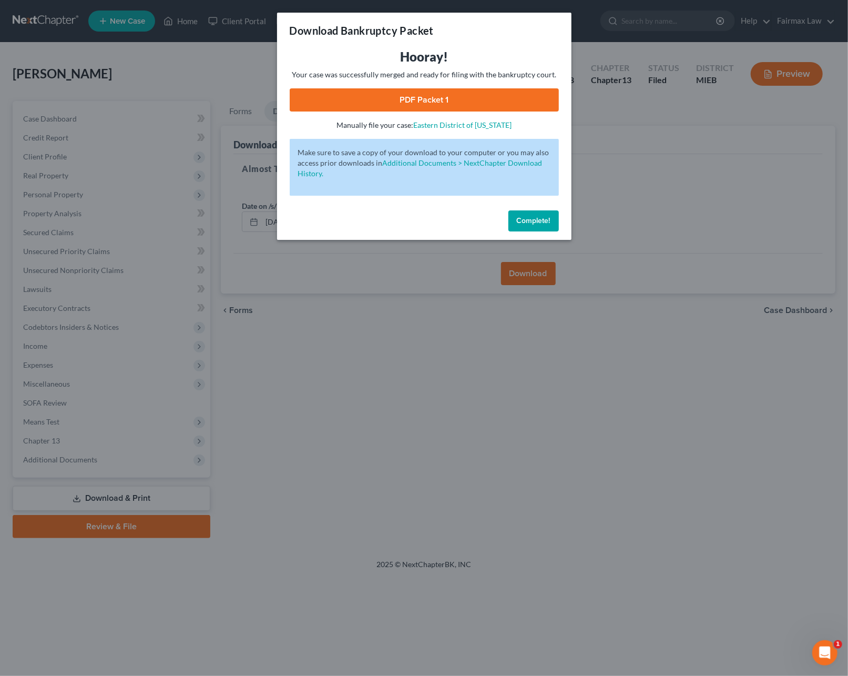
click at [400, 104] on link "PDF Packet 1" at bounding box center [424, 99] width 269 height 23
drag, startPoint x: 528, startPoint y: 226, endPoint x: 449, endPoint y: 200, distance: 84.0
click at [527, 227] on button "Complete!" at bounding box center [533, 220] width 50 height 21
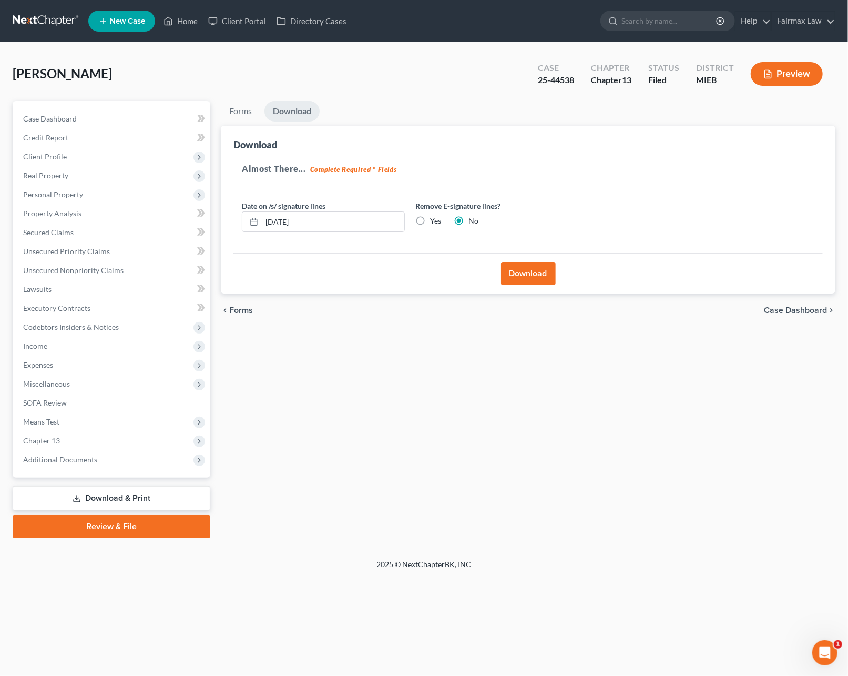
click at [38, 23] on link at bounding box center [46, 21] width 67 height 19
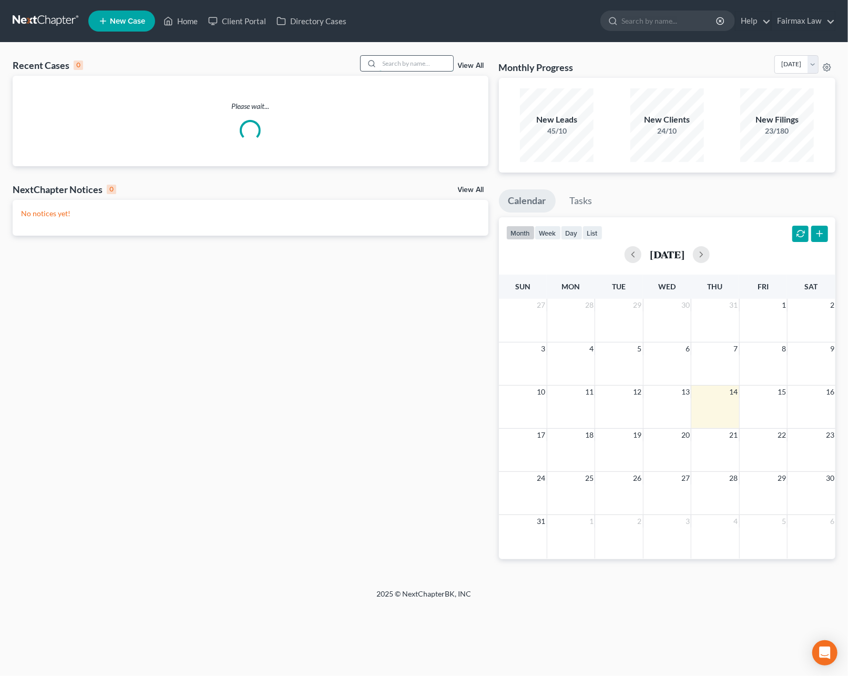
click at [390, 60] on input "search" at bounding box center [417, 63] width 74 height 15
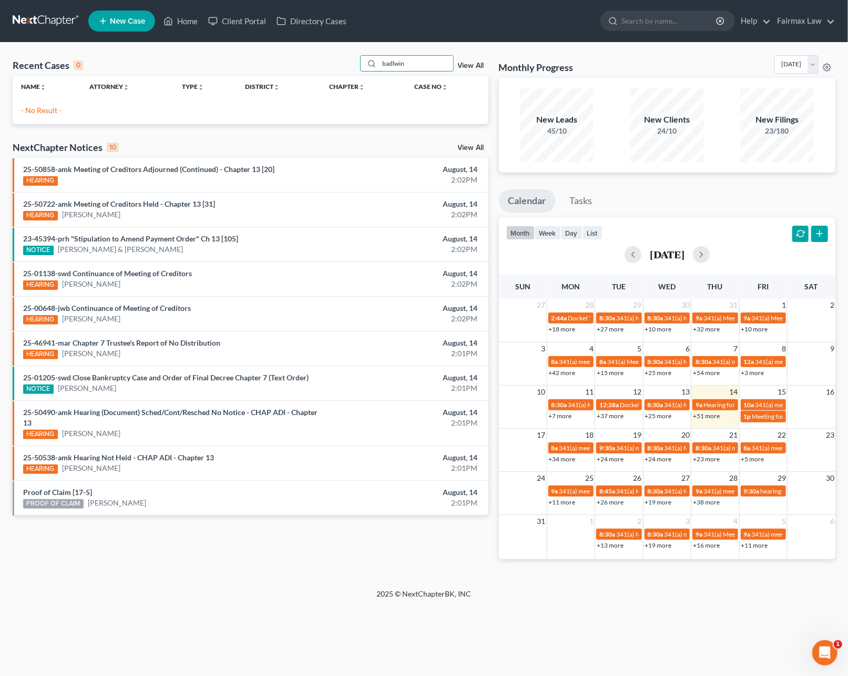
drag, startPoint x: 404, startPoint y: 64, endPoint x: 327, endPoint y: 66, distance: 76.8
click at [331, 66] on div "Recent Cases 0 badlwin View All" at bounding box center [251, 65] width 476 height 21
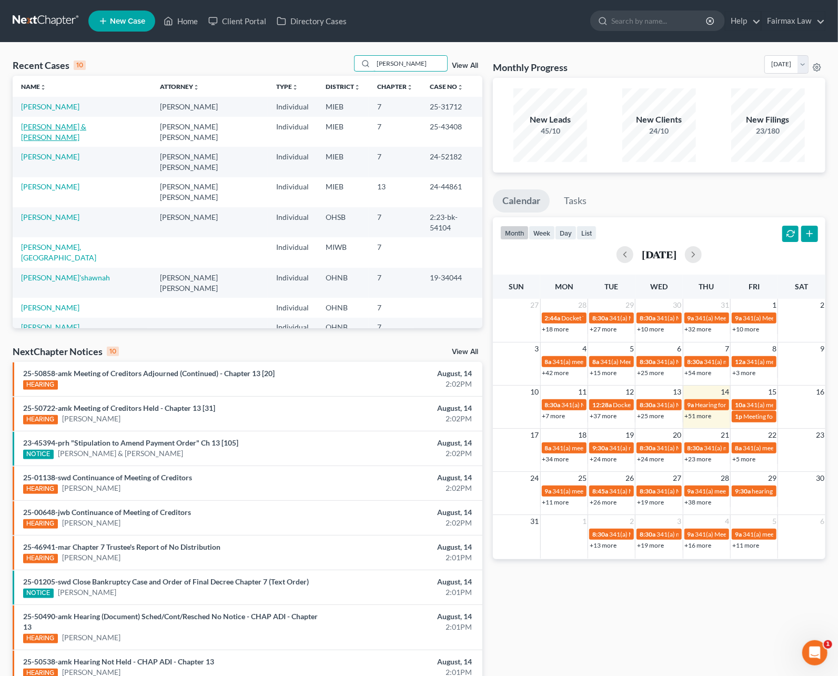
type input "[PERSON_NAME]"
click at [57, 125] on link "[PERSON_NAME] & [PERSON_NAME]" at bounding box center [53, 131] width 65 height 19
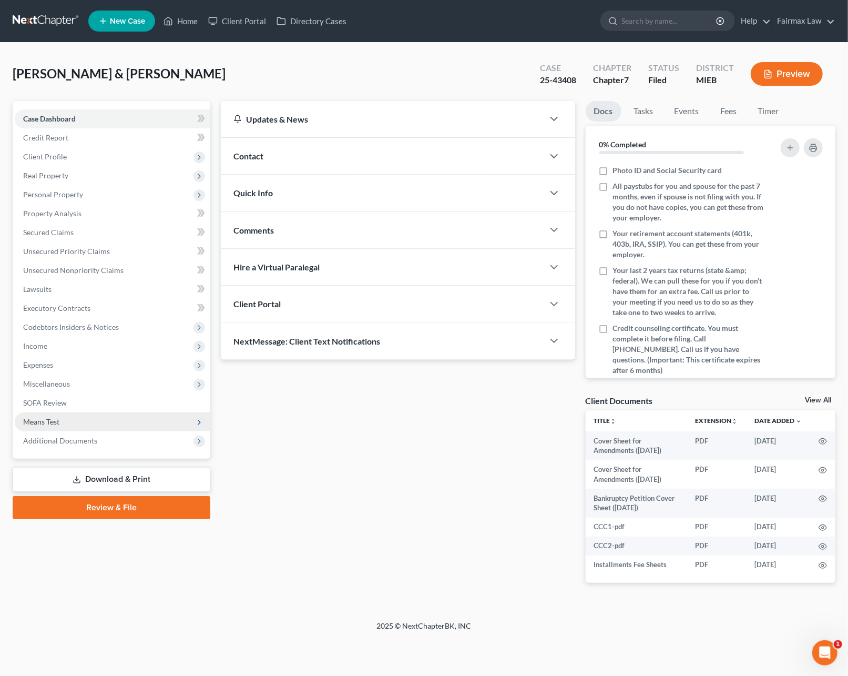
click at [51, 422] on span "Means Test" at bounding box center [41, 421] width 36 height 9
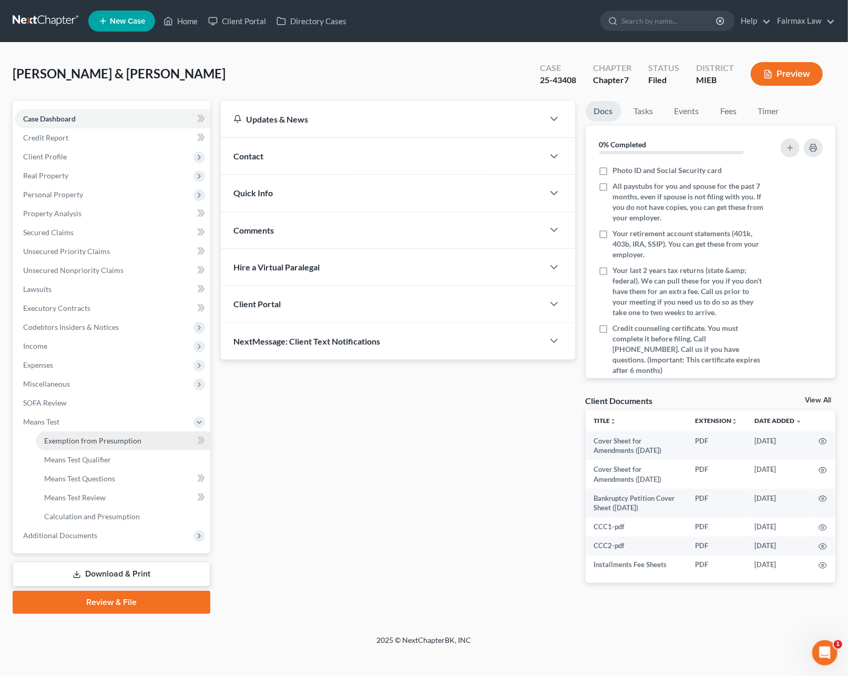
click at [94, 439] on span "Exemption from Presumption" at bounding box center [92, 440] width 97 height 9
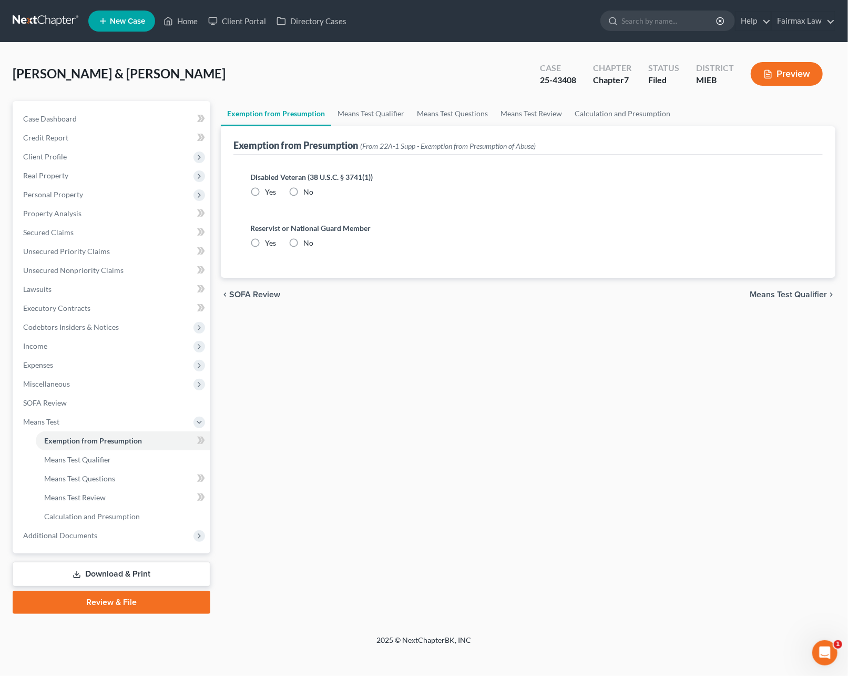
radio input "true"
click at [116, 459] on link "Means Test Qualifier" at bounding box center [123, 459] width 175 height 19
